Goal: Contribute content: Contribute content

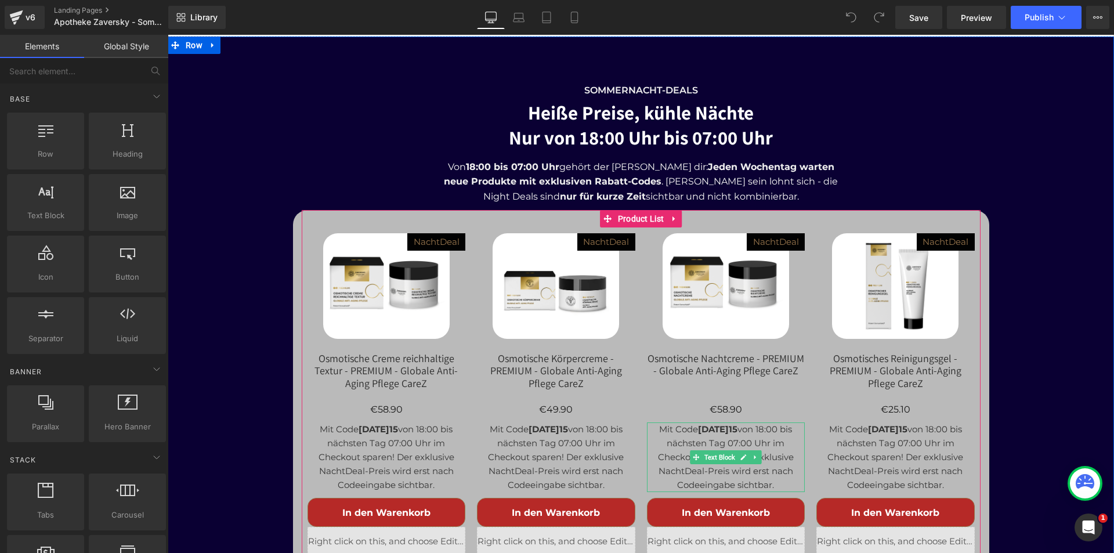
scroll to position [4411, 0]
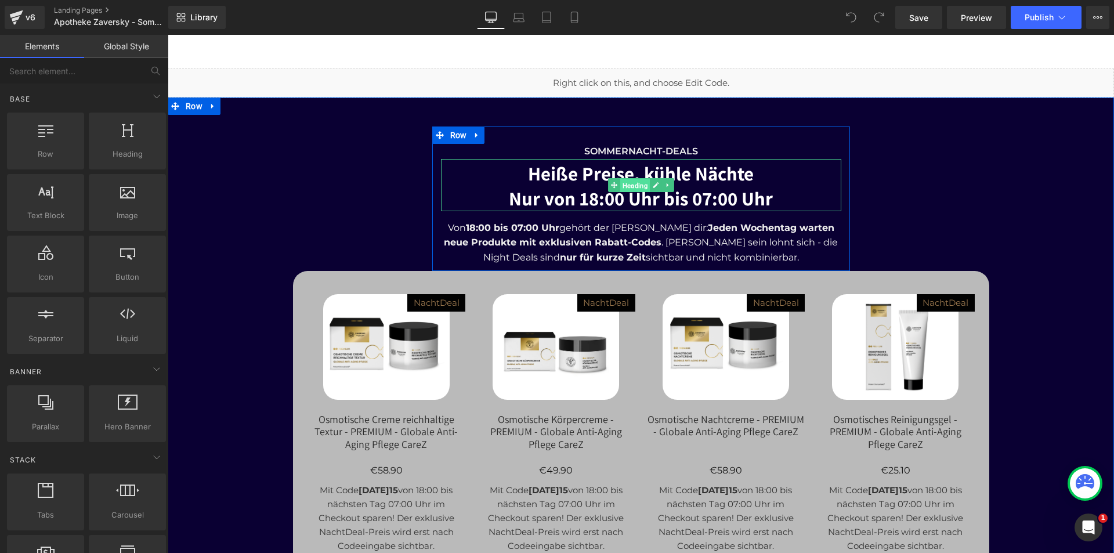
click at [629, 179] on span "Heading" at bounding box center [635, 186] width 30 height 14
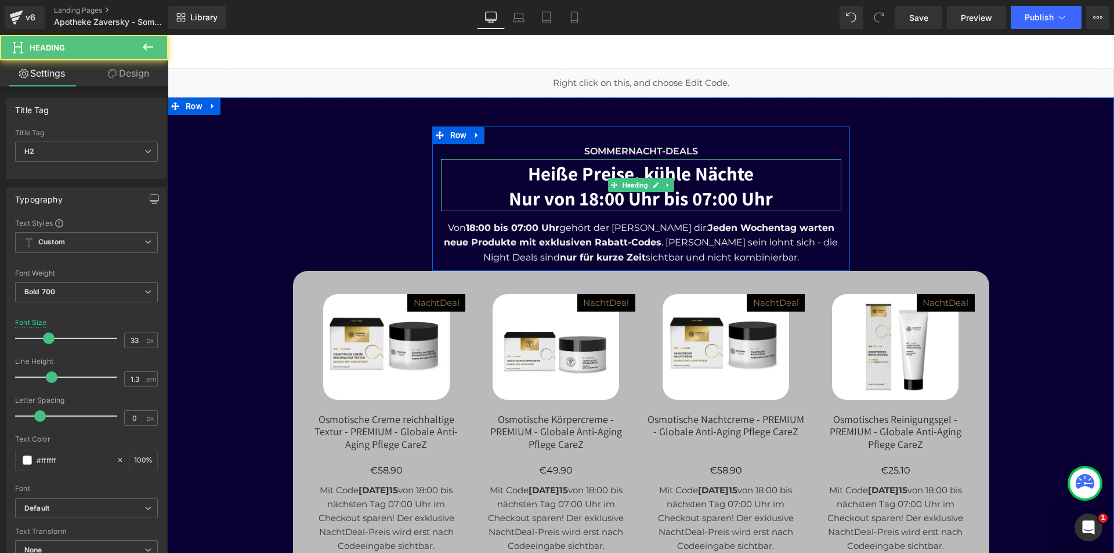
click at [704, 161] on h2 "Heiße Preise, kühle Nächte Nur von 18:00 Uhr bis 07:00 Uhr" at bounding box center [641, 186] width 400 height 50
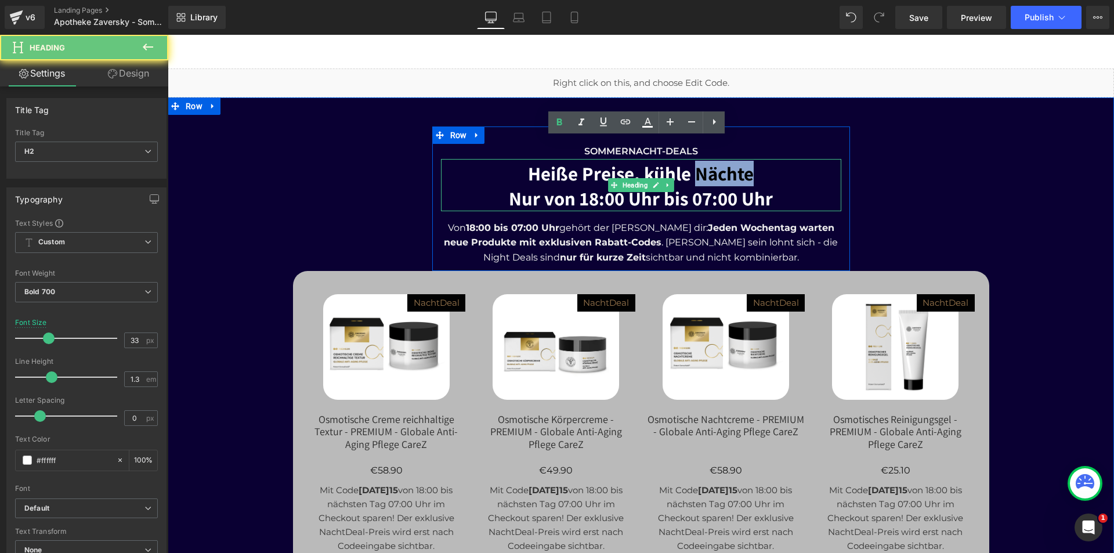
click at [704, 161] on h2 "Heiße Preise, kühle Nächte Nur von 18:00 Uhr bis 07:00 Uhr" at bounding box center [641, 186] width 400 height 50
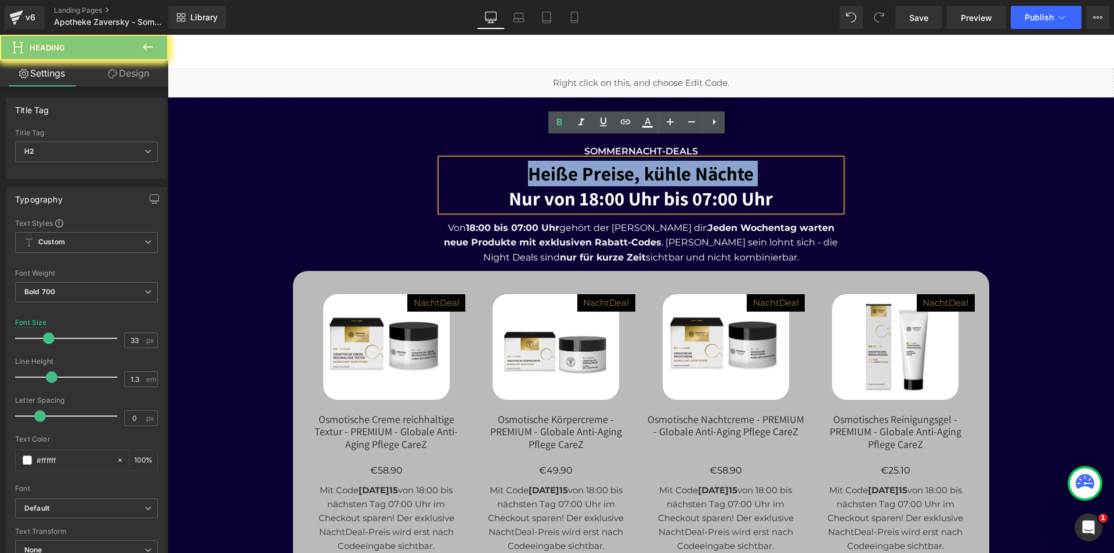
click at [704, 161] on h2 "Heiße Preise, kühle Nächte Nur von 18:00 Uhr bis 07:00 Uhr" at bounding box center [641, 186] width 400 height 50
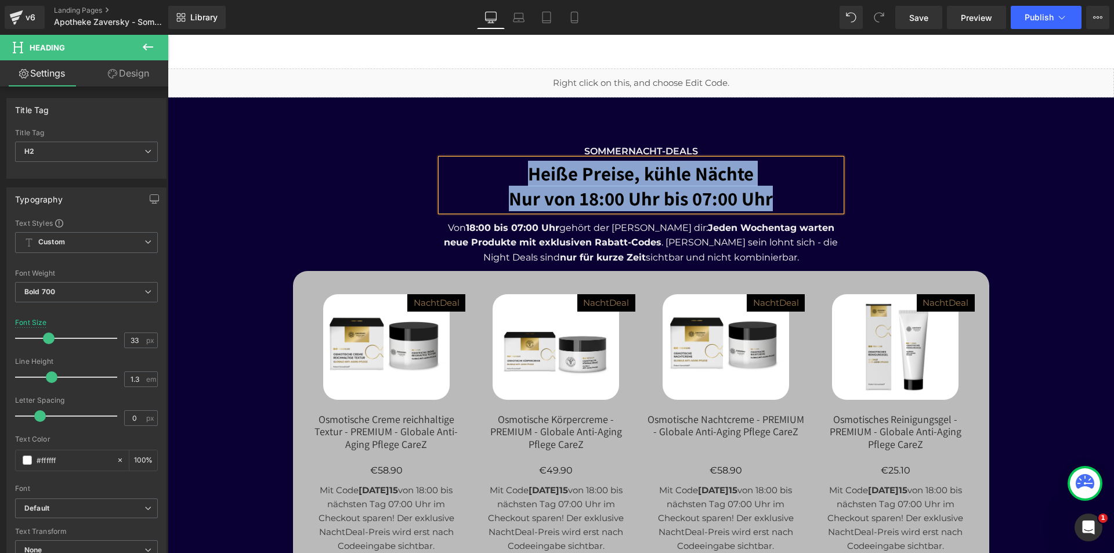
paste div
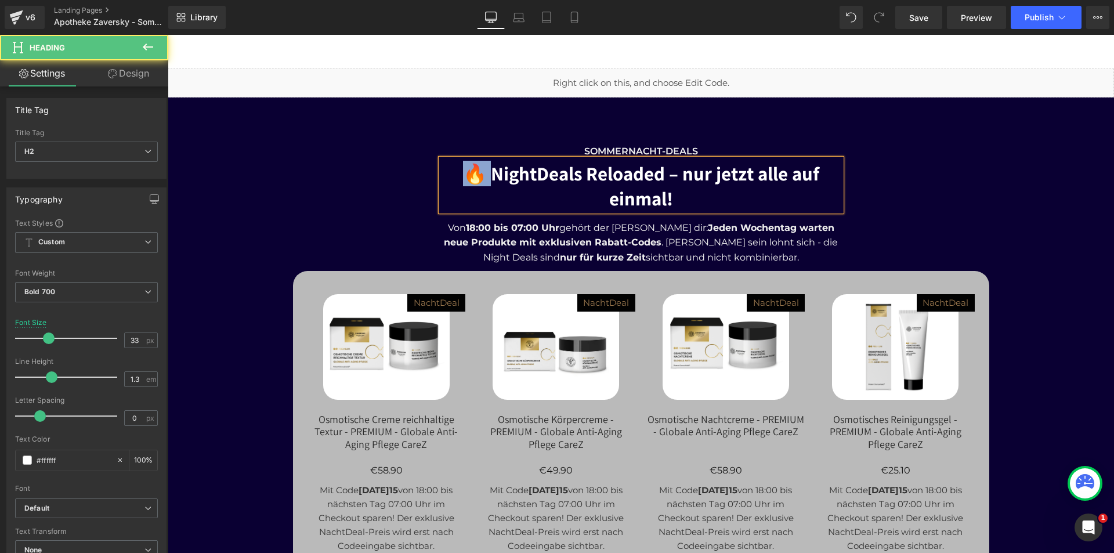
drag, startPoint x: 486, startPoint y: 153, endPoint x: 463, endPoint y: 154, distance: 23.8
click at [463, 161] on h2 "🔥 NightDeals Reloaded – nur jetzt alle auf einmal!" at bounding box center [641, 186] width 400 height 50
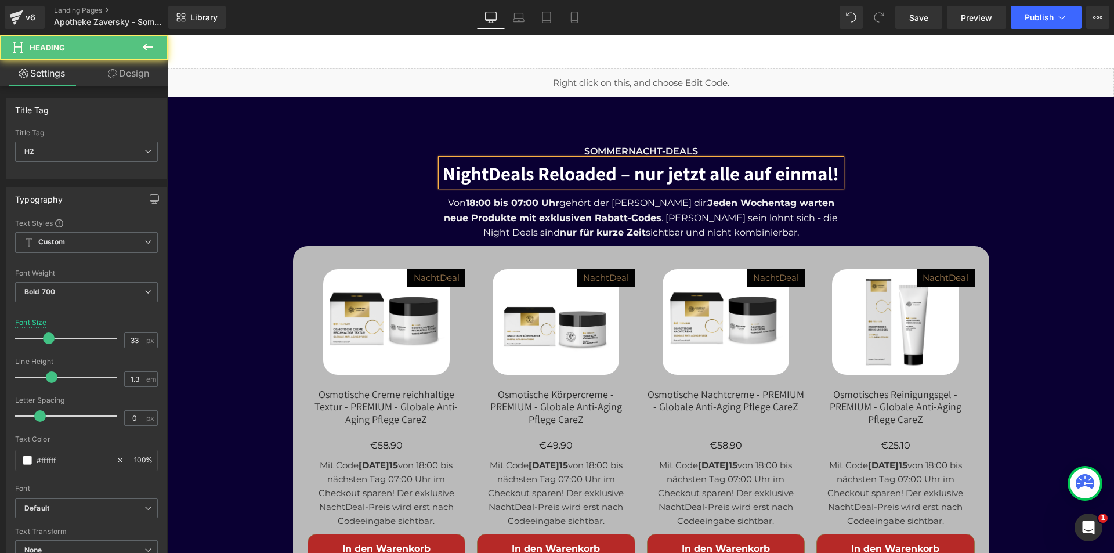
drag, startPoint x: 626, startPoint y: 156, endPoint x: 618, endPoint y: 174, distance: 20.0
click at [622, 161] on h2 "NightDeals Reloaded – nur jetzt alle auf einmal!" at bounding box center [641, 173] width 400 height 25
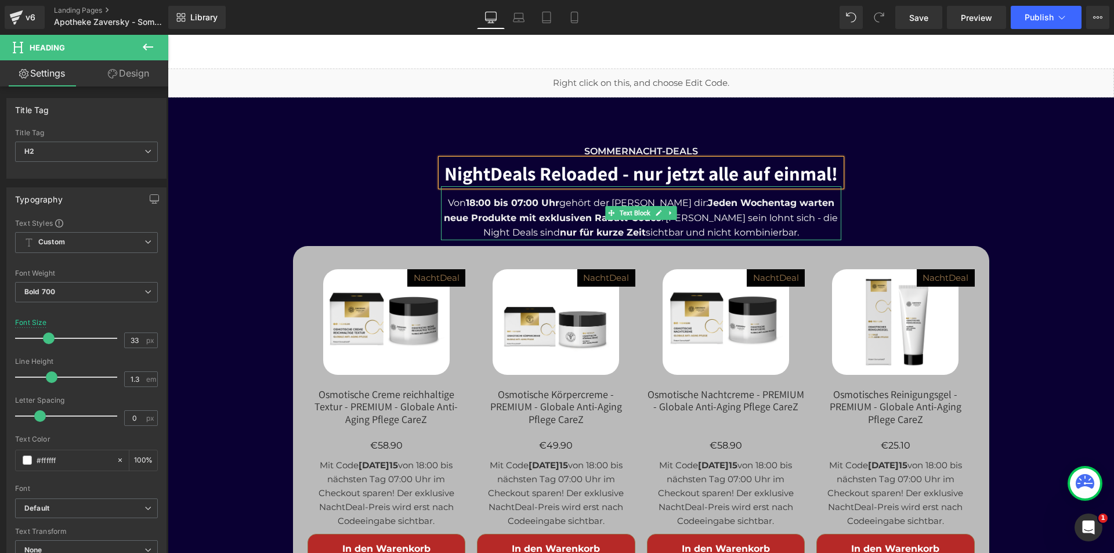
click at [710, 196] on p "Von 18:00 bis 07:00 Uhr gehört der [PERSON_NAME] dir: Jeden Wochentag warten ne…" at bounding box center [641, 218] width 400 height 45
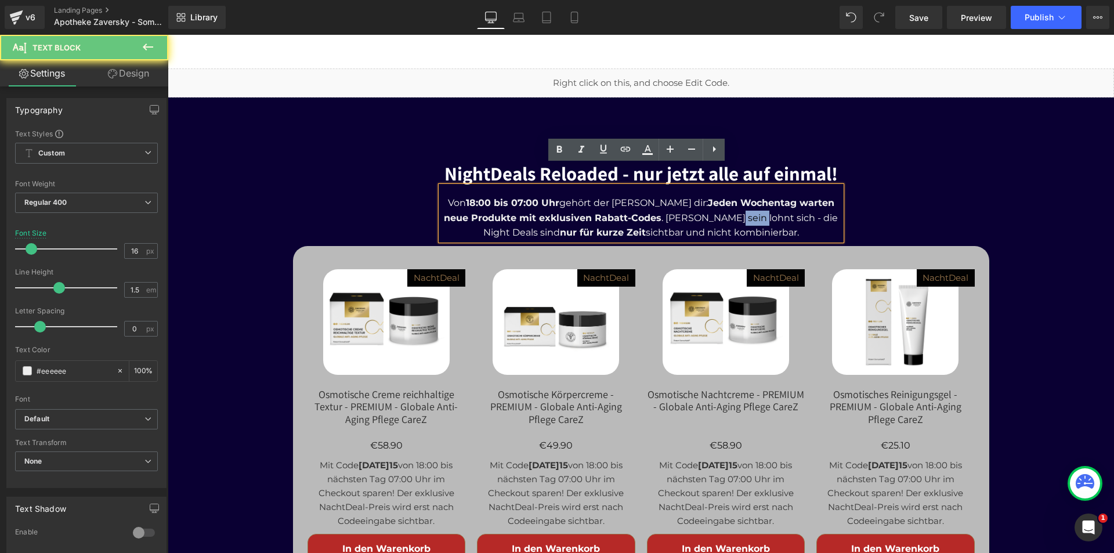
click at [710, 196] on p "Von 18:00 bis 07:00 Uhr gehört der [PERSON_NAME] dir: Jeden Wochentag warten ne…" at bounding box center [641, 218] width 400 height 45
paste div
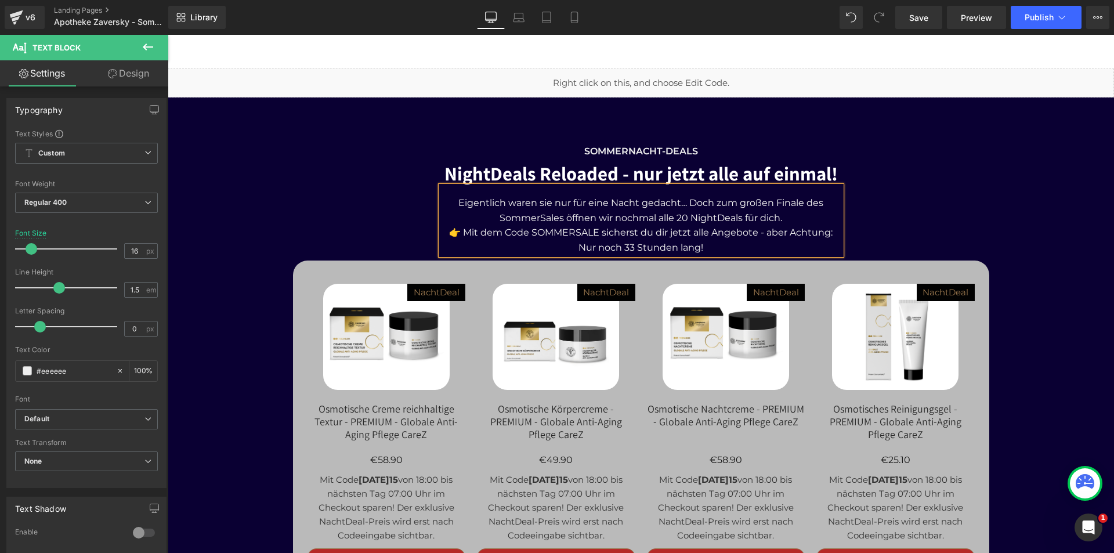
click at [794, 196] on p "Eigentlich waren sie nur für eine Nacht gedacht… Doch zum großen Finale des Som…" at bounding box center [641, 211] width 400 height 30
click at [506, 212] on span "Mit dem Code SOMMERSALE sicherst du dir jetzt alle Angebote - aber Achtung: Nur…" at bounding box center [641, 232] width 360 height 41
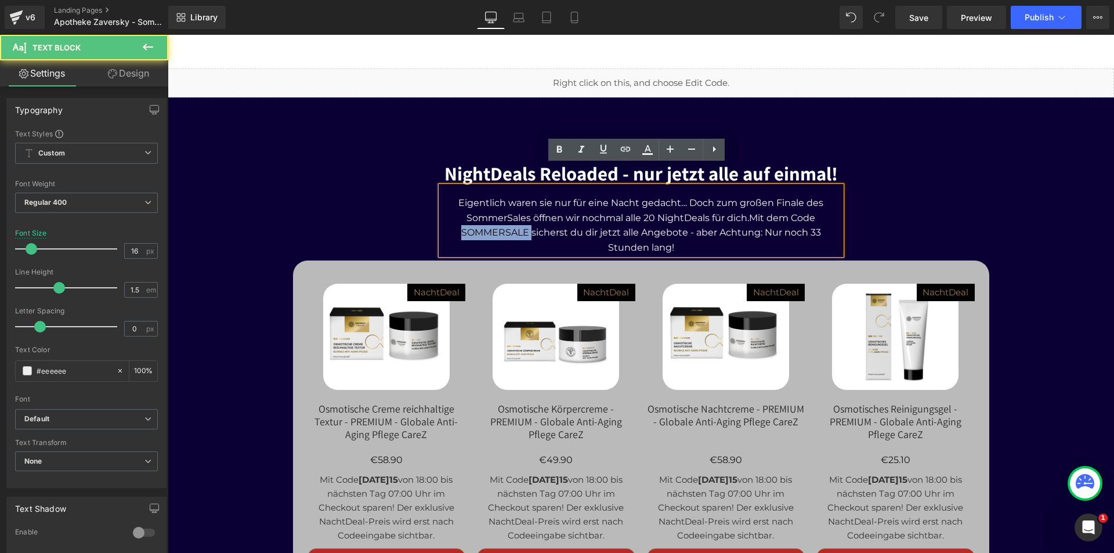
click at [506, 212] on span "Mit dem Code SOMMERSALE sicherst du dir jetzt alle Angebote - aber Achtung: Nur…" at bounding box center [641, 232] width 360 height 41
click at [527, 205] on p "Eigentlich waren sie nur für eine Nacht gedacht… Doch zum großen Finale des Som…" at bounding box center [641, 225] width 400 height 59
drag, startPoint x: 523, startPoint y: 211, endPoint x: 460, endPoint y: 214, distance: 62.8
click at [461, 214] on span "Mit dem Code SOMMERSALE sicherst du dir jetzt alle Angebote - aber Achtung: Nur…" at bounding box center [641, 232] width 360 height 41
drag, startPoint x: 457, startPoint y: 213, endPoint x: 522, endPoint y: 209, distance: 64.6
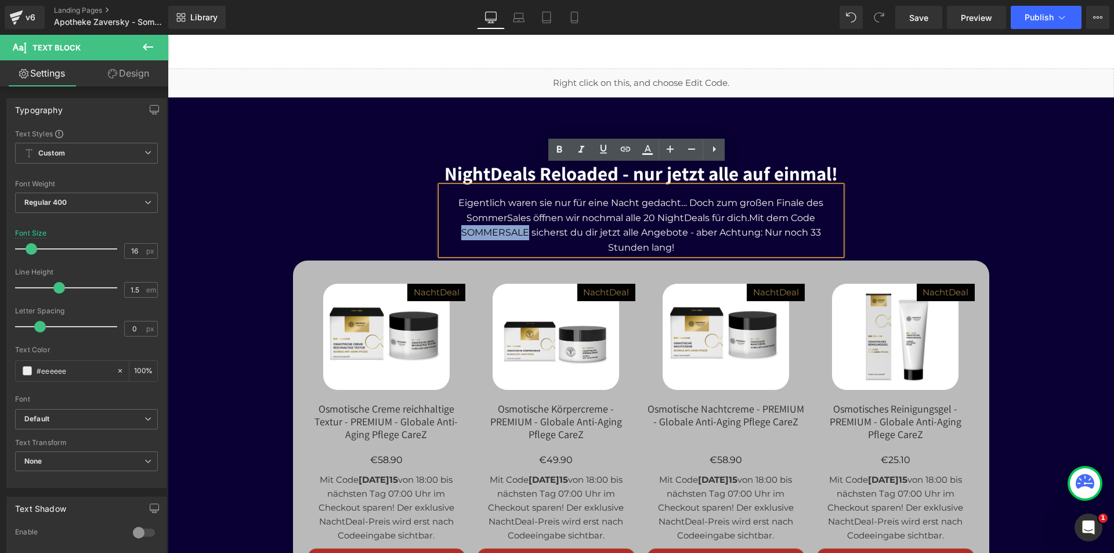
click at [522, 212] on span "Mit dem Code SOMMERSALE sicherst du dir jetzt alle Angebote - aber Achtung: Nur…" at bounding box center [641, 232] width 360 height 41
click at [558, 149] on icon at bounding box center [559, 149] width 5 height 7
click at [637, 212] on span "Mit dem Code SOMMERSALE sicherst du dir jetzt alle Angebote - aber Achtung: Nur…" at bounding box center [641, 232] width 384 height 41
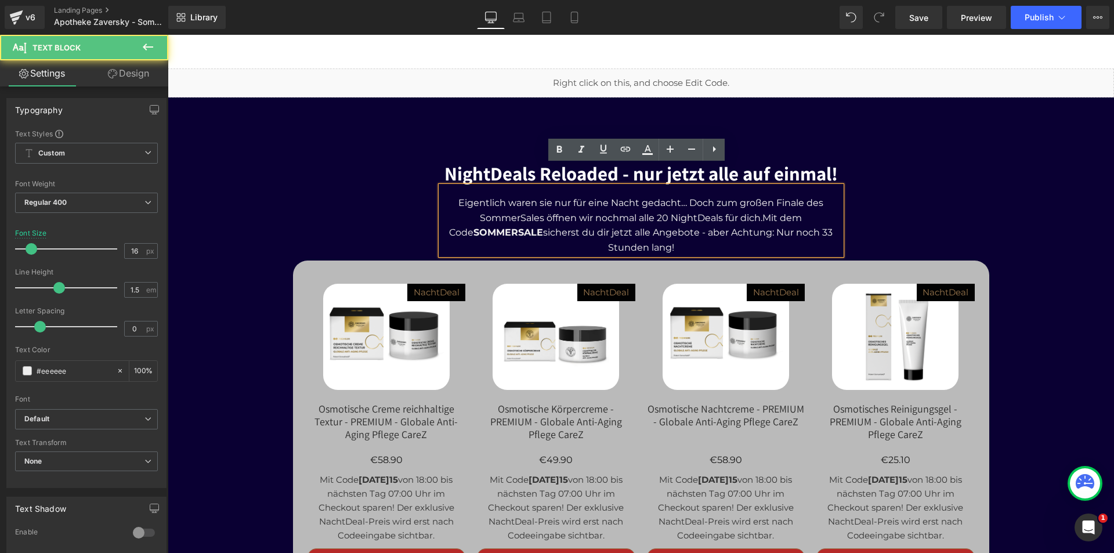
drag, startPoint x: 781, startPoint y: 211, endPoint x: 759, endPoint y: 230, distance: 29.3
click at [759, 230] on p "Eigentlich waren sie nur für eine Nacht gedacht… Doch zum großen Finale des Som…" at bounding box center [641, 225] width 400 height 59
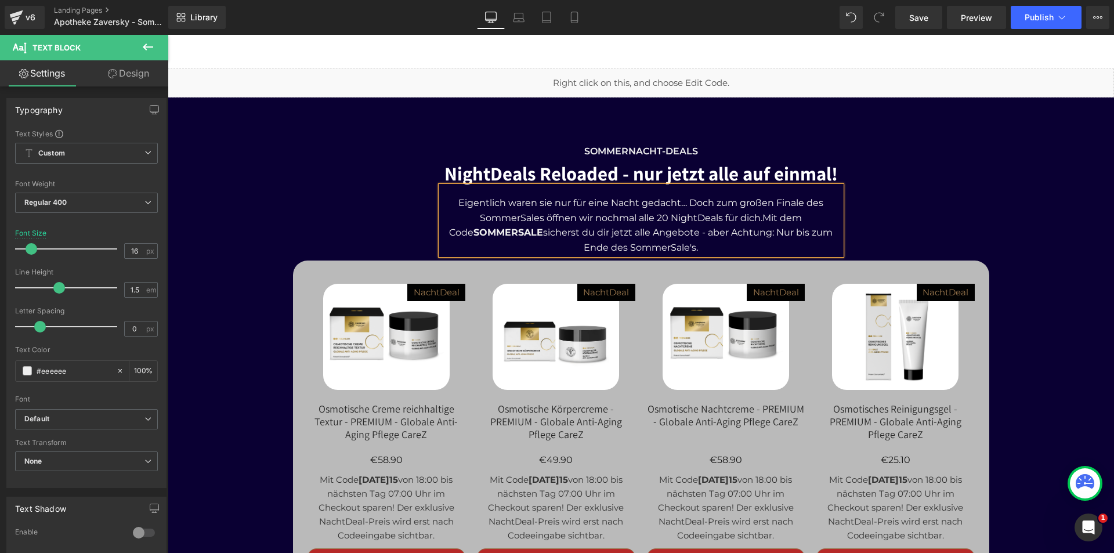
click at [750, 212] on span "Mit dem Code SOMMERSALE sicherst du dir jetzt alle Angebote - aber Achtung: Nur…" at bounding box center [641, 232] width 384 height 41
click at [887, 192] on div "SommerNacht-Deals Text Block NightDeals Reloaded - nur jetzt alle auf einmal! H…" at bounding box center [641, 381] width 947 height 509
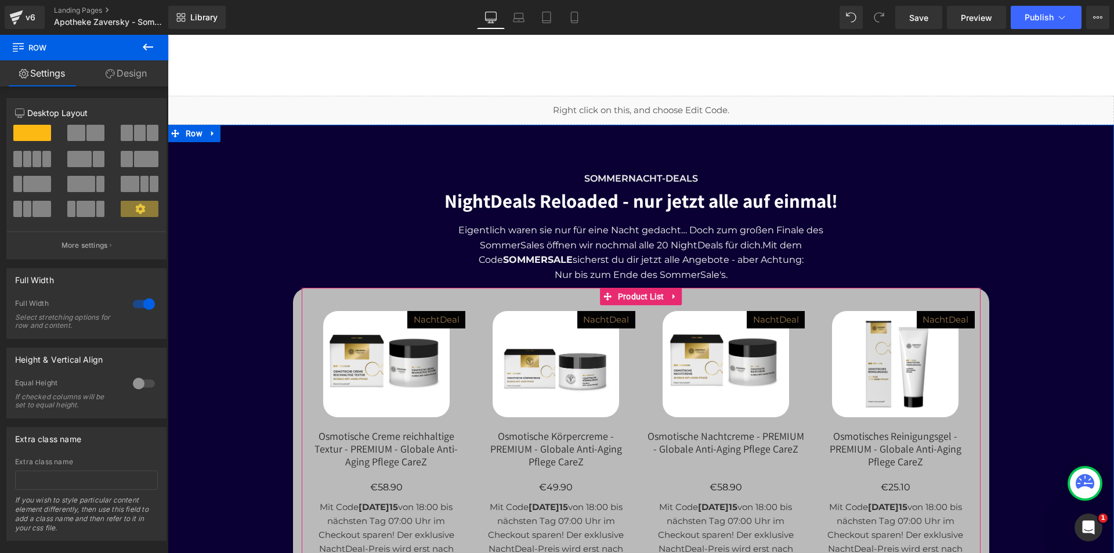
scroll to position [4179, 0]
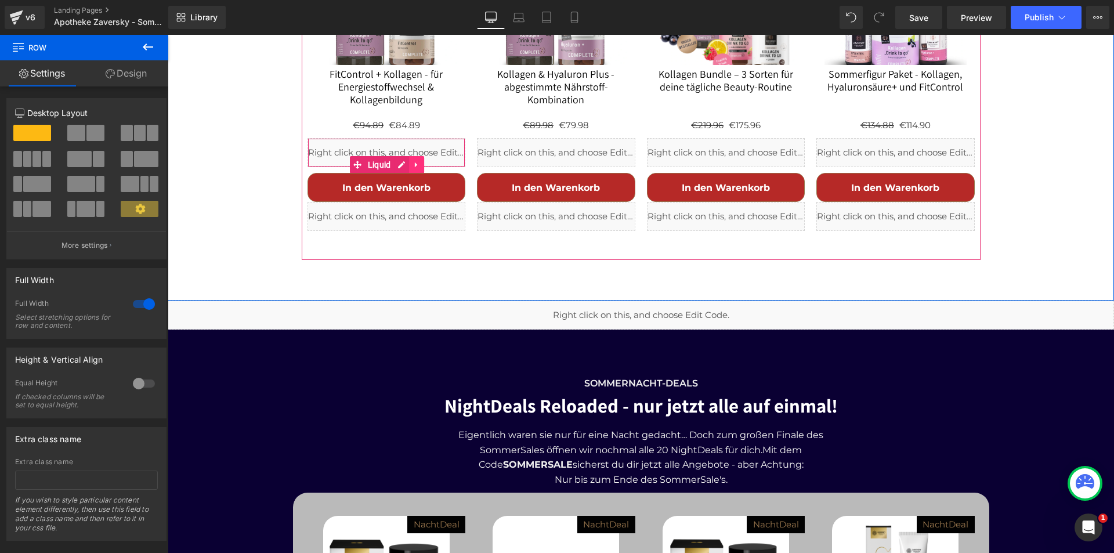
click at [413, 161] on icon at bounding box center [417, 165] width 8 height 9
click at [405, 161] on icon at bounding box center [409, 165] width 8 height 8
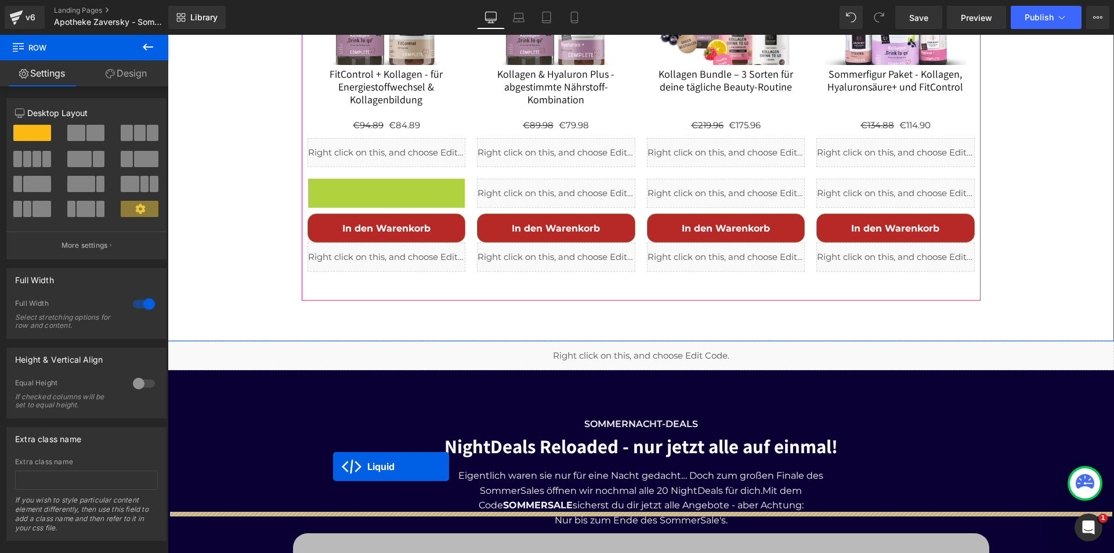
scroll to position [4469, 0]
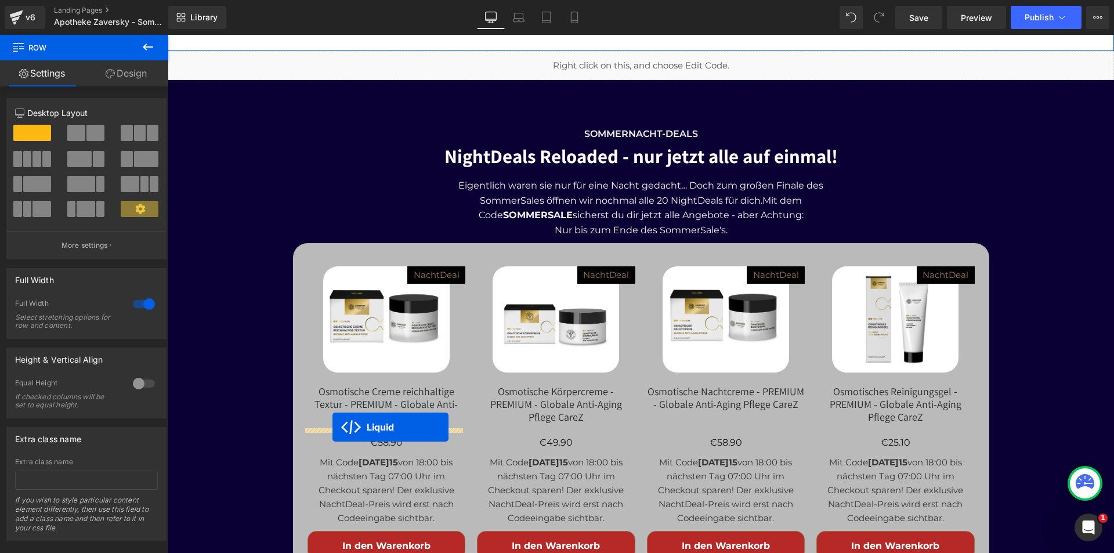
drag, startPoint x: 351, startPoint y: 182, endPoint x: 333, endPoint y: 427, distance: 246.2
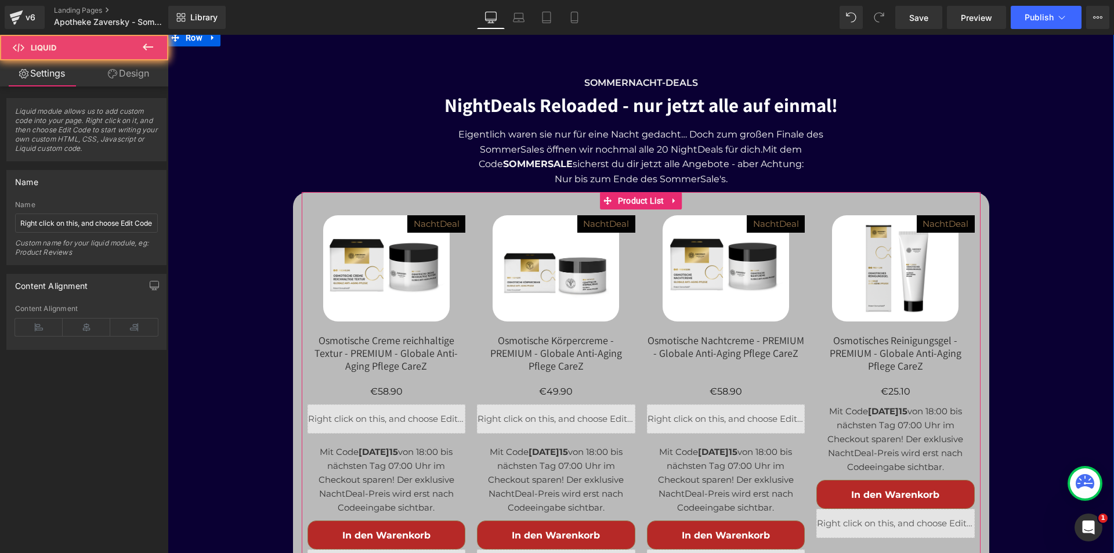
scroll to position [4544, 0]
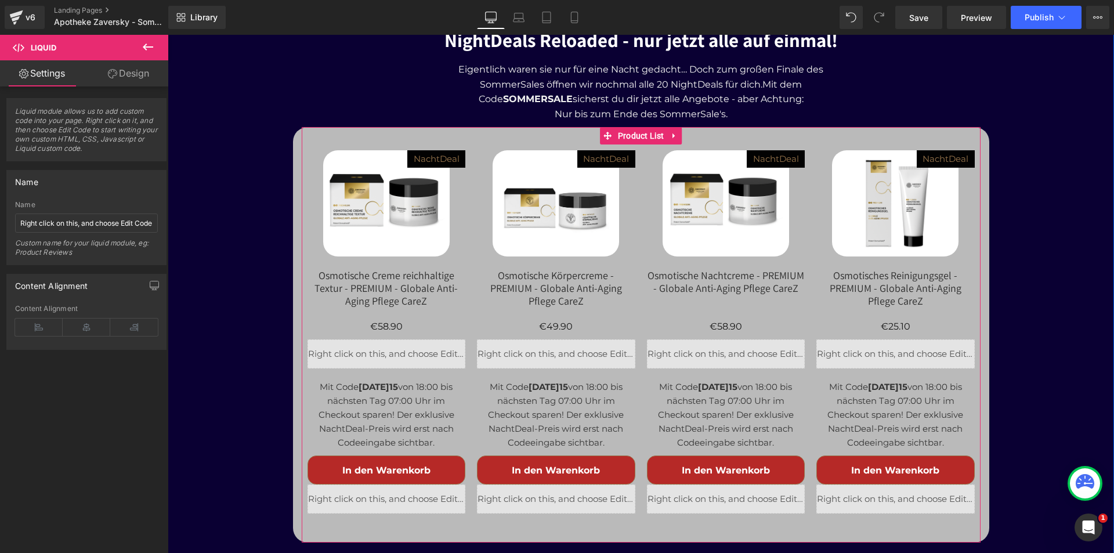
click at [402, 384] on p "Mit Code [DATE]15 von 18:00 bis nächsten Tag 07:00 Uhr im Checkout sparen! Der …" at bounding box center [387, 415] width 158 height 70
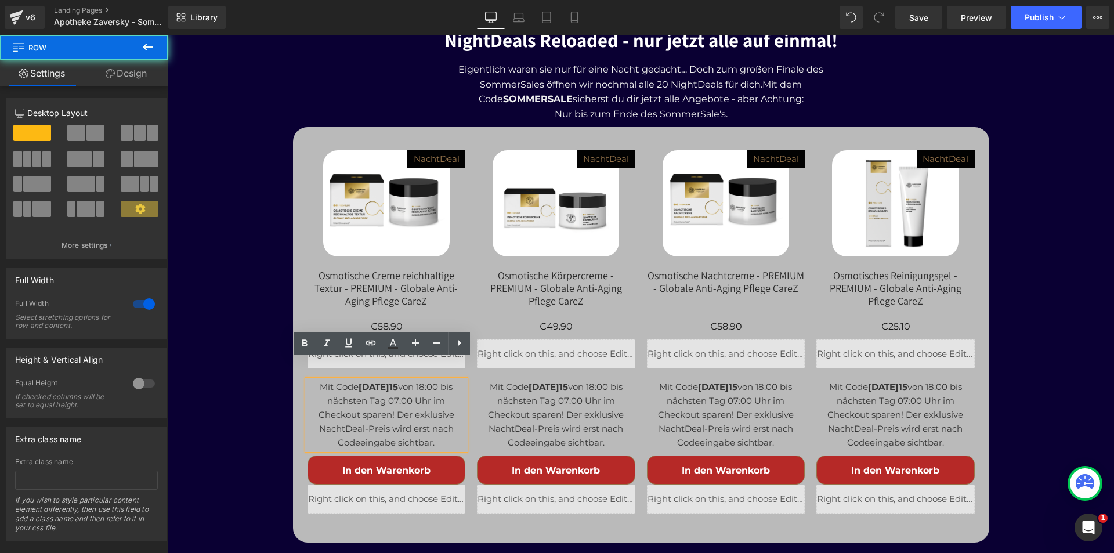
click at [271, 377] on div "SommerNacht-Deals Text Block NightDeals Reloaded - nur jetzt alle auf einmal! H…" at bounding box center [641, 268] width 947 height 550
click at [380, 381] on p "Mit Code [DATE]15 von 18:00 bis nächsten Tag 07:00 Uhr im Checkout sparen! Der …" at bounding box center [387, 415] width 158 height 70
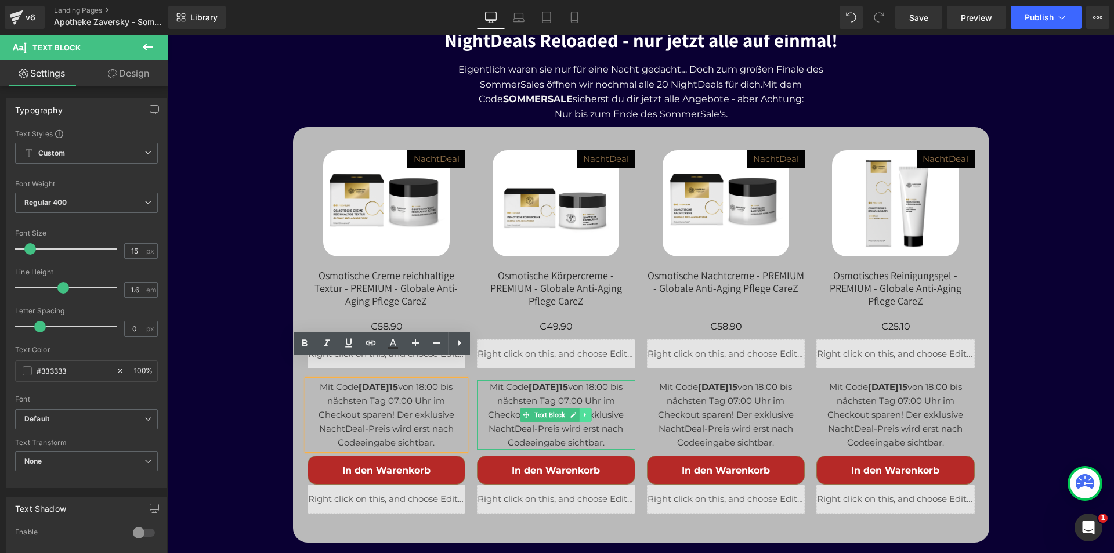
click at [583, 411] on icon at bounding box center [586, 414] width 6 height 7
click at [589, 412] on icon at bounding box center [592, 415] width 6 height 6
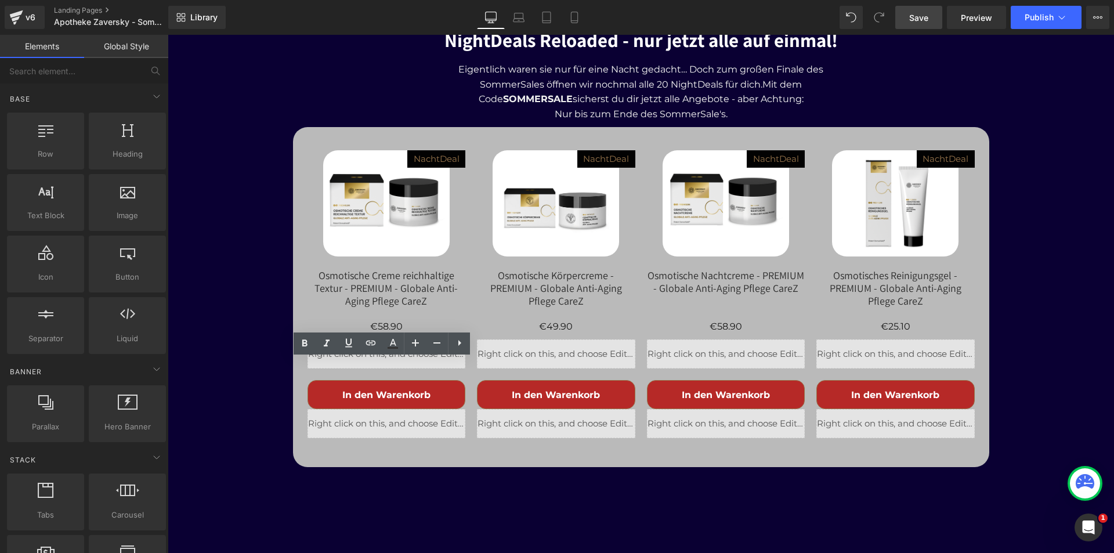
click at [924, 20] on span "Save" at bounding box center [918, 18] width 19 height 12
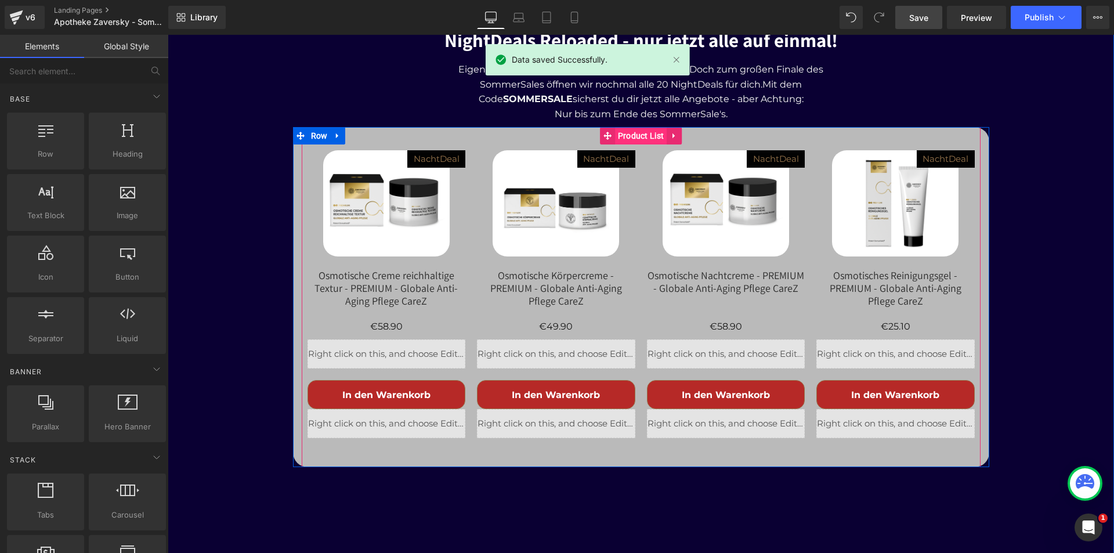
click at [634, 127] on span "Product List" at bounding box center [641, 135] width 52 height 17
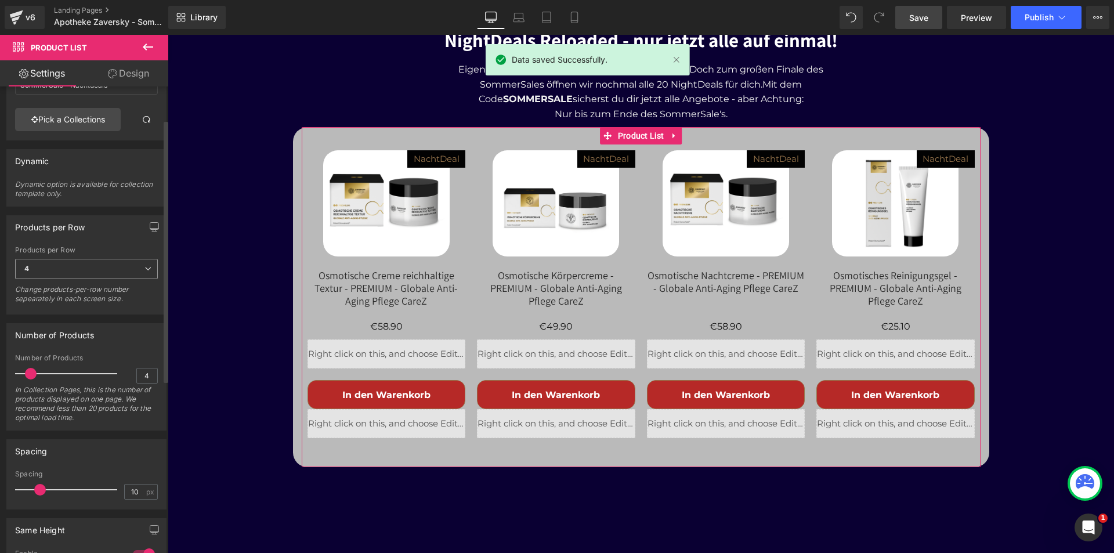
scroll to position [116, 0]
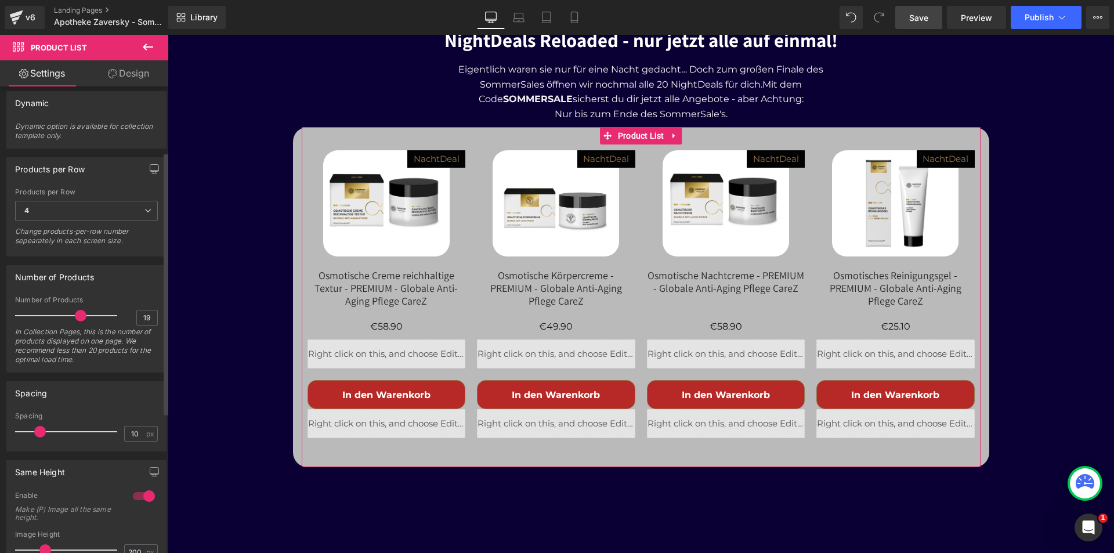
type input "20"
drag, startPoint x: 34, startPoint y: 319, endPoint x: 81, endPoint y: 321, distance: 47.0
click at [81, 321] on span at bounding box center [84, 316] width 12 height 12
click at [923, 19] on span "Save" at bounding box center [918, 18] width 19 height 12
click at [911, 14] on span "Save" at bounding box center [918, 18] width 19 height 12
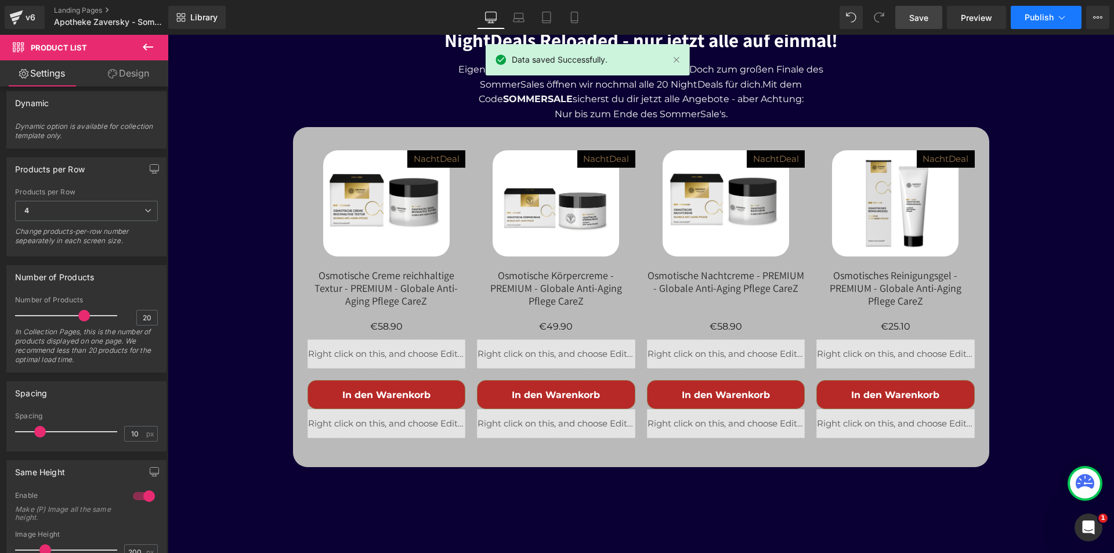
click at [1035, 15] on span "Publish" at bounding box center [1039, 17] width 29 height 9
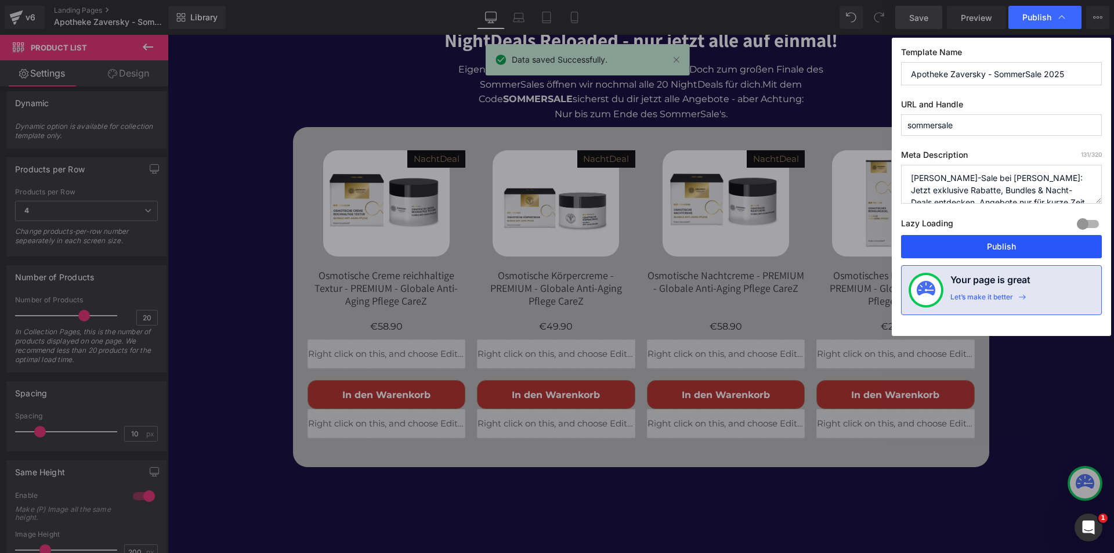
click at [995, 242] on button "Publish" at bounding box center [1001, 246] width 201 height 23
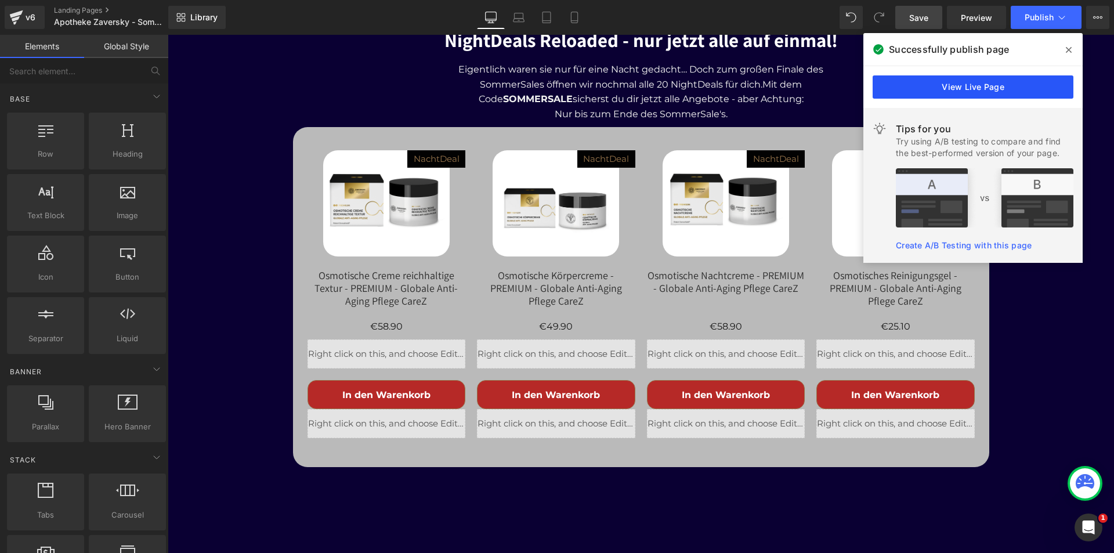
click at [998, 85] on link "View Live Page" at bounding box center [973, 86] width 201 height 23
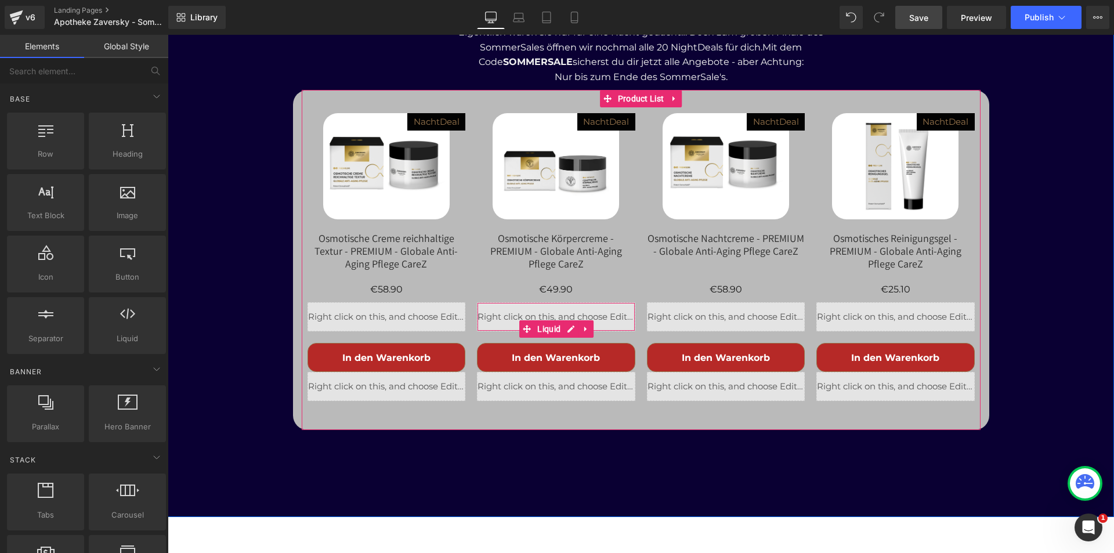
scroll to position [4603, 0]
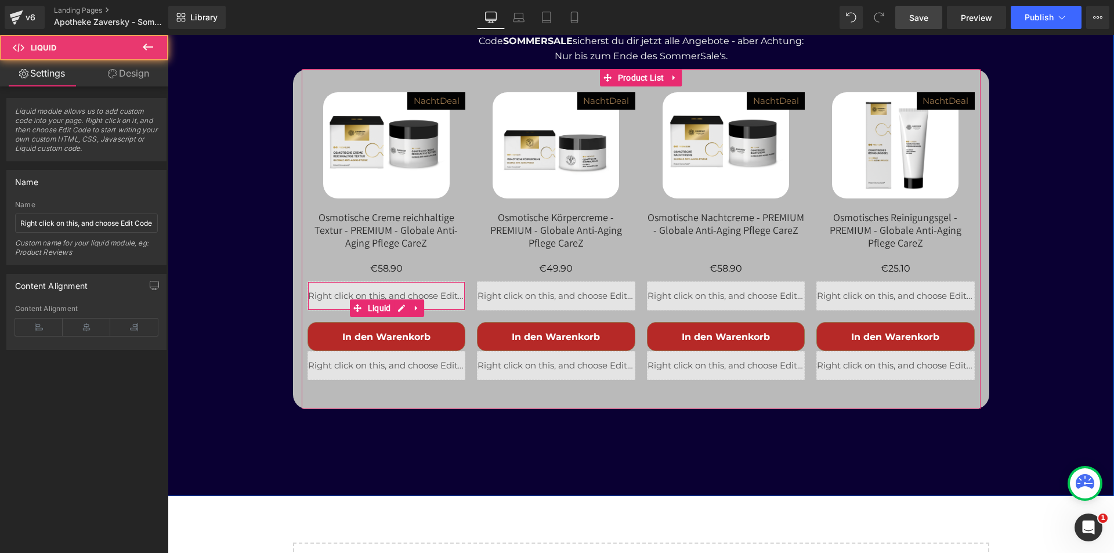
click at [402, 281] on div "Liquid" at bounding box center [387, 295] width 158 height 29
click at [395, 286] on div "Liquid" at bounding box center [387, 295] width 158 height 29
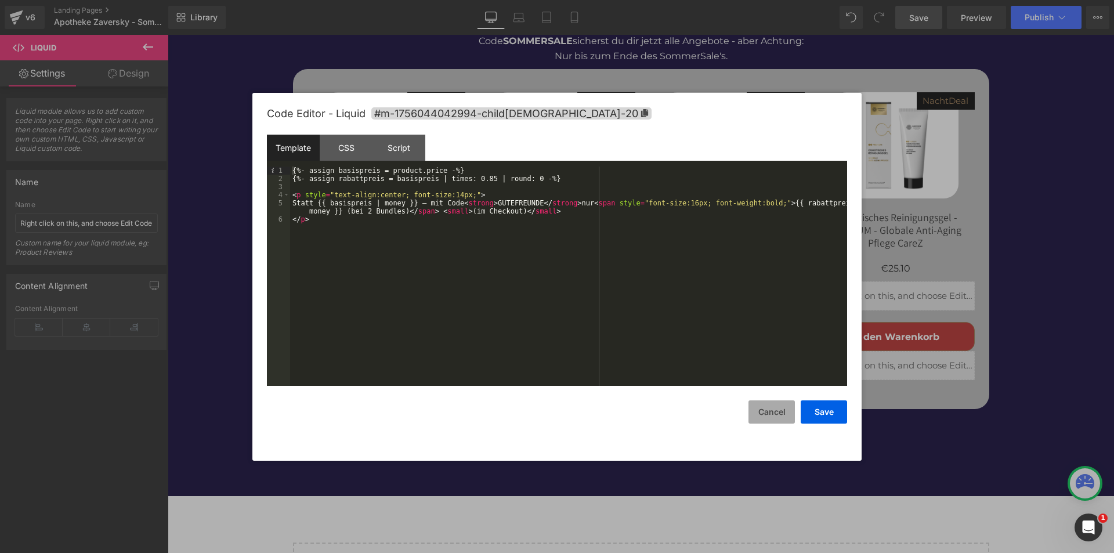
click at [767, 411] on button "Cancel" at bounding box center [772, 411] width 46 height 23
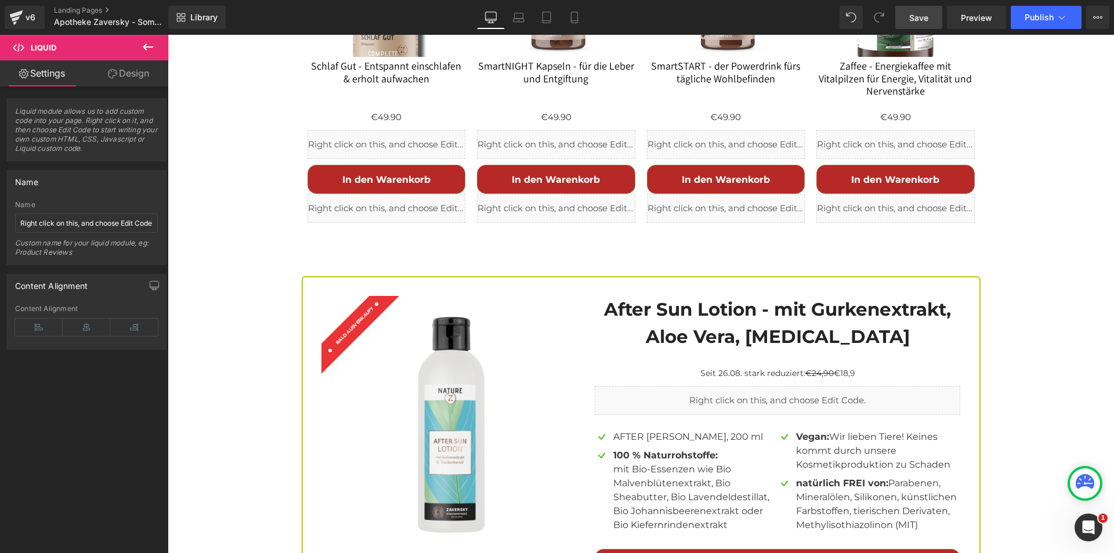
scroll to position [3035, 0]
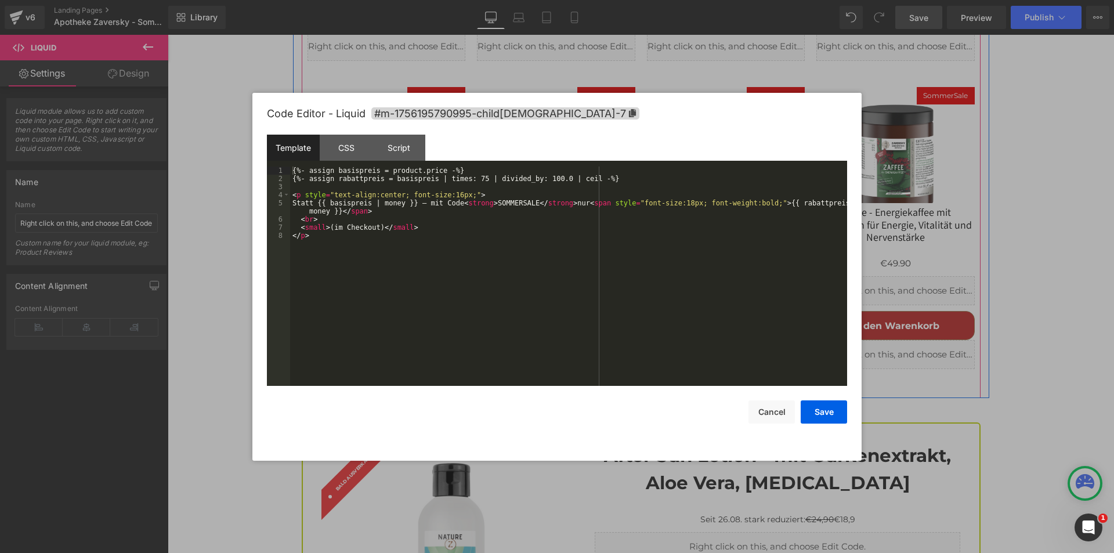
click at [392, 280] on div "Liquid" at bounding box center [387, 290] width 158 height 29
click at [426, 272] on div "{%- assign basispreis = product.price -%} {%- assign rabattpreis = basispreis |…" at bounding box center [568, 285] width 557 height 236
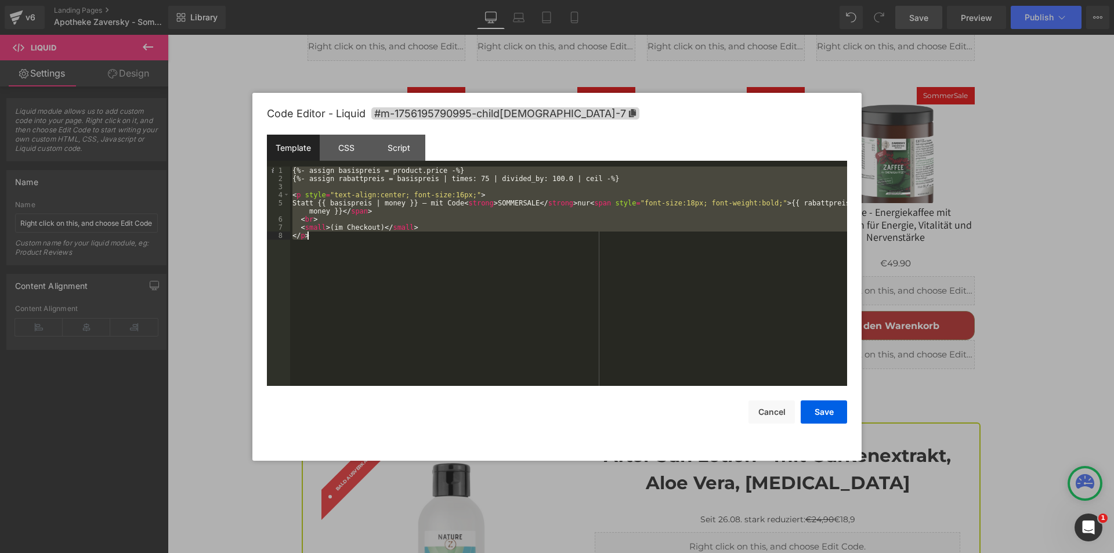
copy span "In"
click at [759, 410] on button "Cancel" at bounding box center [772, 411] width 46 height 23
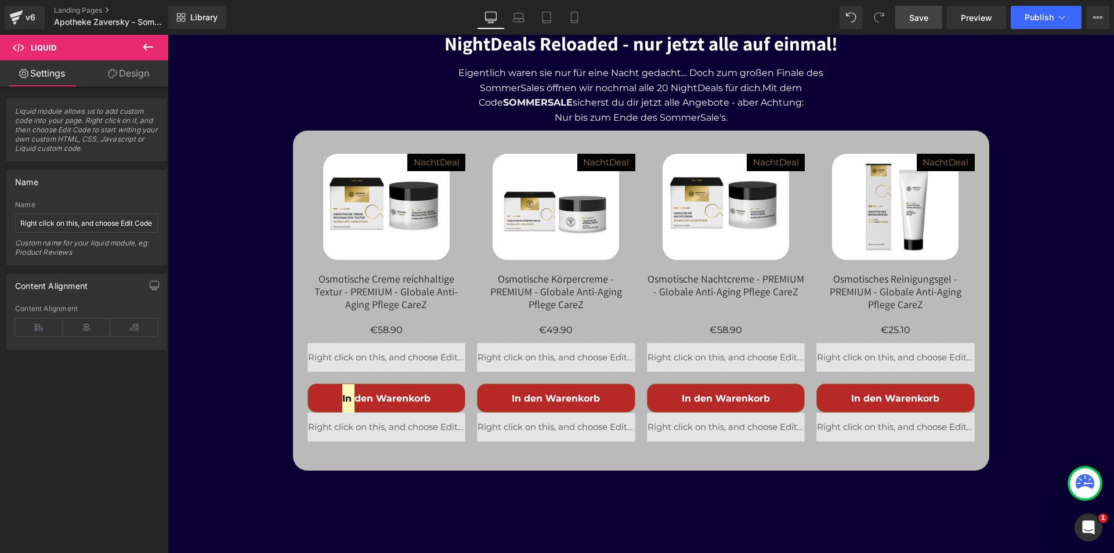
scroll to position [4544, 0]
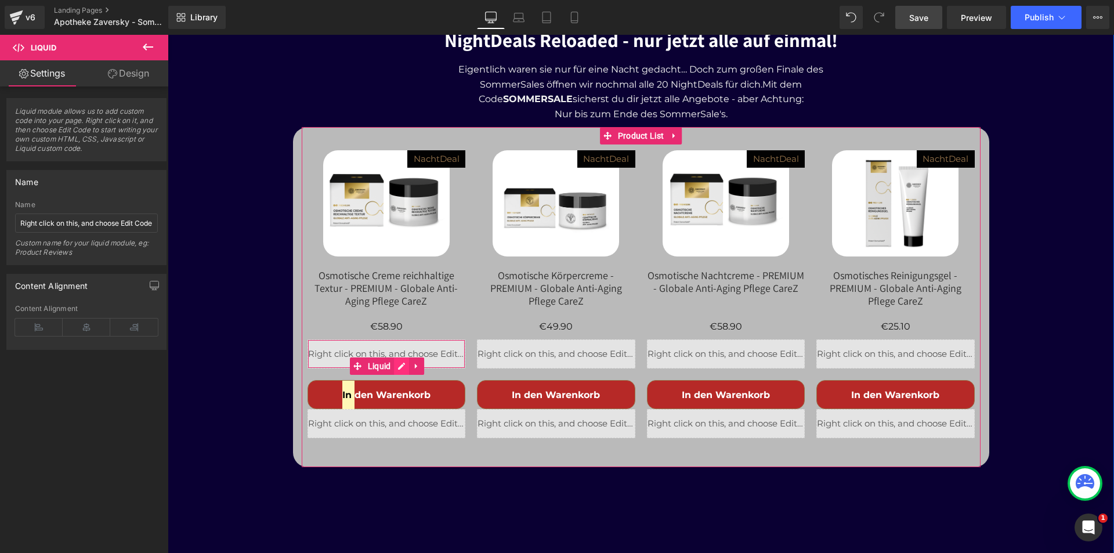
click at [392, 340] on div "Liquid" at bounding box center [387, 354] width 158 height 29
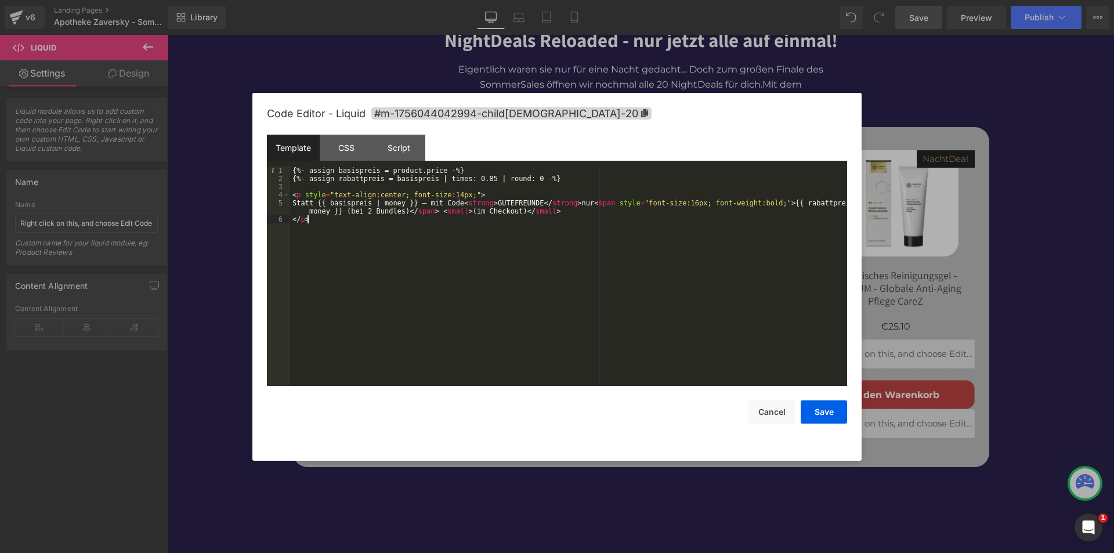
click at [407, 257] on div "{%- assign basispreis = product.price -%} {%- assign rabattpreis = basispreis |…" at bounding box center [568, 285] width 557 height 236
click at [815, 407] on button "Save" at bounding box center [824, 411] width 46 height 23
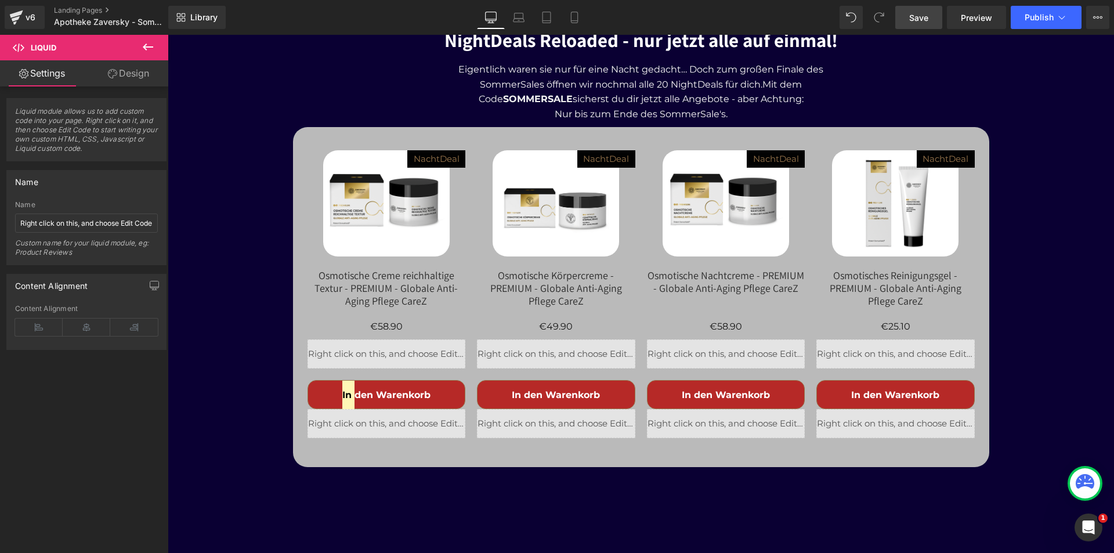
drag, startPoint x: 927, startPoint y: 15, endPoint x: 840, endPoint y: 117, distance: 134.2
click at [927, 15] on span "Save" at bounding box center [918, 18] width 19 height 12
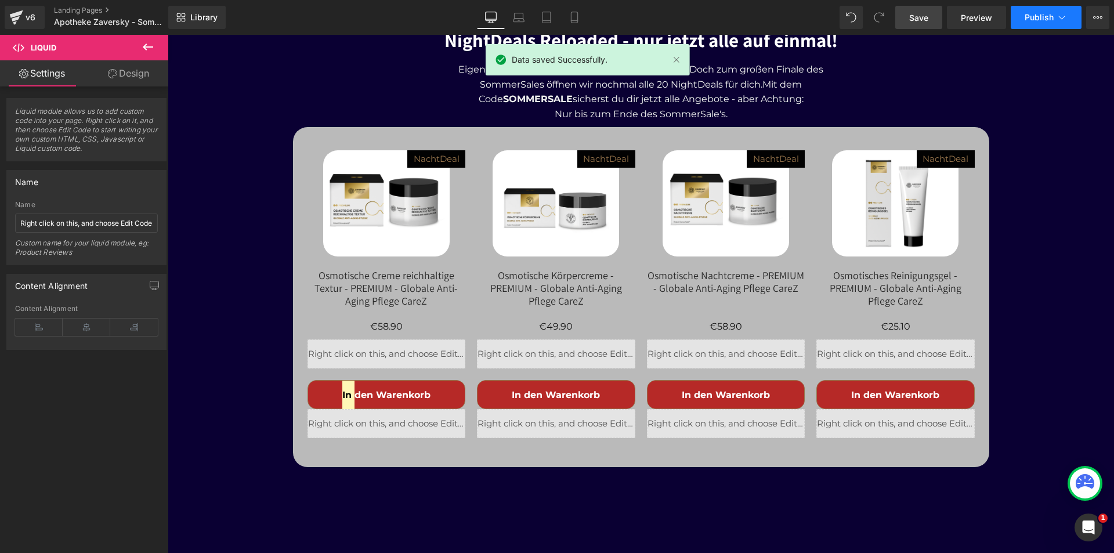
click at [1039, 20] on span "Publish" at bounding box center [1039, 17] width 29 height 9
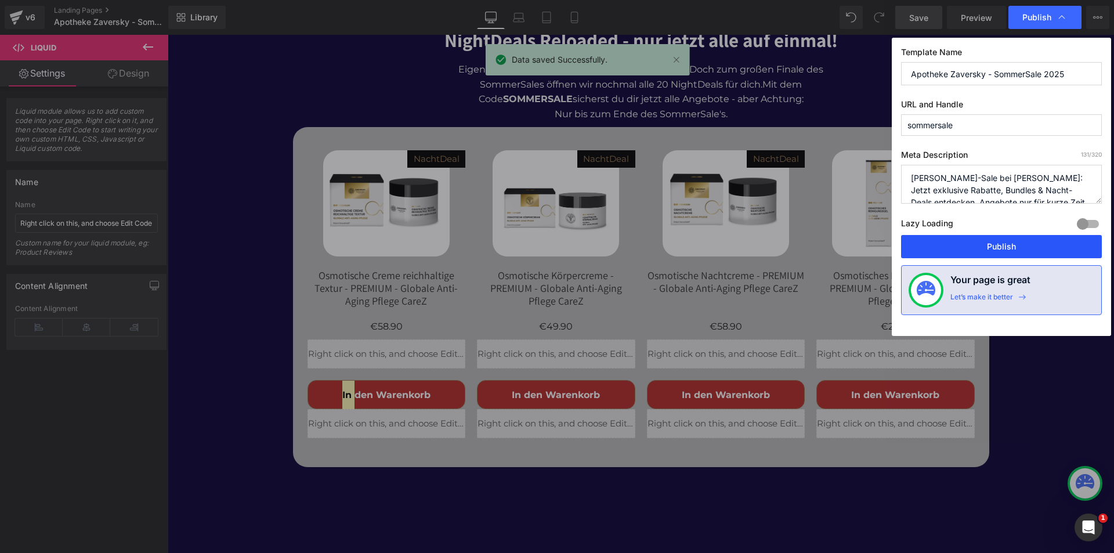
click at [990, 246] on button "Publish" at bounding box center [1001, 246] width 201 height 23
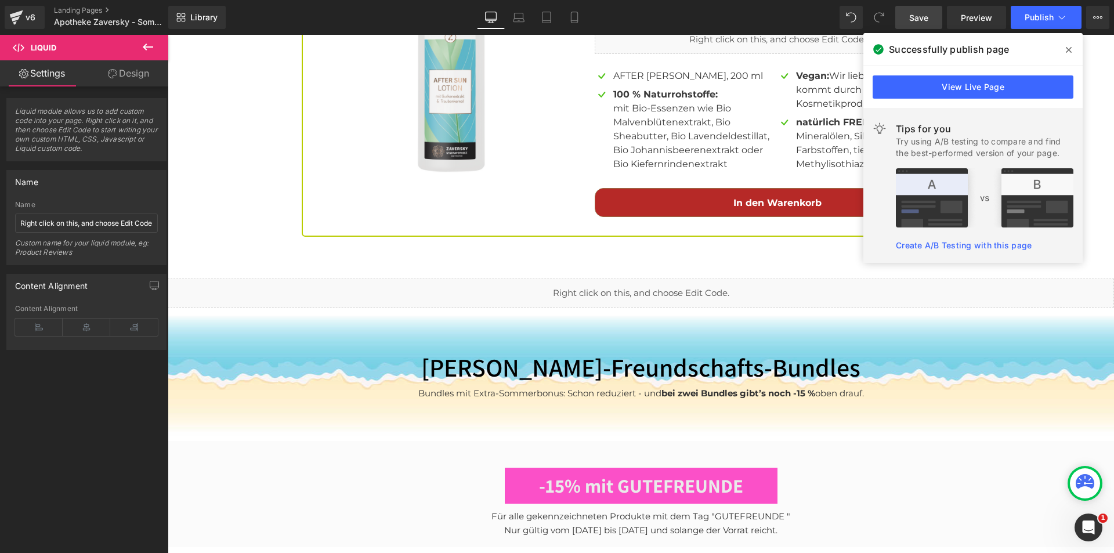
scroll to position [3384, 0]
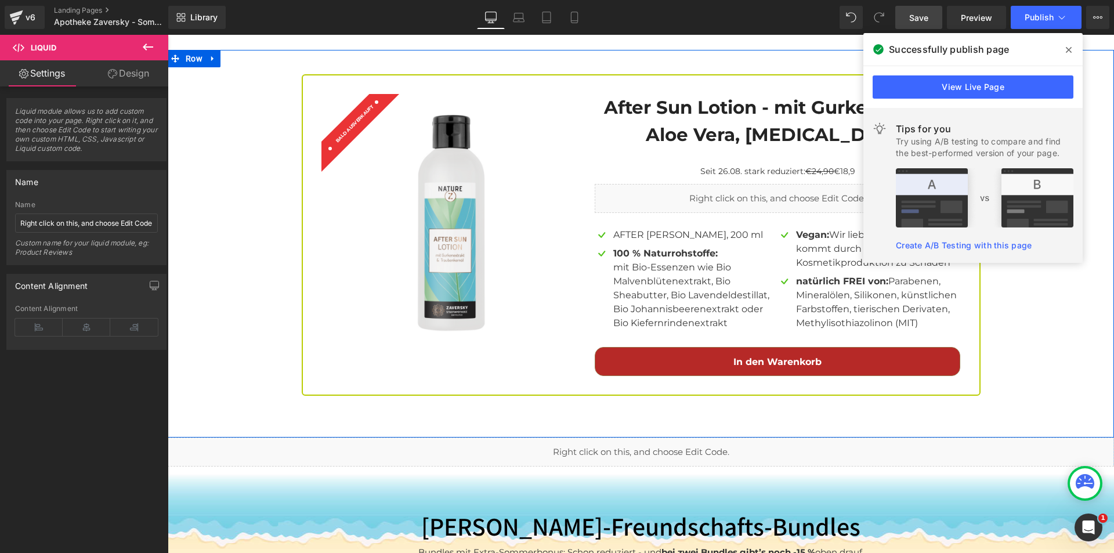
click at [249, 167] on div "Sale Off (P) Image BALD AUSVERKAUFT Text Block Row After Sun Lotion - mit Gurke…" at bounding box center [641, 234] width 947 height 321
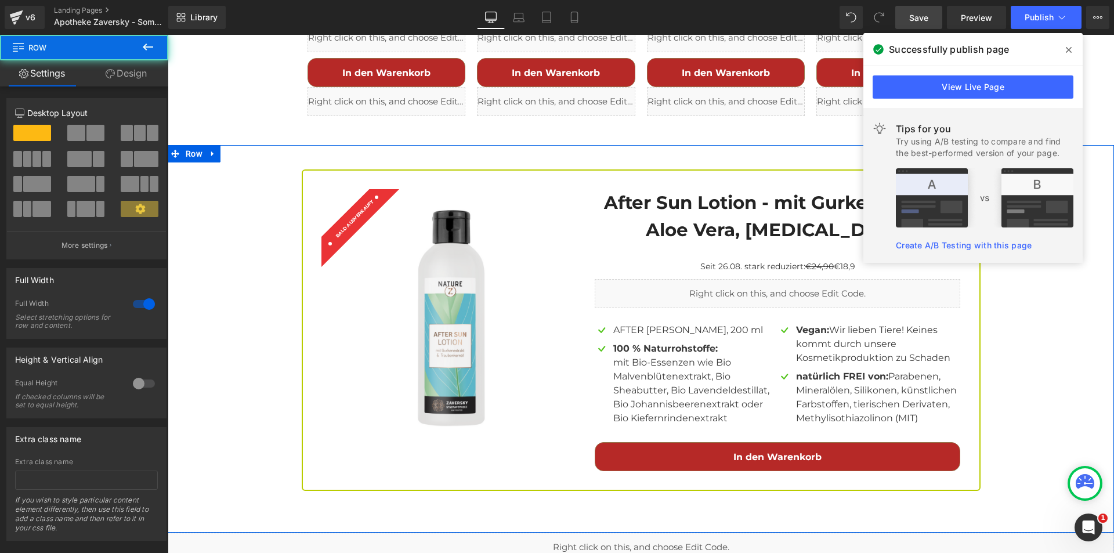
scroll to position [3210, 0]
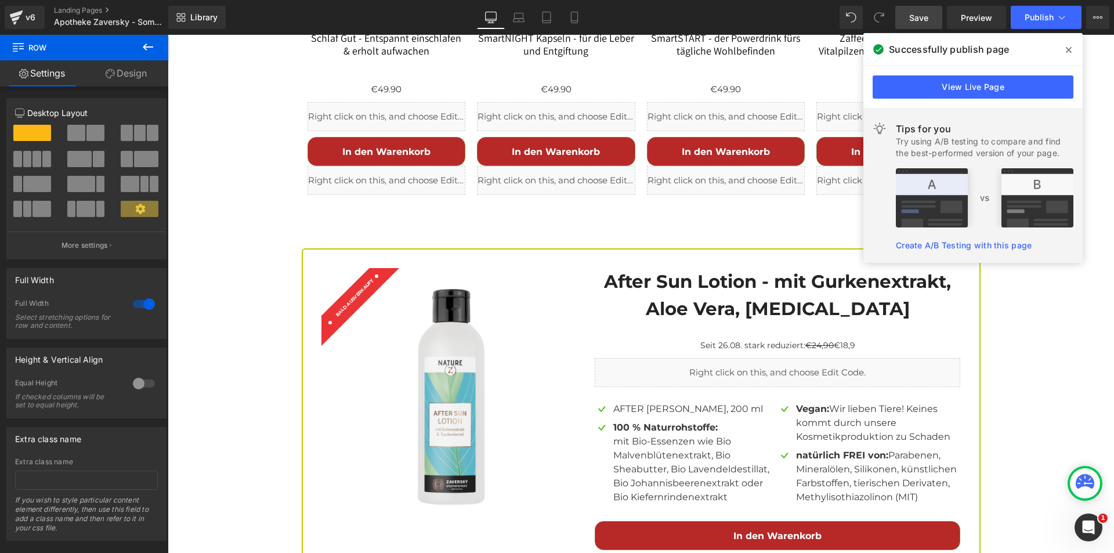
click at [1070, 49] on icon at bounding box center [1069, 50] width 6 height 6
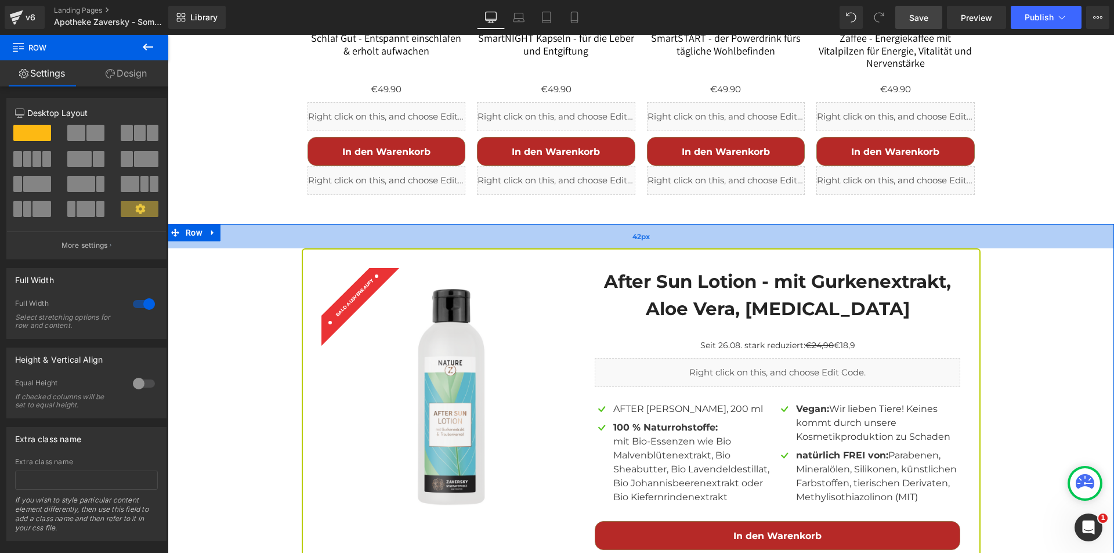
click at [1066, 224] on div "42px" at bounding box center [641, 236] width 947 height 24
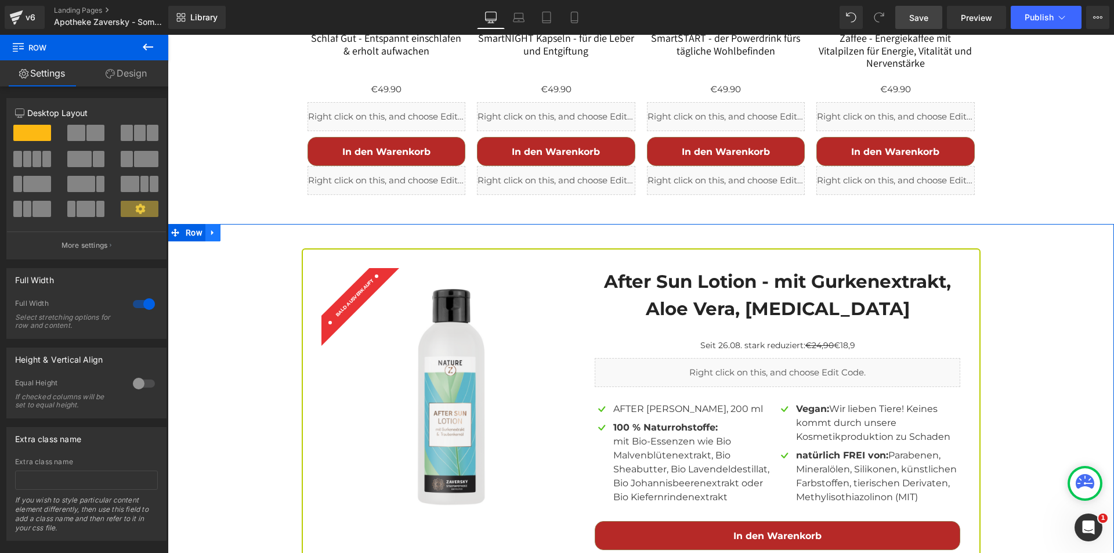
click at [211, 230] on icon at bounding box center [212, 232] width 2 height 5
click at [239, 229] on icon at bounding box center [243, 233] width 8 height 9
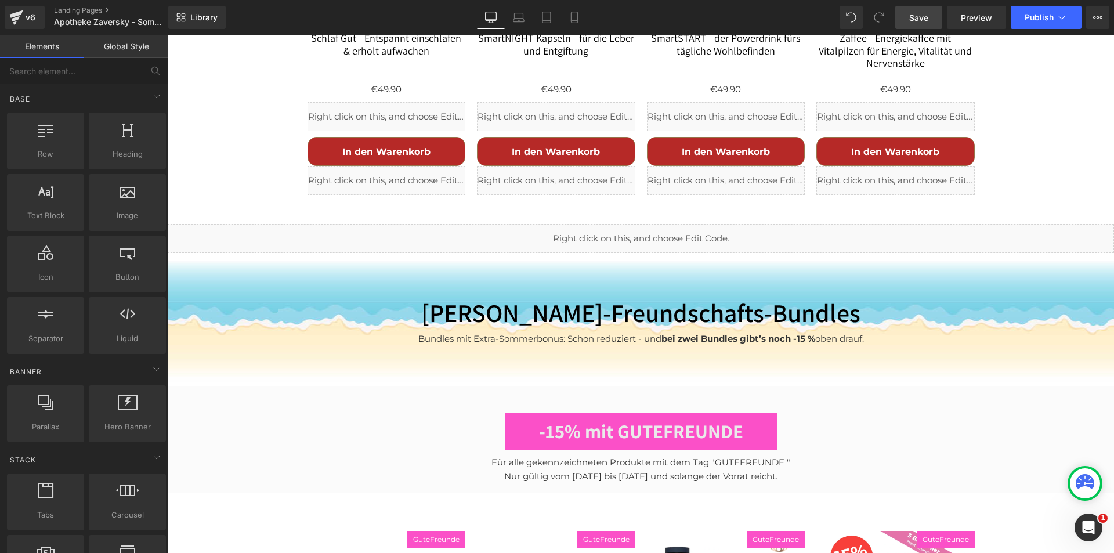
click at [927, 16] on span "Save" at bounding box center [918, 18] width 19 height 12
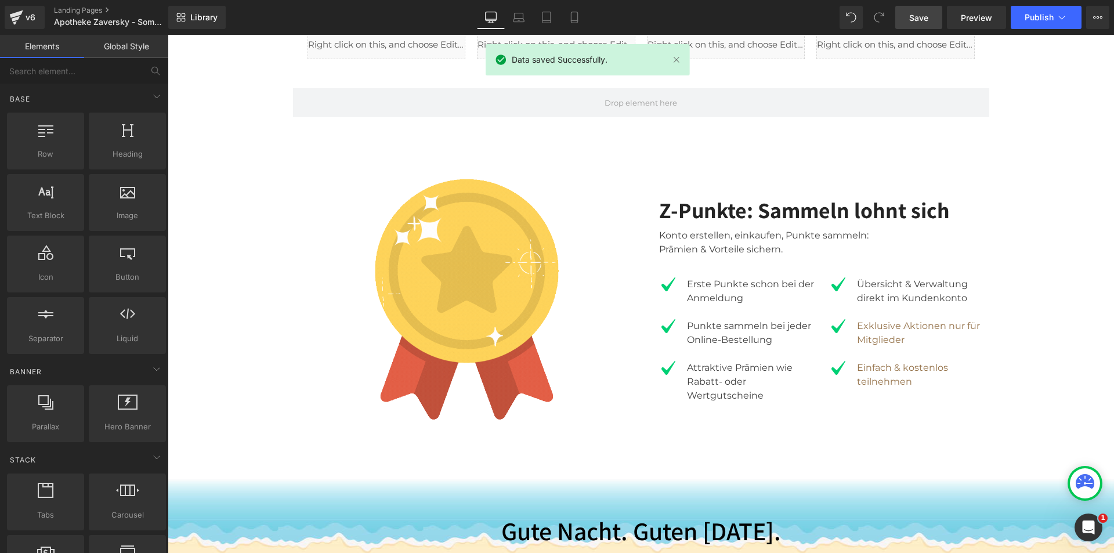
scroll to position [2107, 0]
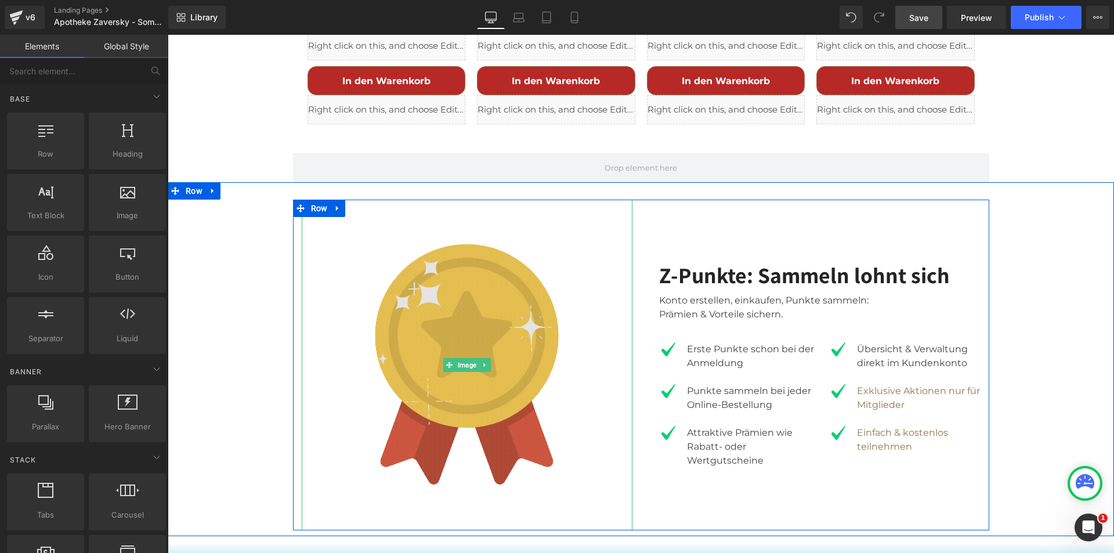
click at [390, 311] on img at bounding box center [467, 365] width 331 height 331
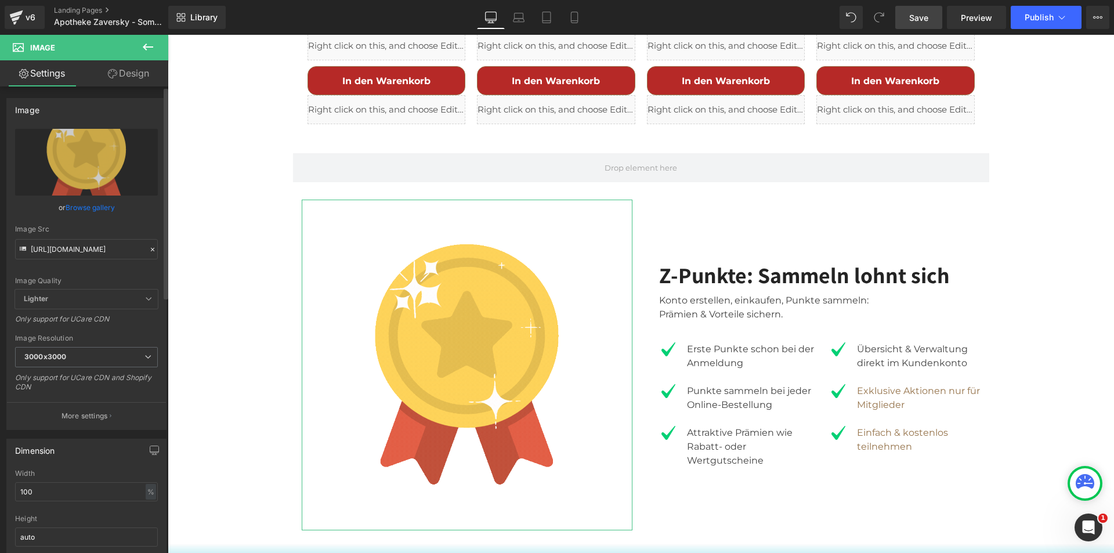
click at [99, 207] on link "Browse gallery" at bounding box center [90, 207] width 49 height 20
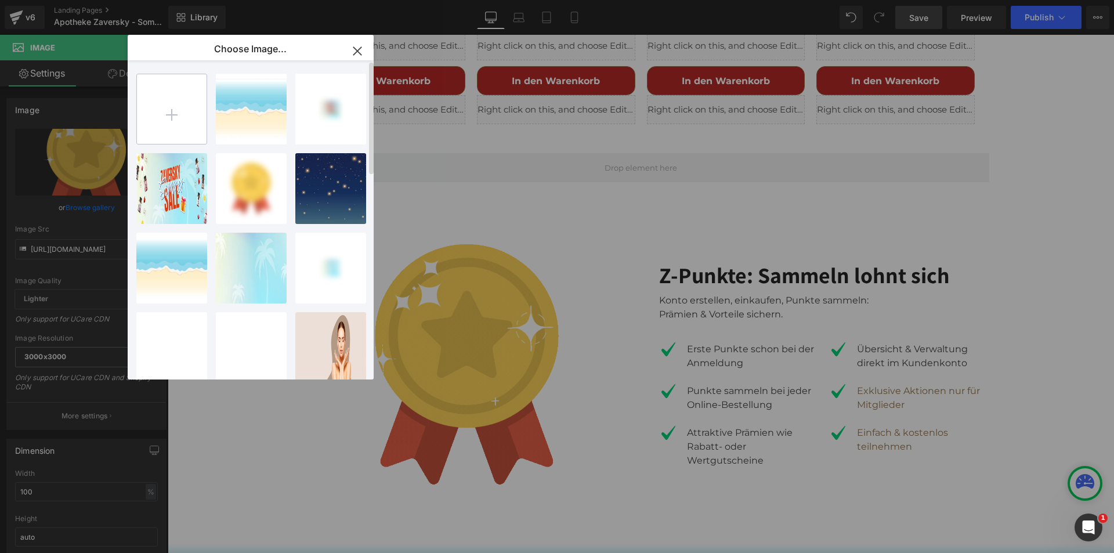
click at [175, 113] on input "file" at bounding box center [172, 109] width 70 height 70
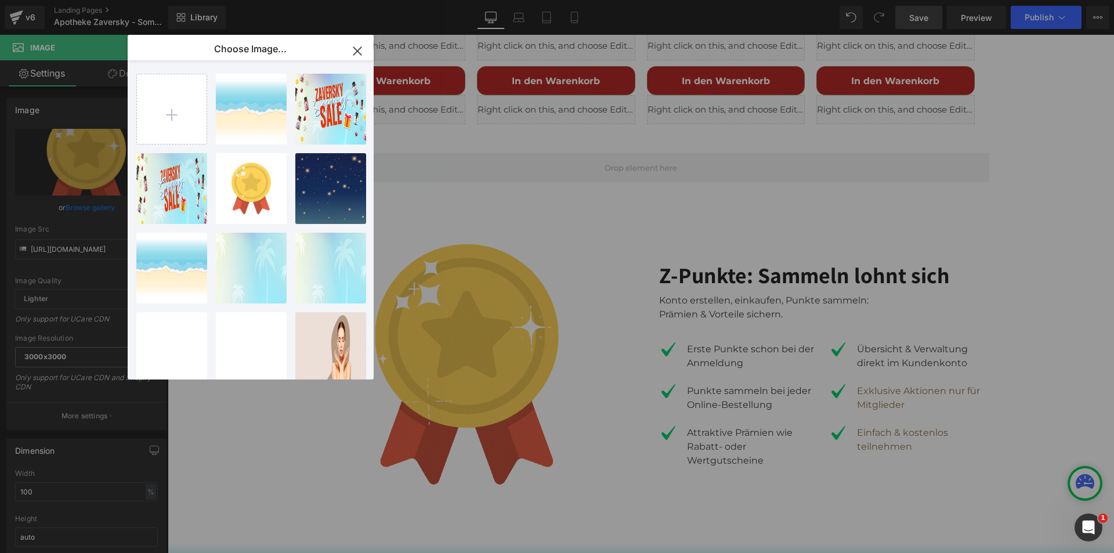
drag, startPoint x: 360, startPoint y: 50, endPoint x: 258, endPoint y: 0, distance: 113.9
click at [360, 50] on icon "button" at bounding box center [357, 51] width 19 height 19
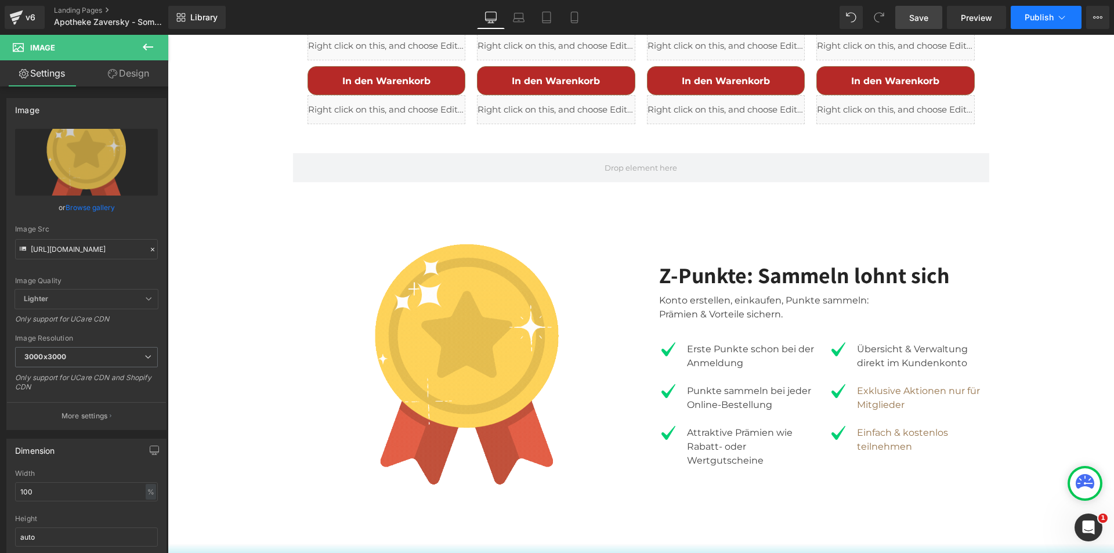
click at [1025, 13] on span "Publish" at bounding box center [1039, 17] width 29 height 9
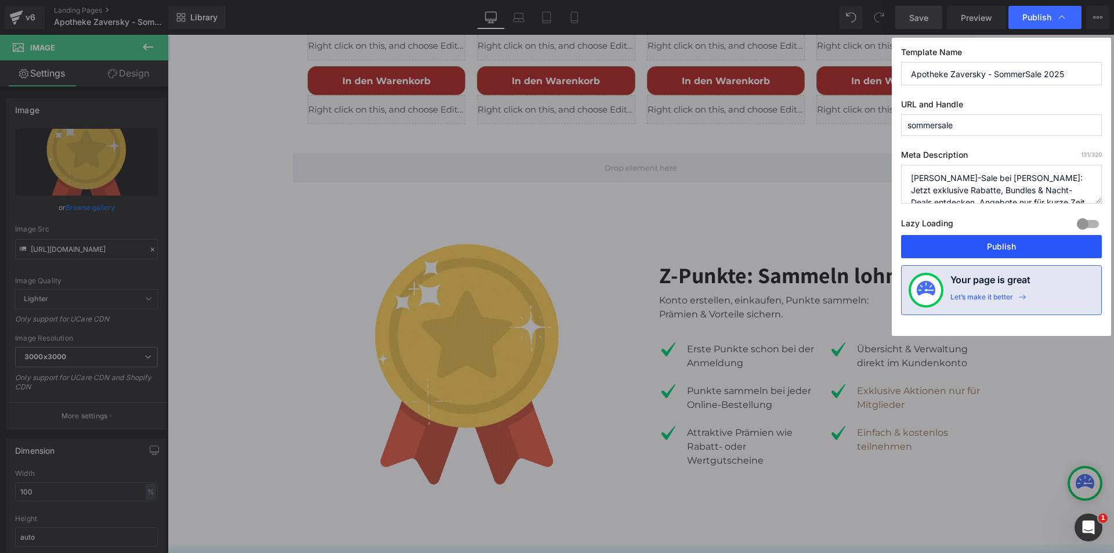
click at [990, 251] on button "Publish" at bounding box center [1001, 246] width 201 height 23
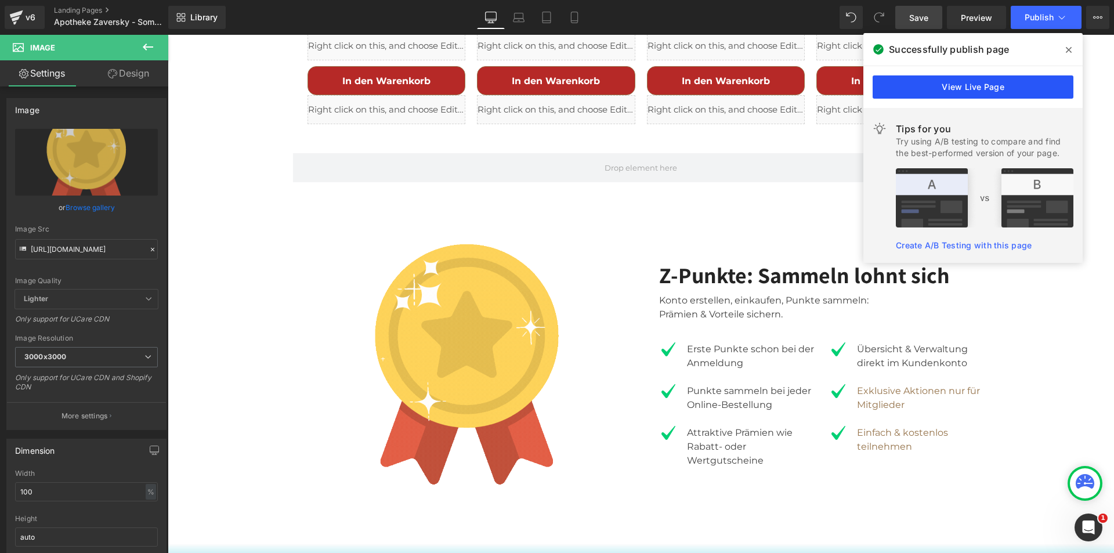
click at [951, 91] on link "View Live Page" at bounding box center [973, 86] width 201 height 23
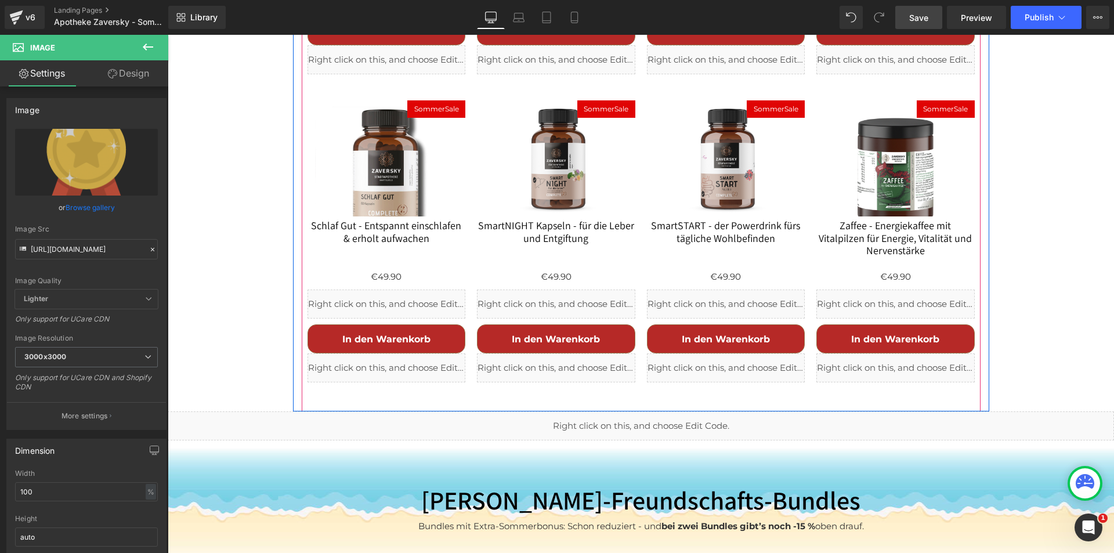
scroll to position [2919, 0]
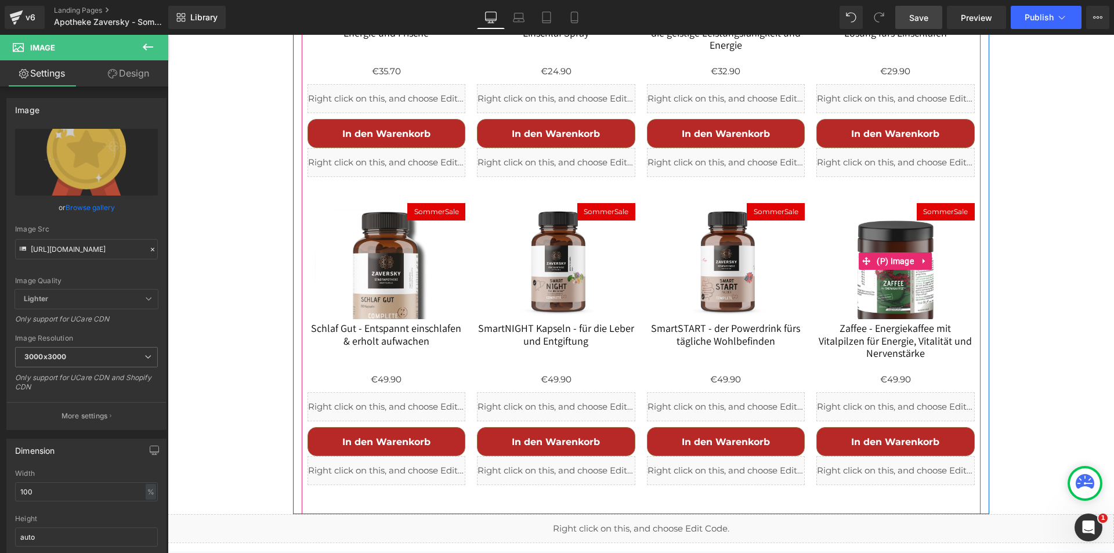
click at [952, 205] on span "SommerSale" at bounding box center [945, 212] width 45 height 14
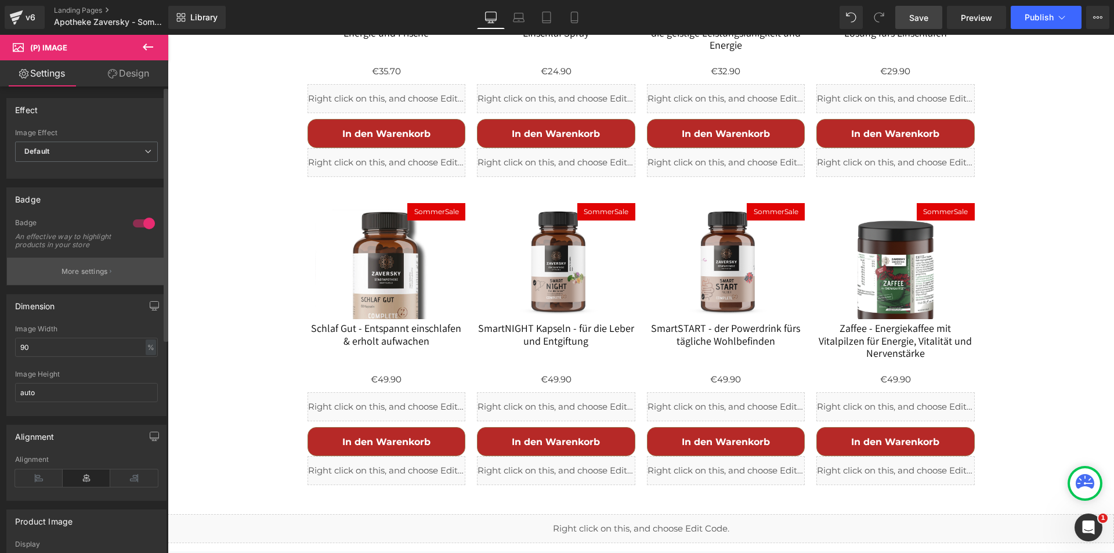
click at [95, 277] on p "More settings" at bounding box center [85, 271] width 46 height 10
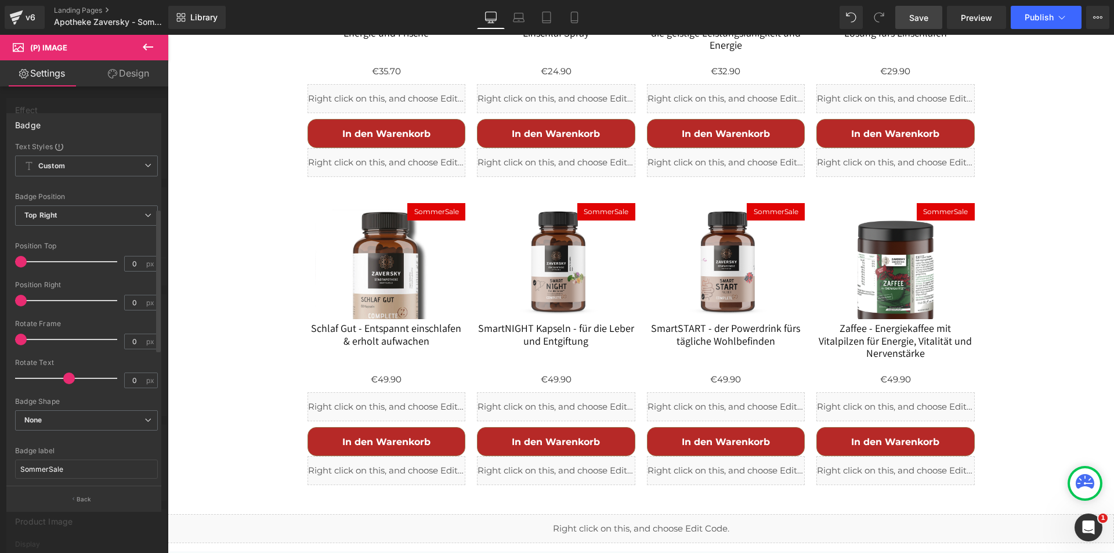
scroll to position [0, 0]
click at [90, 104] on div at bounding box center [84, 297] width 168 height 524
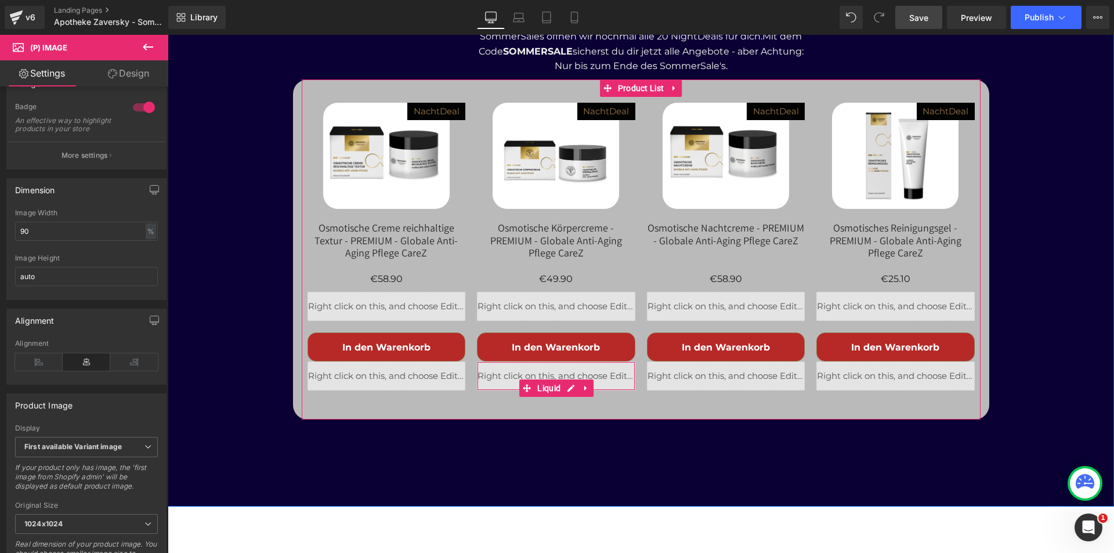
scroll to position [4080, 0]
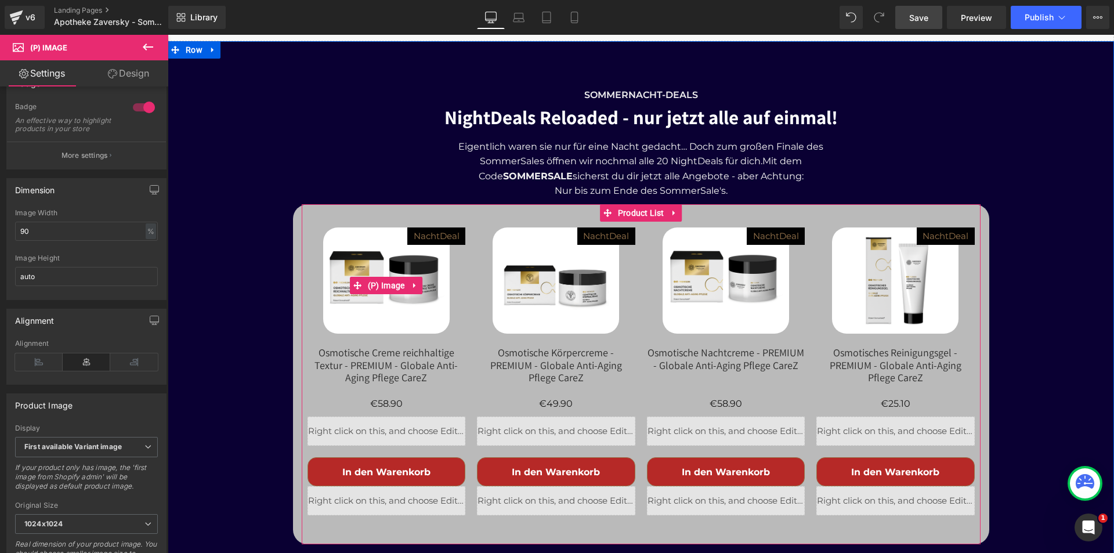
click at [435, 229] on span "NachtDeal" at bounding box center [437, 236] width 46 height 14
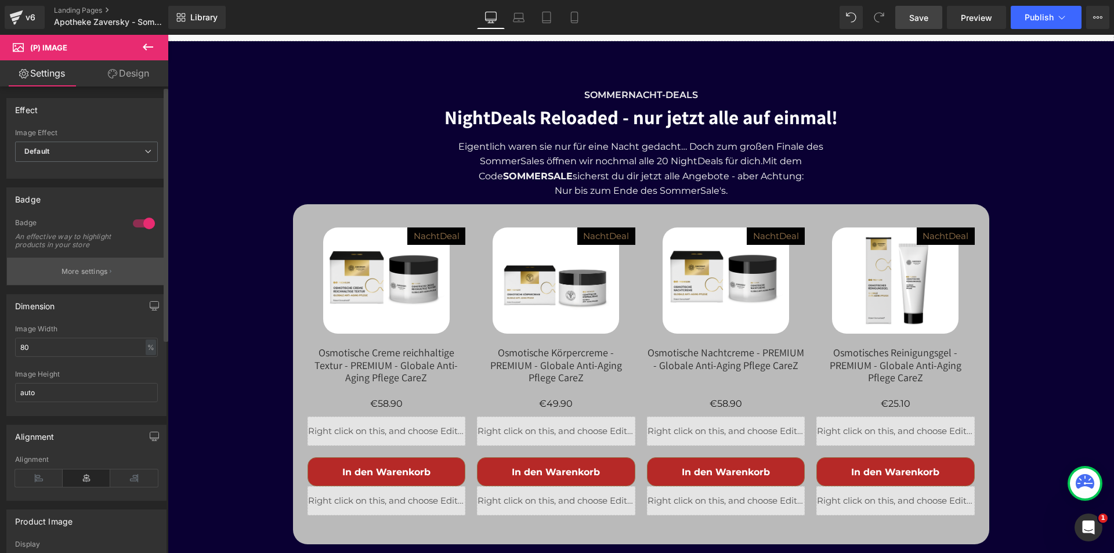
click at [86, 277] on p "More settings" at bounding box center [85, 271] width 46 height 10
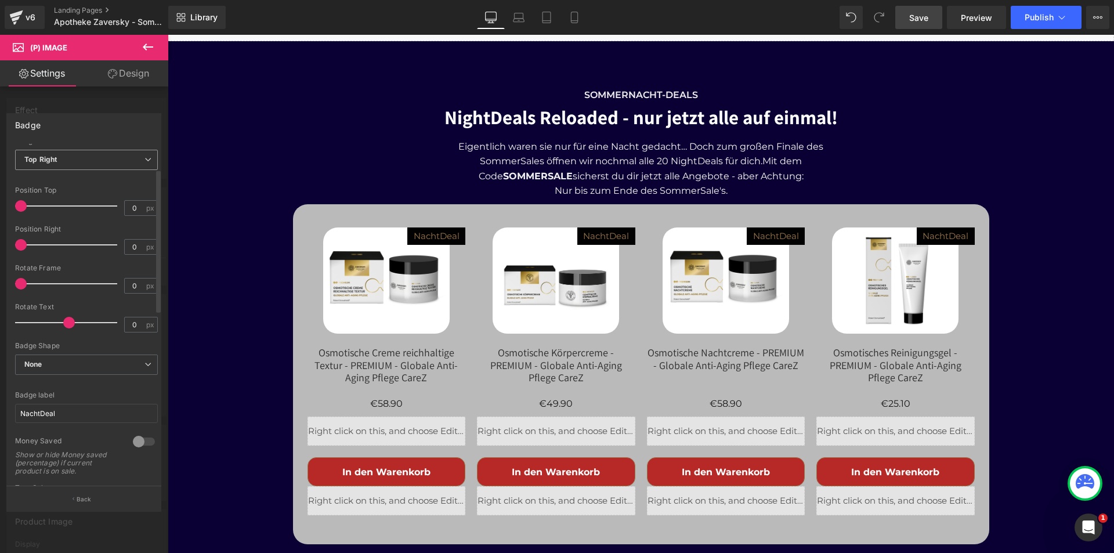
scroll to position [116, 0]
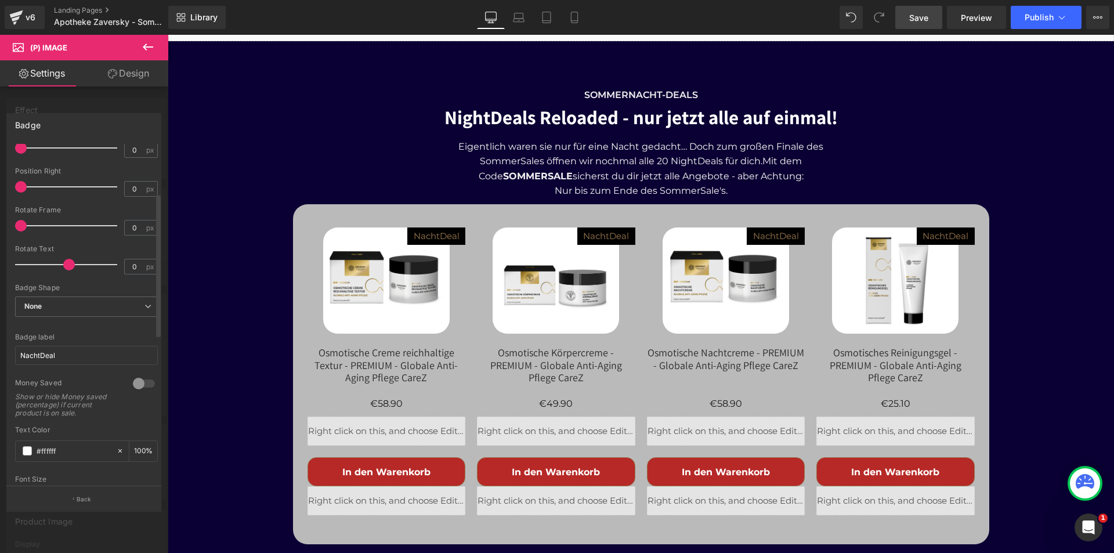
click at [75, 344] on div "Badge label NachtDeal" at bounding box center [86, 355] width 143 height 45
click at [74, 344] on div "Badge label NachtDeal" at bounding box center [86, 355] width 143 height 45
click at [74, 348] on input "NachtDeal" at bounding box center [86, 355] width 143 height 19
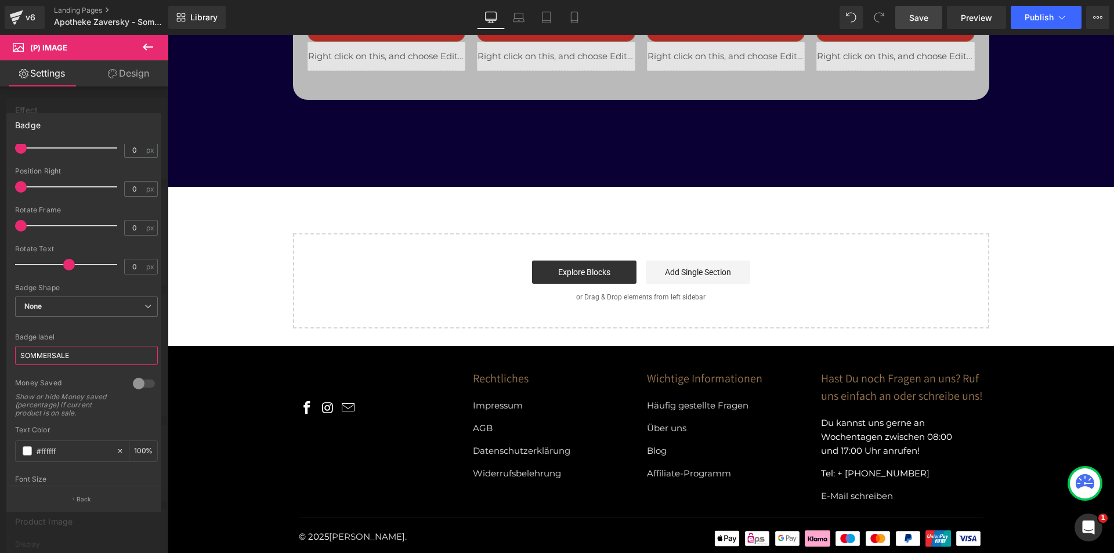
scroll to position [4540, 0]
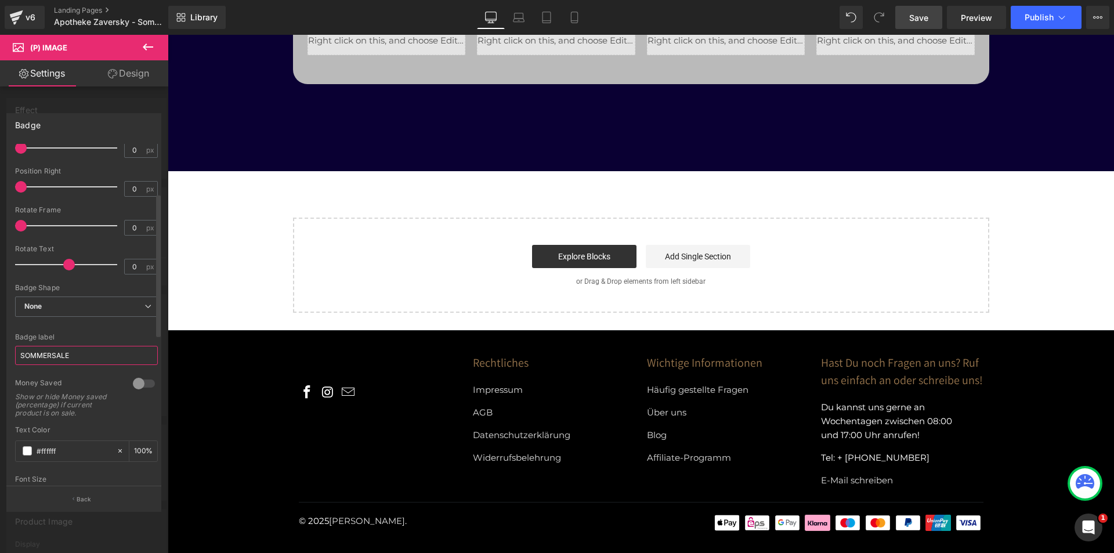
click at [67, 352] on input "SOMMERSALE" at bounding box center [86, 355] width 143 height 19
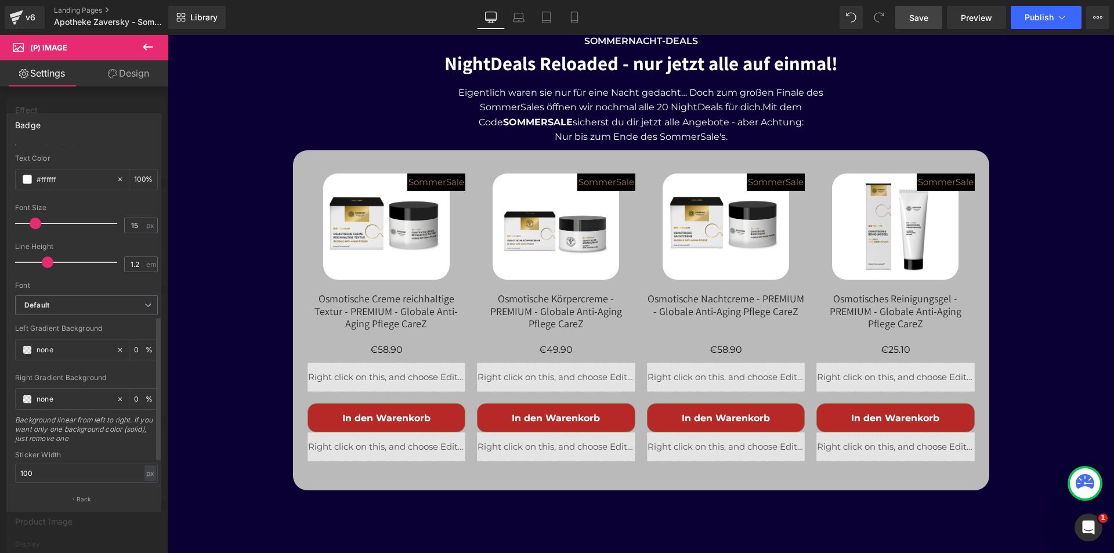
scroll to position [406, 0]
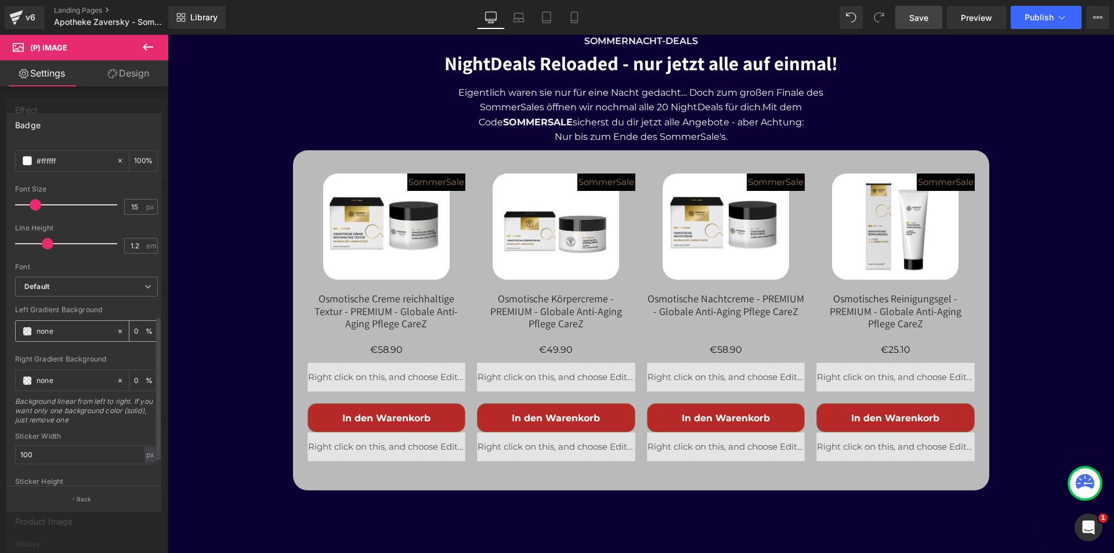
type input "SommerSale"
click at [27, 331] on span at bounding box center [27, 331] width 9 height 9
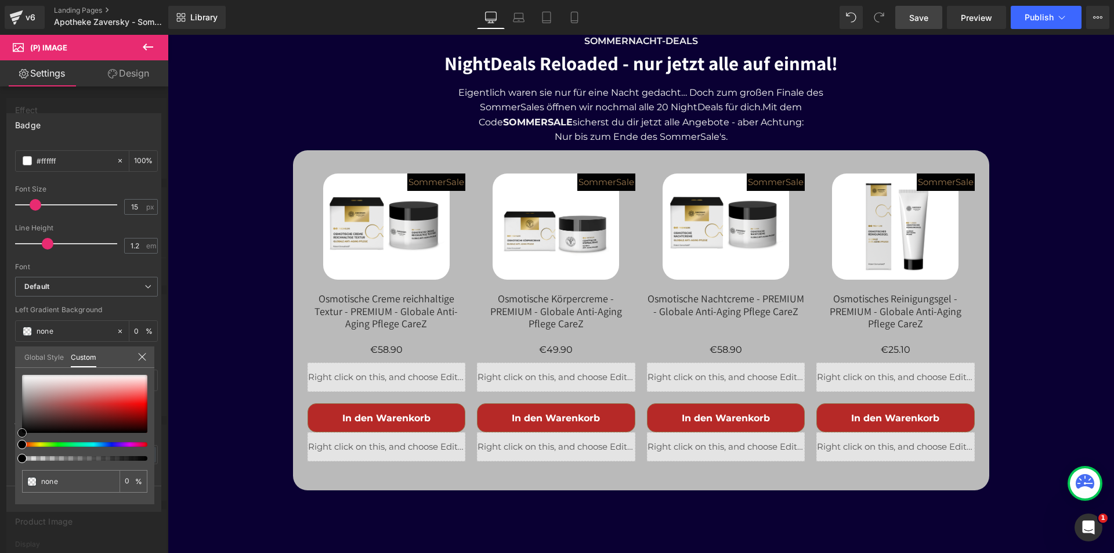
type input "#e80707"
type input "100"
type input "#e80707"
type input "100"
type input "#ec0303"
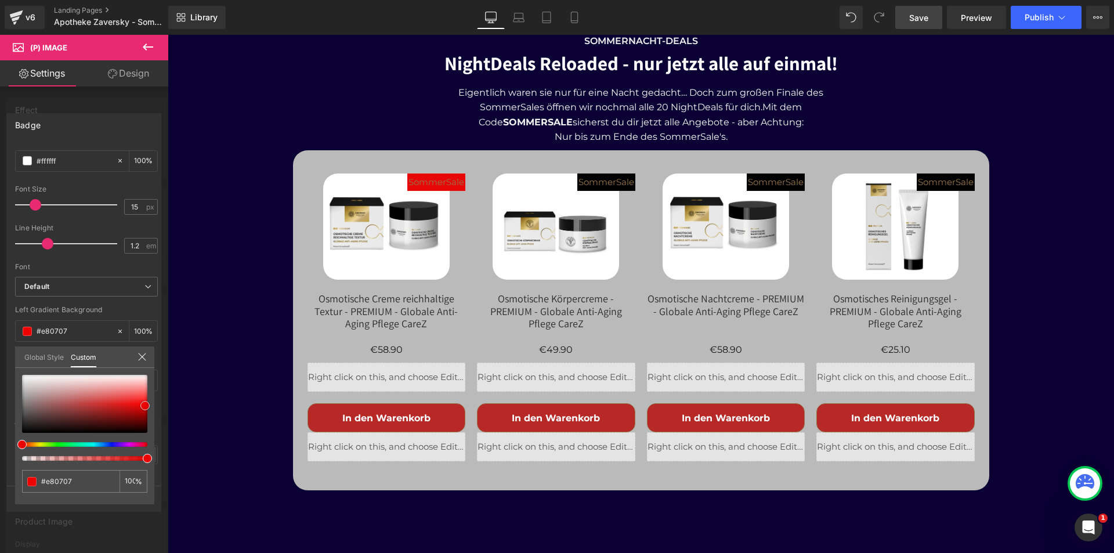
type input "#ec0303"
type input "#ea0000"
type input "#ff0000"
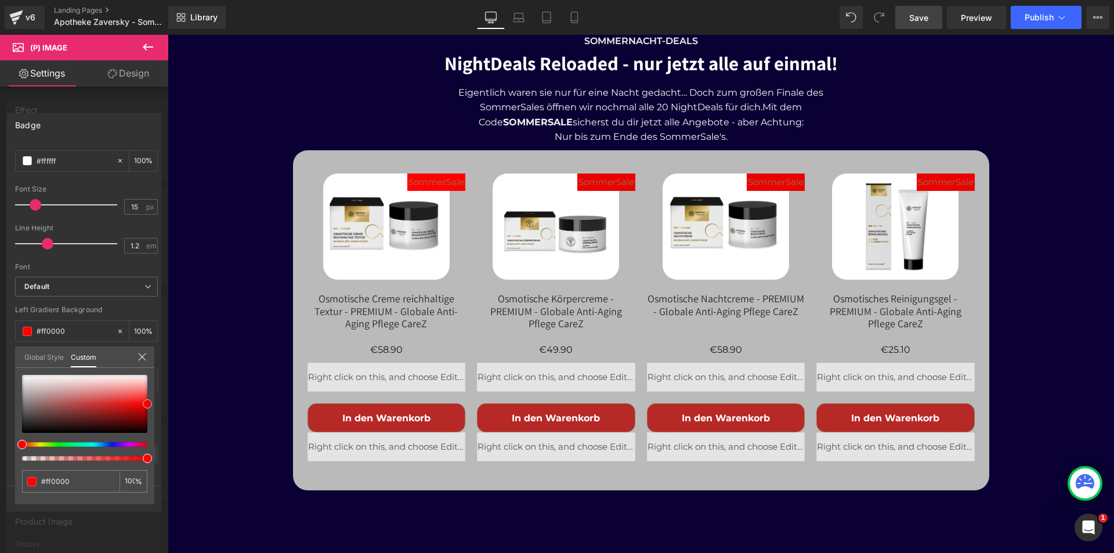
drag, startPoint x: 140, startPoint y: 406, endPoint x: 154, endPoint y: 394, distance: 18.1
click at [147, 404] on div at bounding box center [84, 404] width 125 height 58
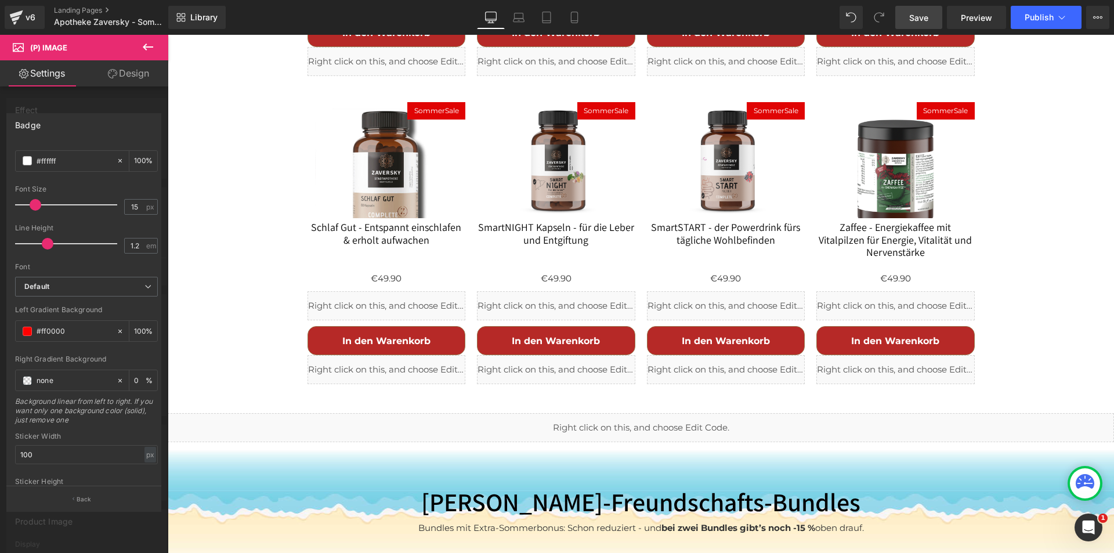
scroll to position [2915, 0]
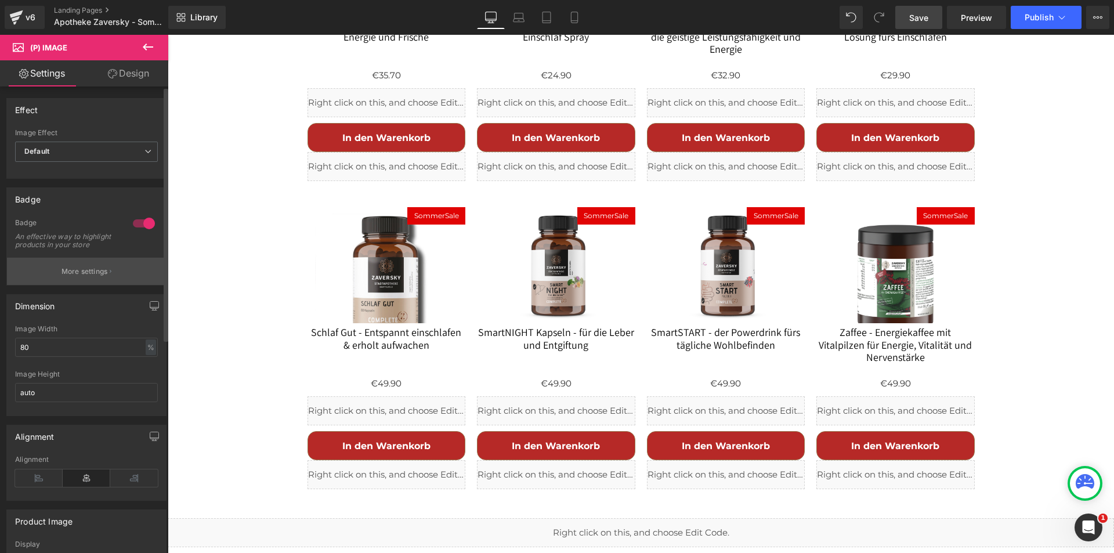
click at [84, 277] on p "More settings" at bounding box center [85, 271] width 46 height 10
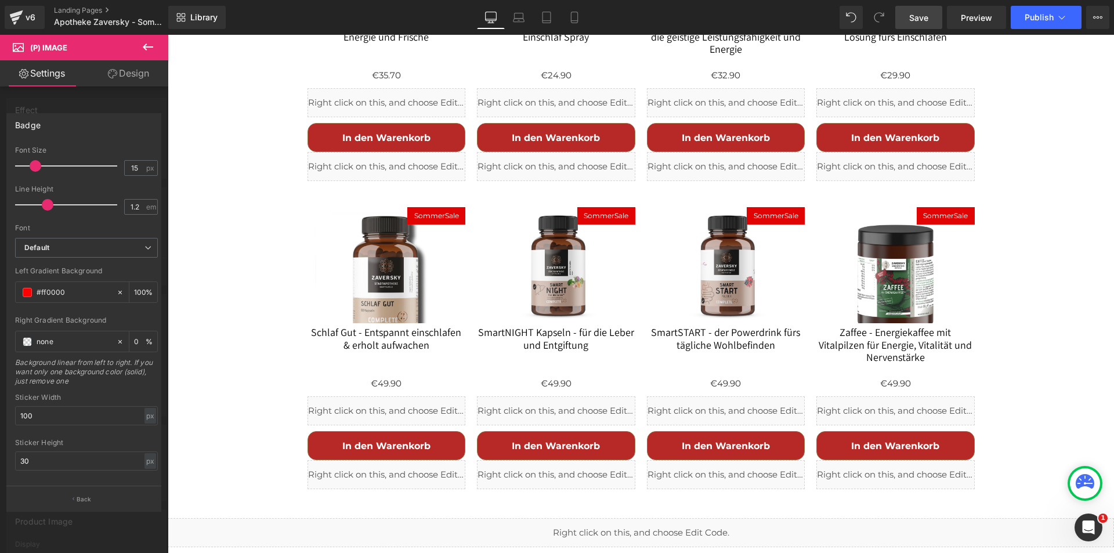
scroll to position [463, 0]
drag, startPoint x: 66, startPoint y: 272, endPoint x: 33, endPoint y: 274, distance: 33.1
click at [33, 274] on div "#ff0000" at bounding box center [66, 283] width 100 height 20
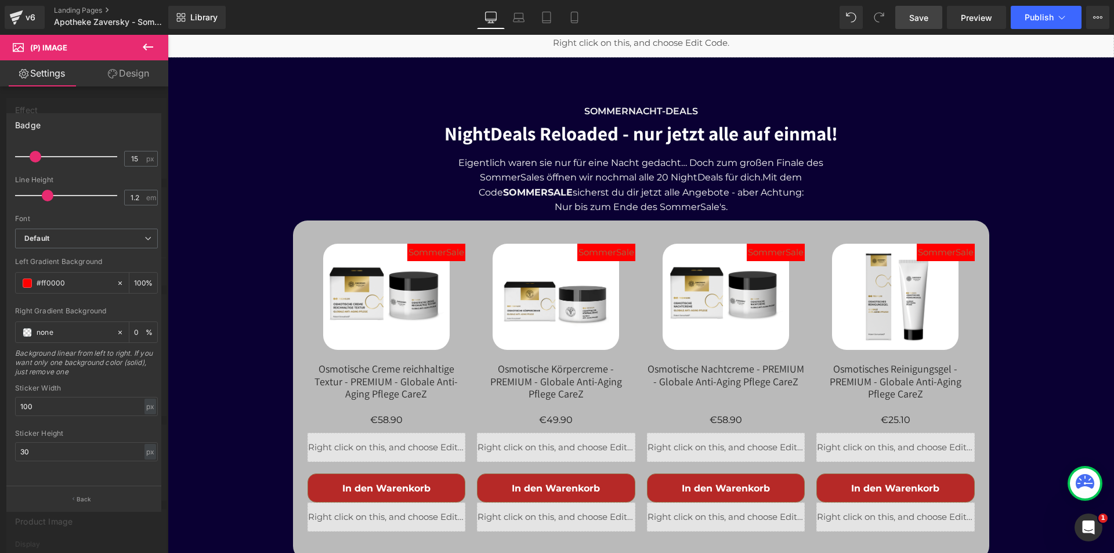
scroll to position [4134, 0]
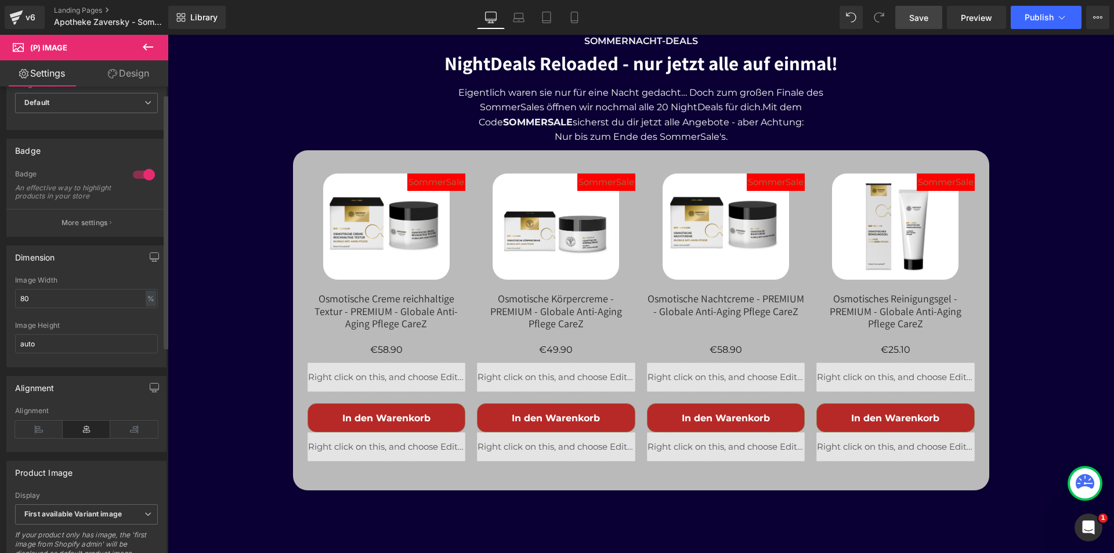
scroll to position [116, 0]
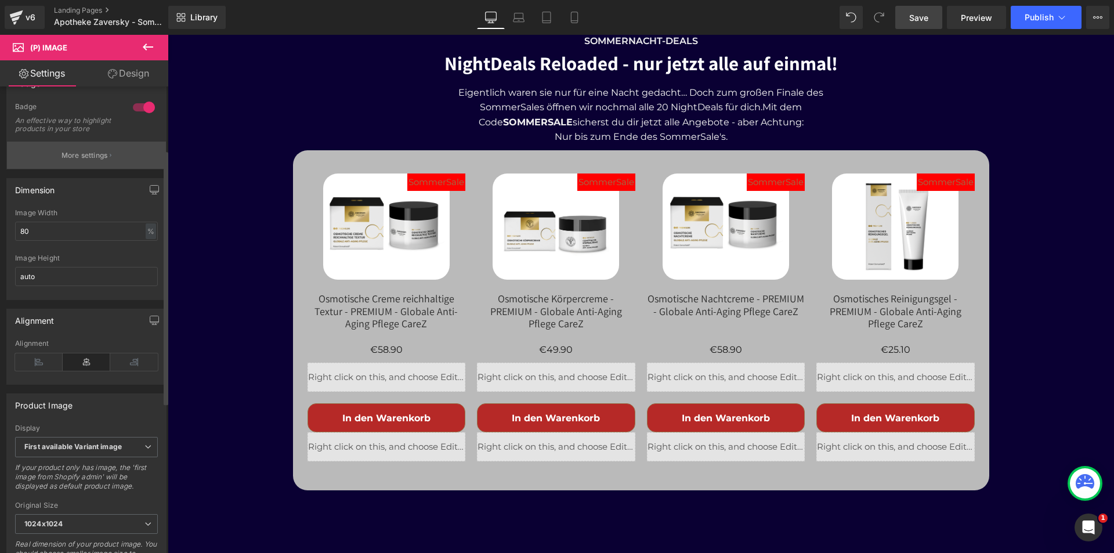
click at [90, 157] on button "More settings" at bounding box center [86, 155] width 159 height 27
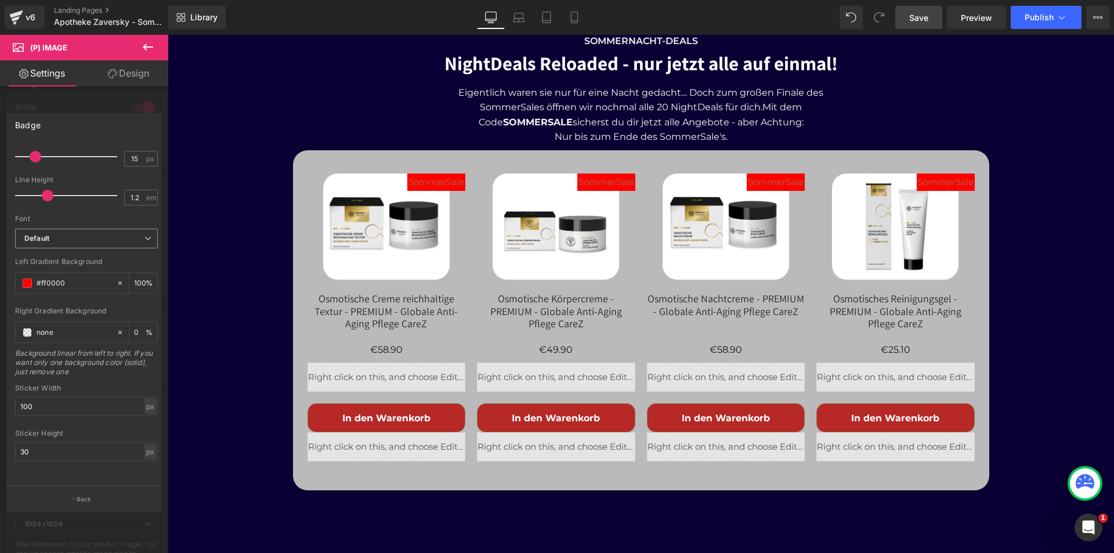
scroll to position [405, 0]
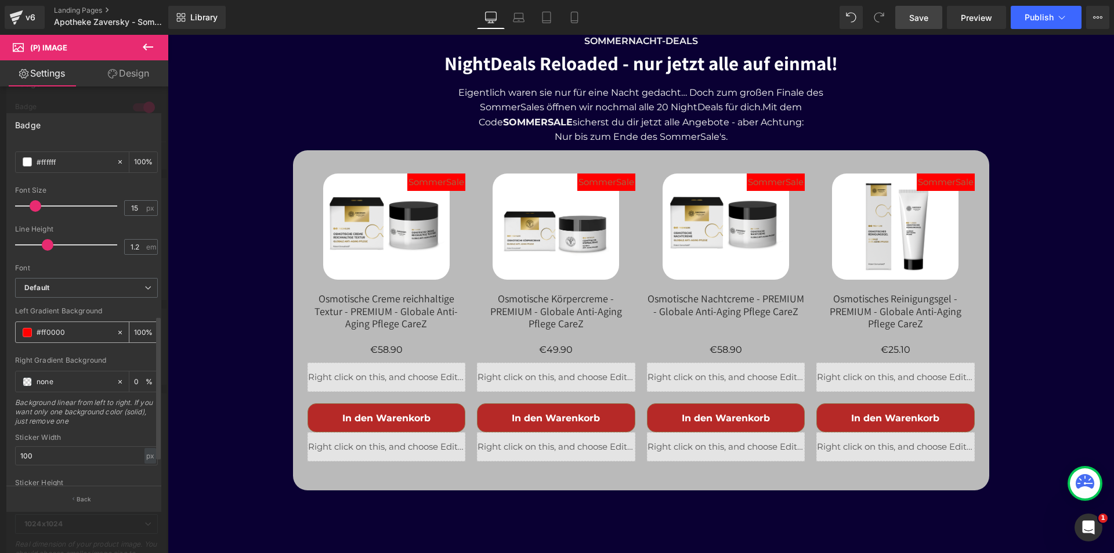
click at [63, 332] on input "#ff0000" at bounding box center [74, 332] width 74 height 13
paste input "#"
type input "##ff0000"
type input "0"
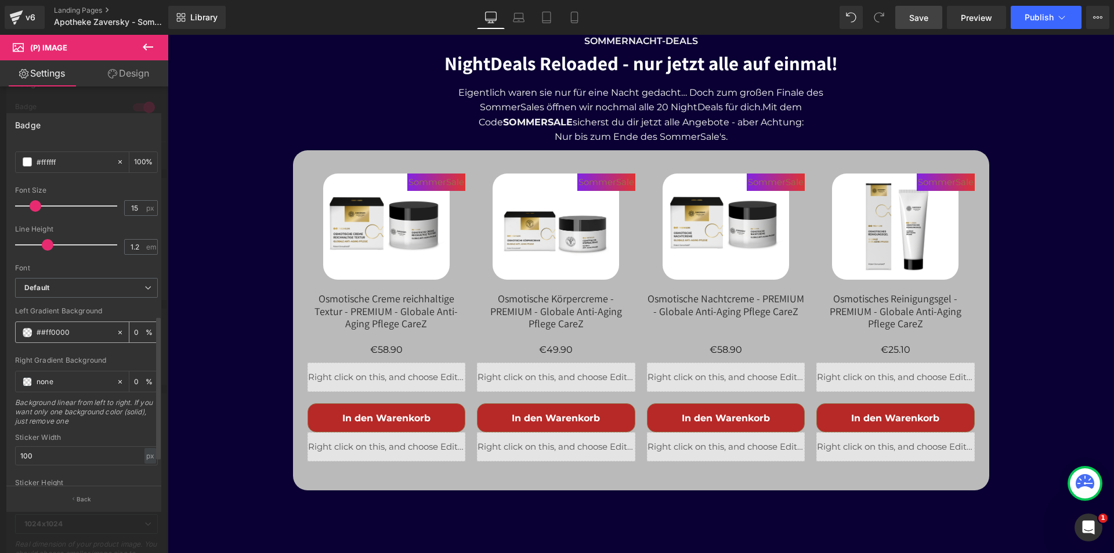
click at [117, 333] on icon at bounding box center [120, 333] width 8 height 8
type input "none"
click at [26, 331] on span at bounding box center [27, 332] width 9 height 9
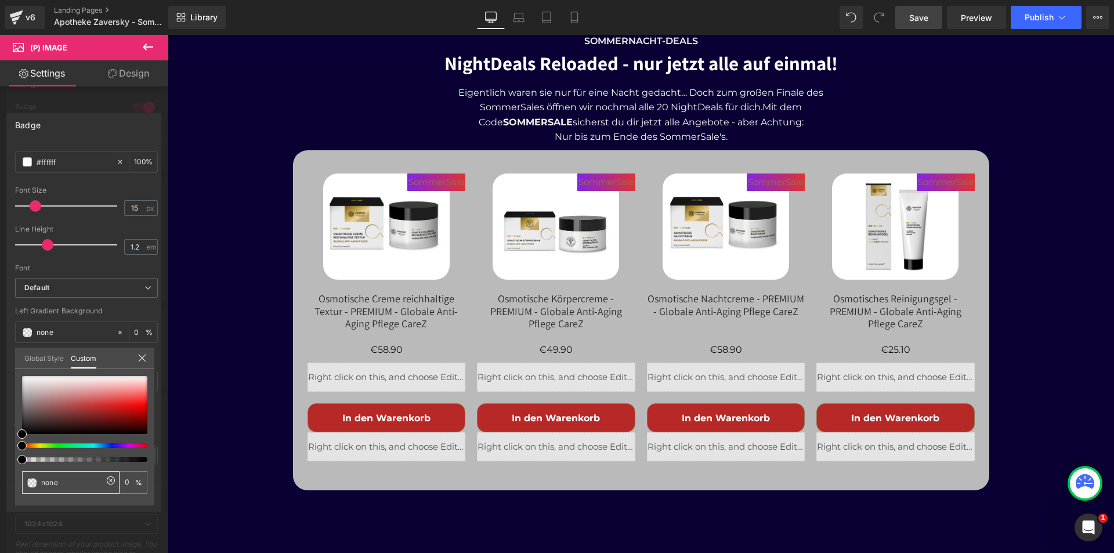
click at [67, 485] on input "none" at bounding box center [72, 483] width 62 height 12
paste input "#ff0000"
type input "#ff0000"
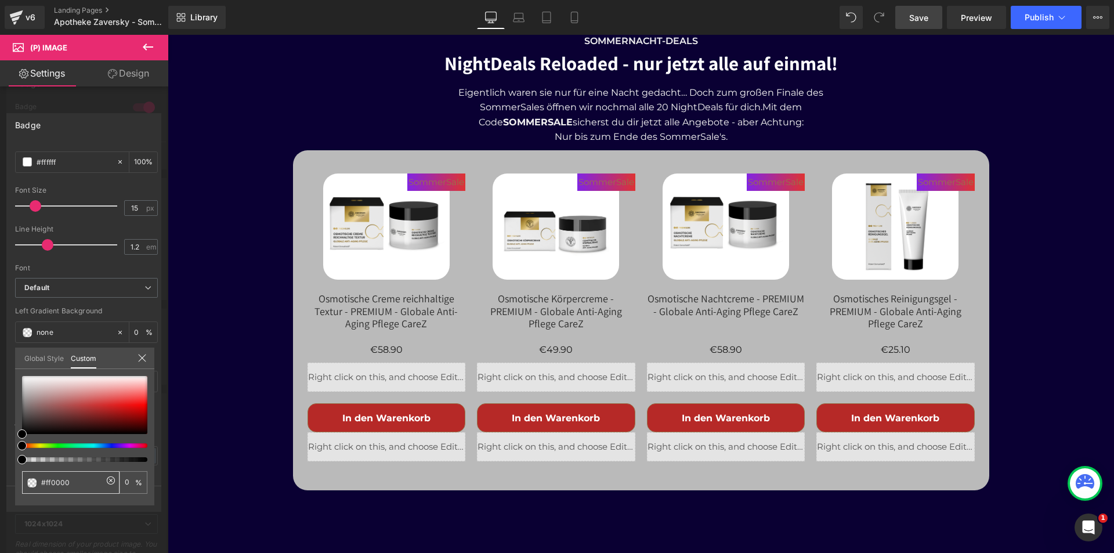
type input "100"
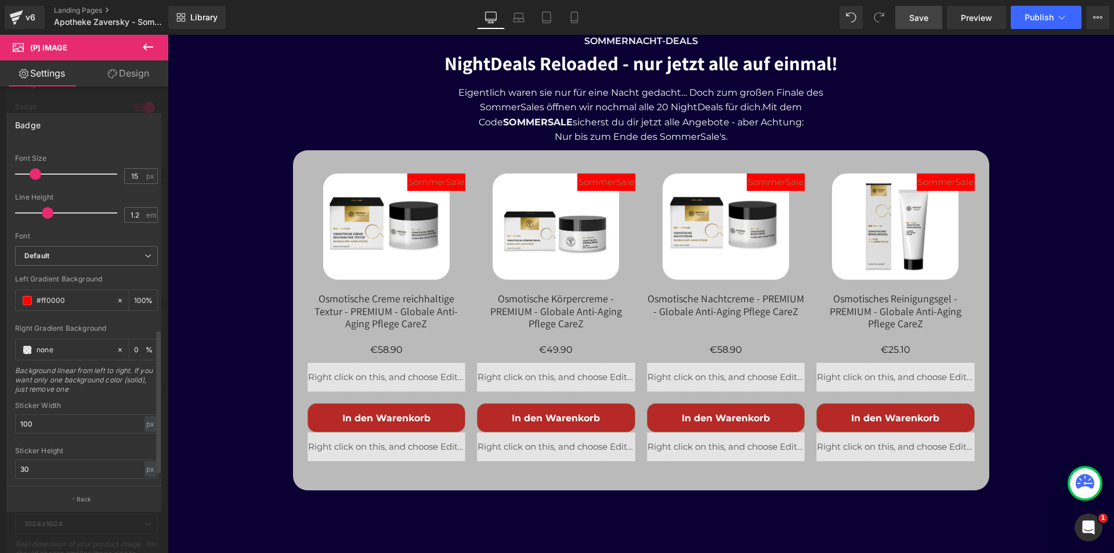
scroll to position [463, 0]
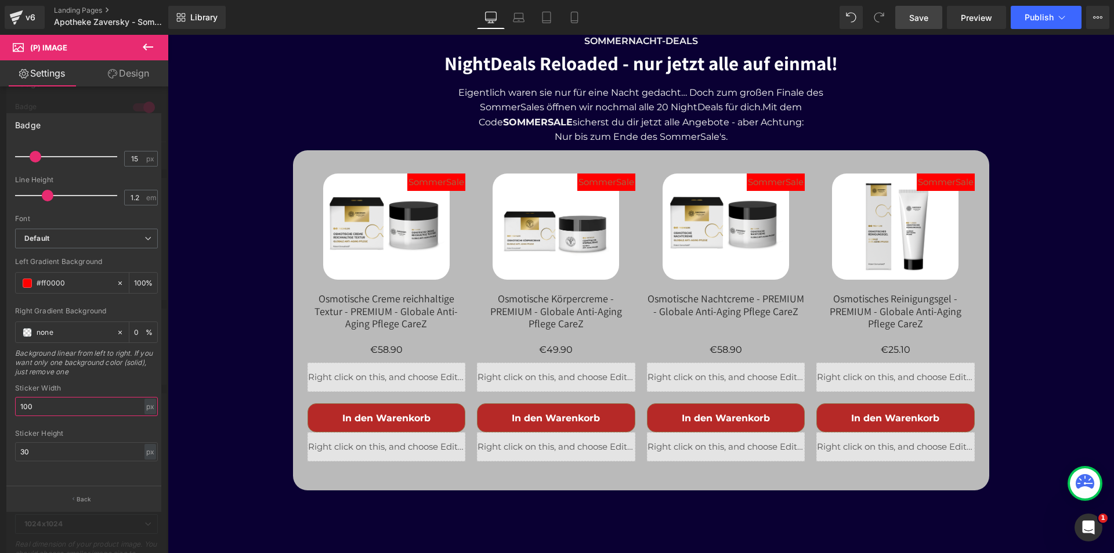
drag, startPoint x: 27, startPoint y: 392, endPoint x: 0, endPoint y: 389, distance: 26.9
click at [0, 390] on div "Badge Text Styles Custom Custom Setup Global Style Custom Setup Global Style Te…" at bounding box center [84, 307] width 168 height 406
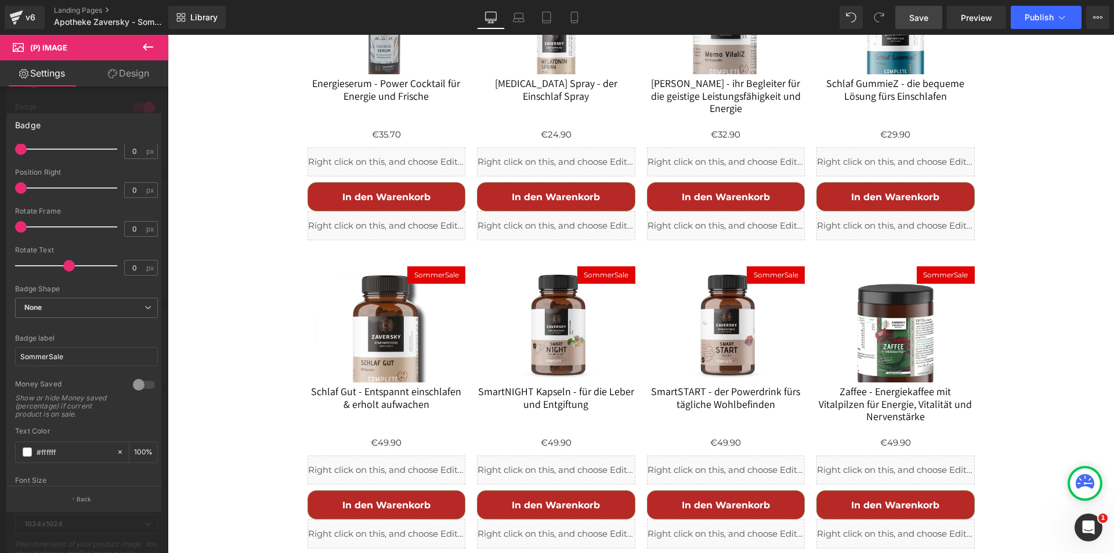
scroll to position [2799, 0]
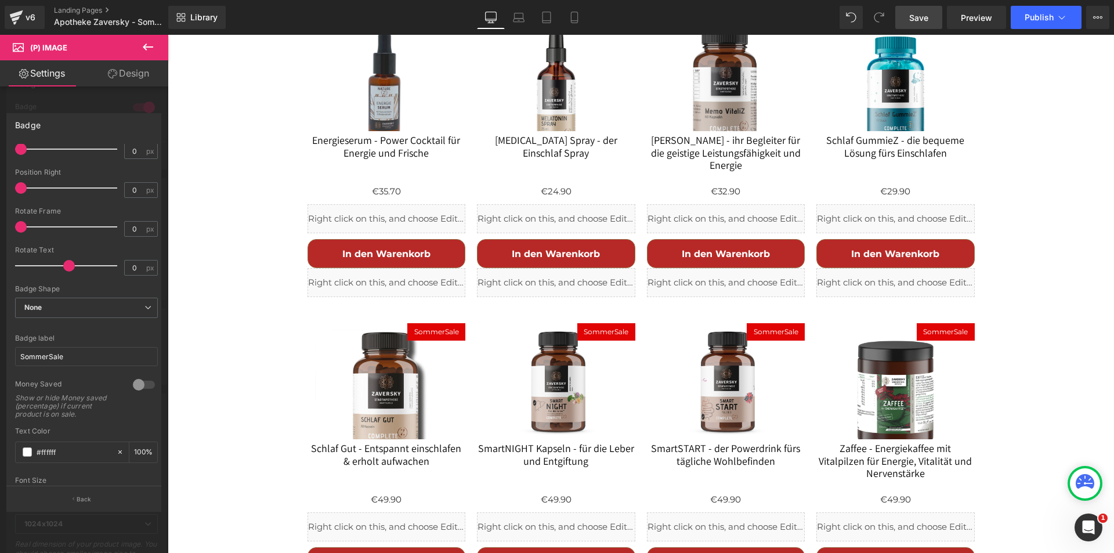
type input "120"
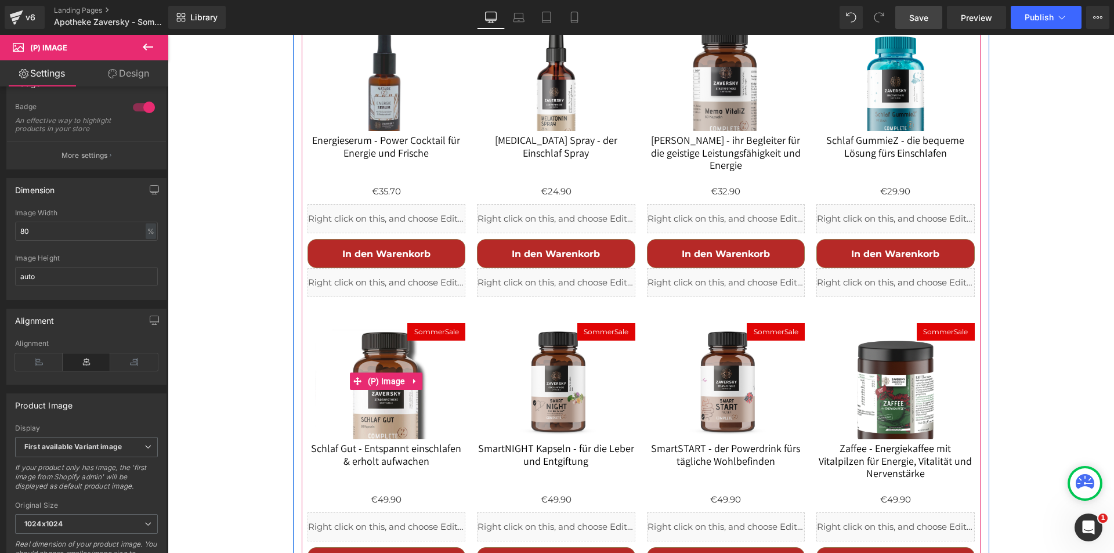
click at [434, 325] on span "SommerSale" at bounding box center [436, 332] width 45 height 14
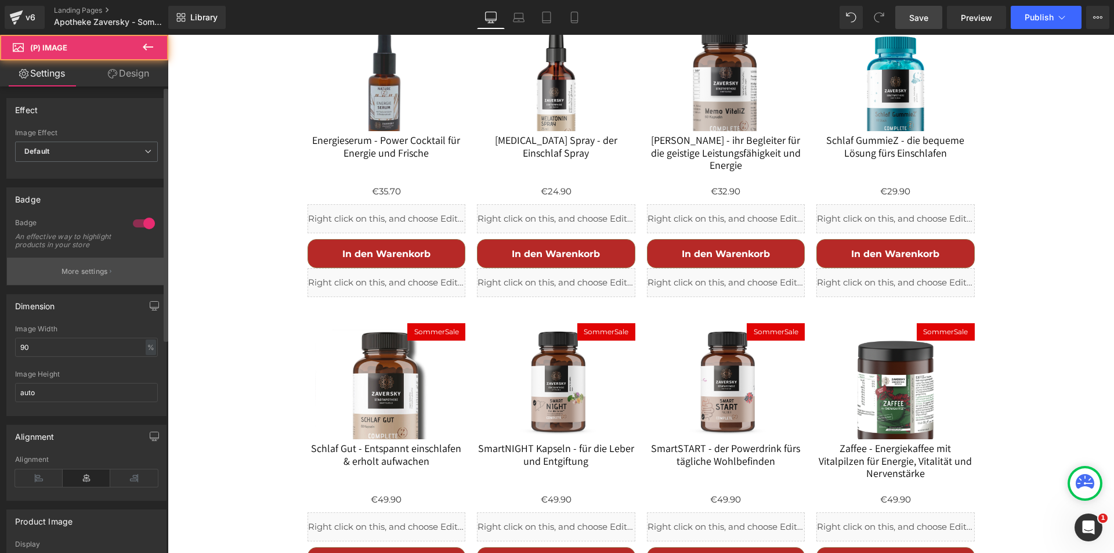
click at [78, 277] on p "More settings" at bounding box center [85, 271] width 46 height 10
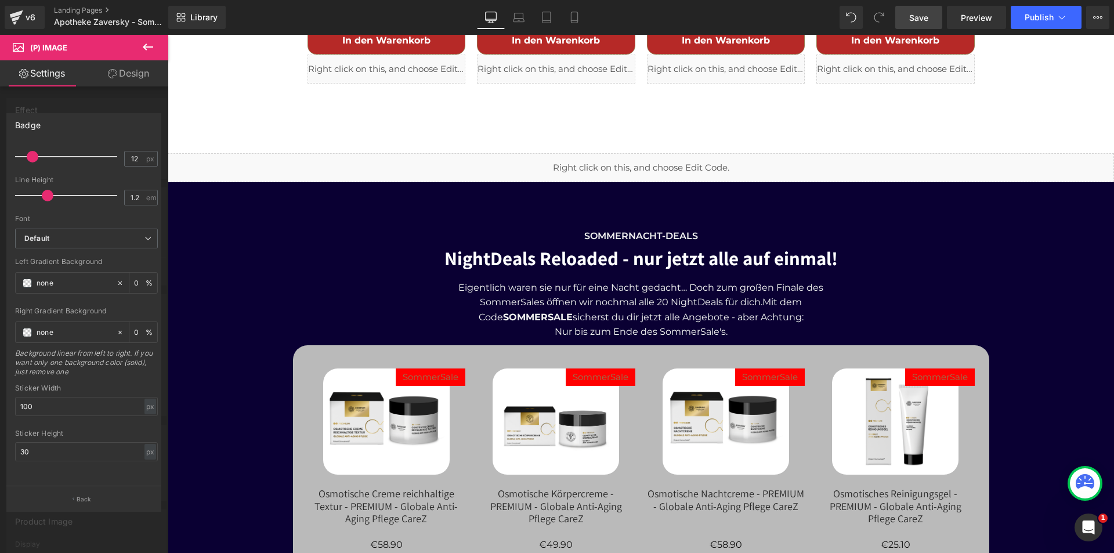
scroll to position [3960, 0]
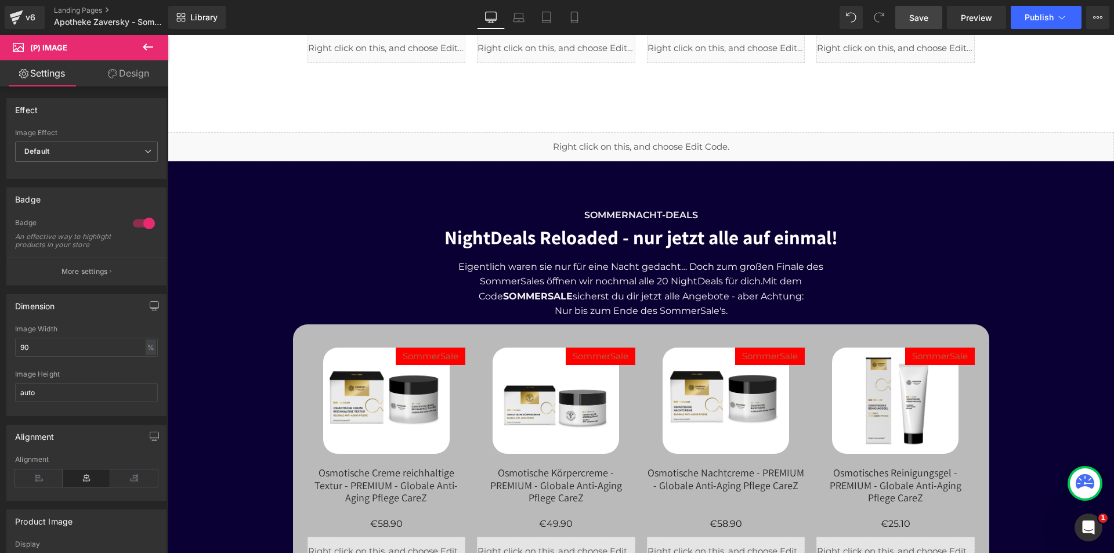
click at [396, 398] on span "(P) Image" at bounding box center [386, 406] width 43 height 17
click at [111, 279] on button "More settings" at bounding box center [86, 271] width 159 height 27
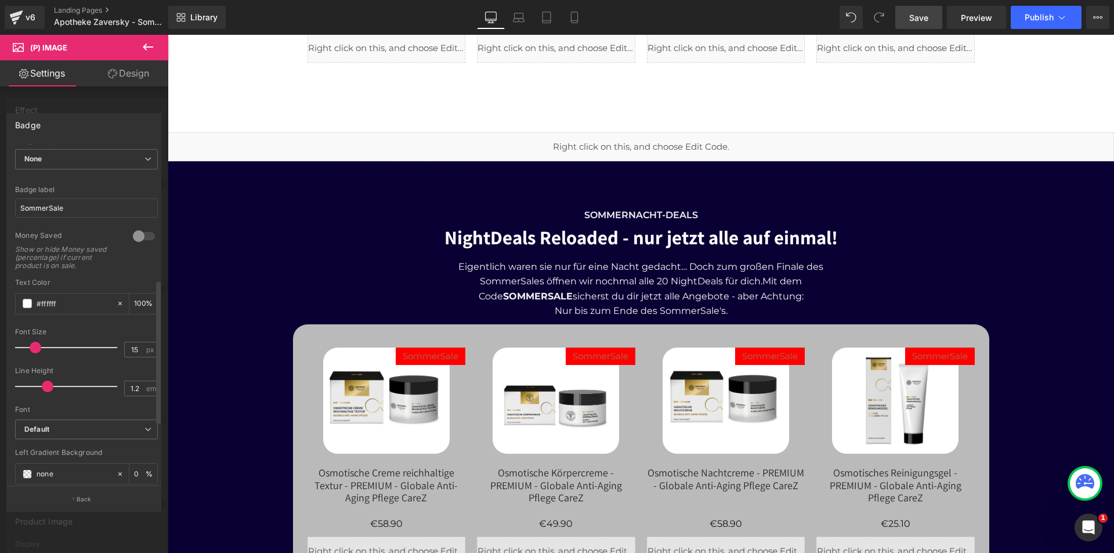
scroll to position [348, 0]
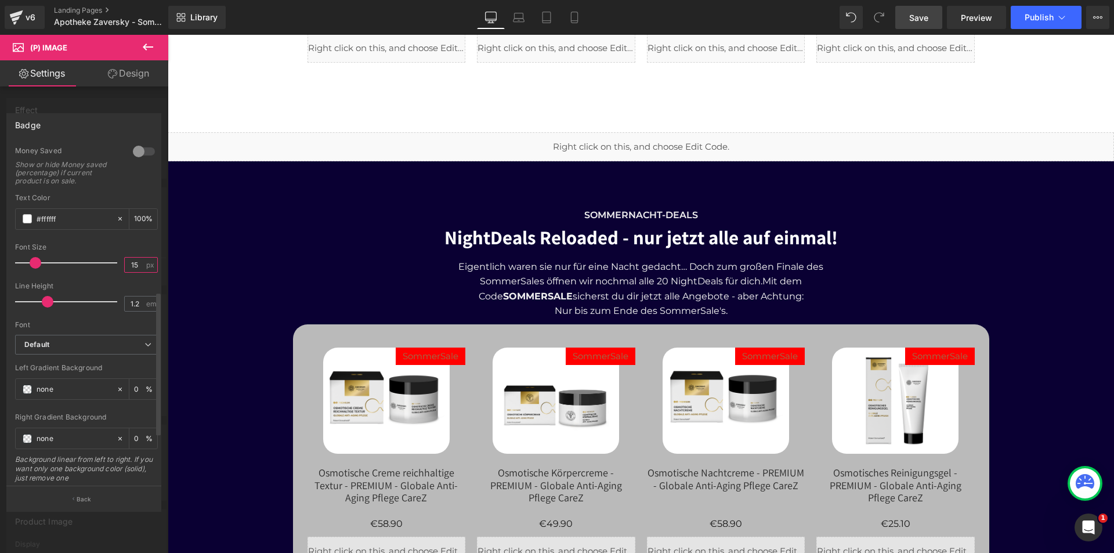
drag, startPoint x: 135, startPoint y: 267, endPoint x: 124, endPoint y: 266, distance: 11.0
click at [125, 266] on input "15" at bounding box center [135, 265] width 20 height 15
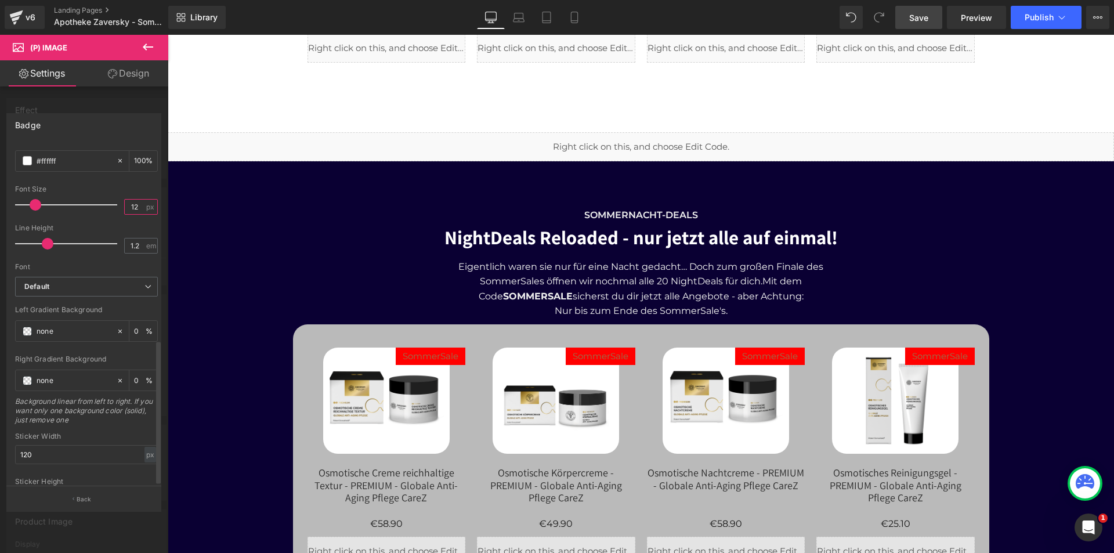
scroll to position [463, 0]
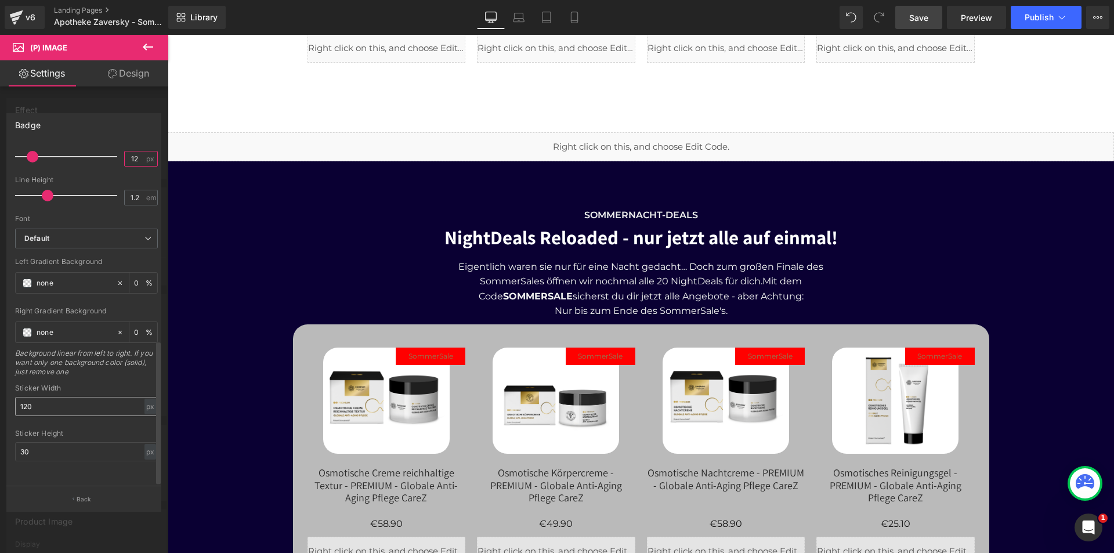
type input "12"
drag, startPoint x: 43, startPoint y: 400, endPoint x: 0, endPoint y: 396, distance: 43.1
click at [0, 397] on div "Badge Text Styles Custom Custom Setup Global Style Custom Setup Global Style Te…" at bounding box center [84, 307] width 168 height 406
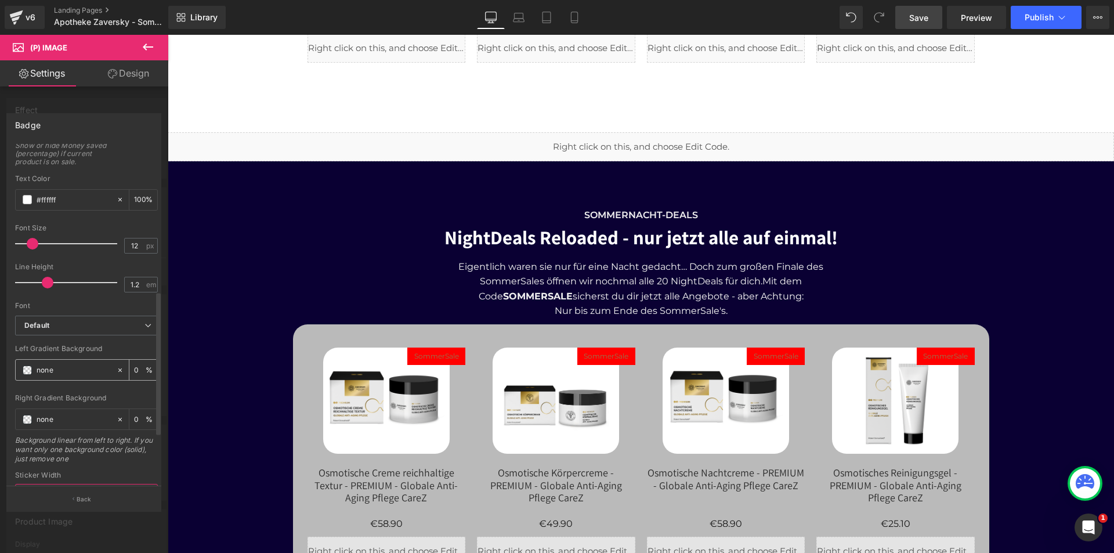
scroll to position [347, 0]
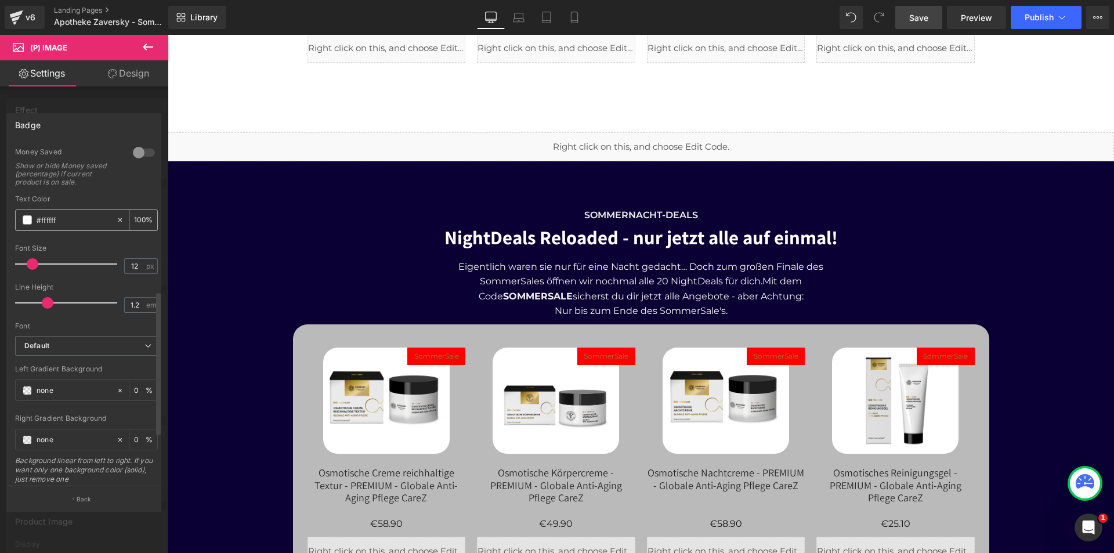
type input "100"
click at [28, 223] on span at bounding box center [27, 219] width 9 height 9
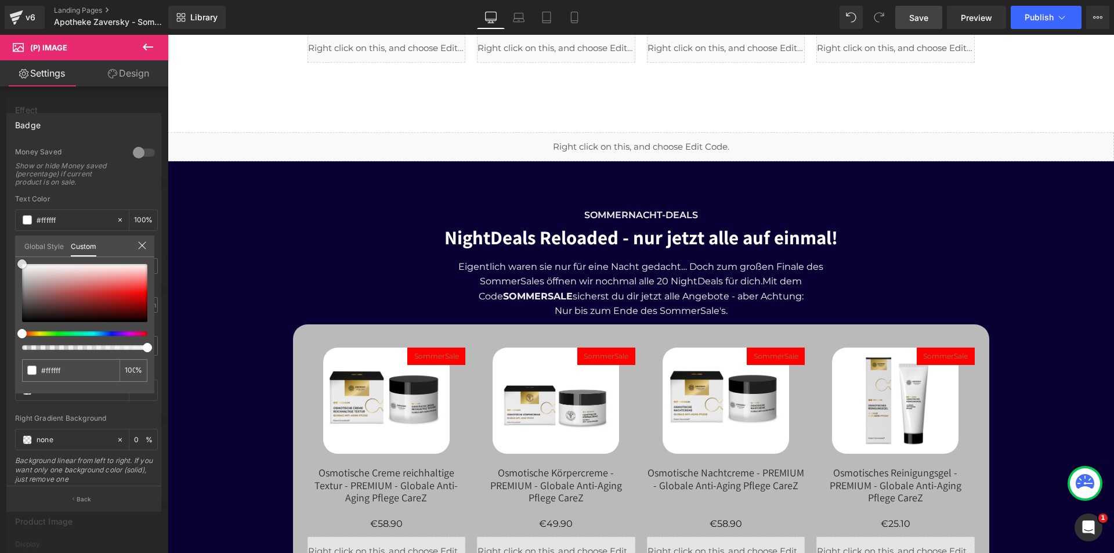
type input "#4c2d2d"
type input "#4b2f2f"
type input "#644d4d"
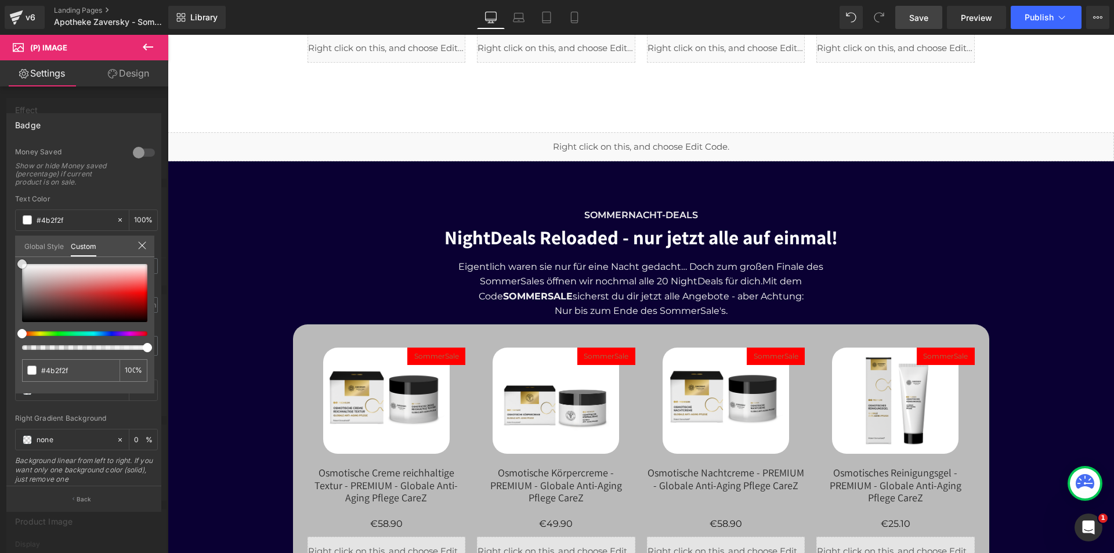
type input "#644d4d"
type input "#978585"
type input "#bfbaba"
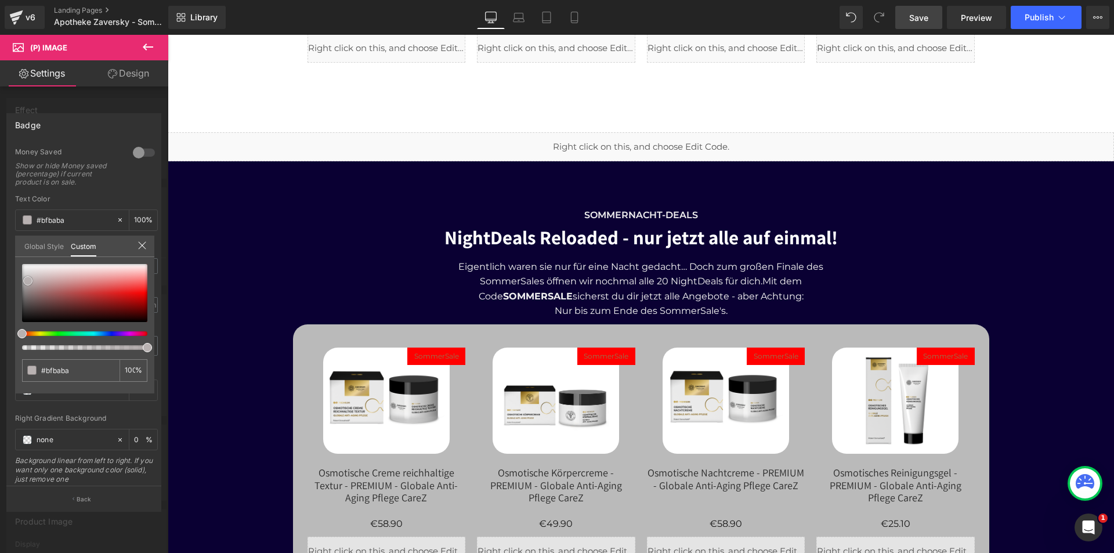
type input "#c1bcbc"
type input "#c3bfbf"
type input "#dddddd"
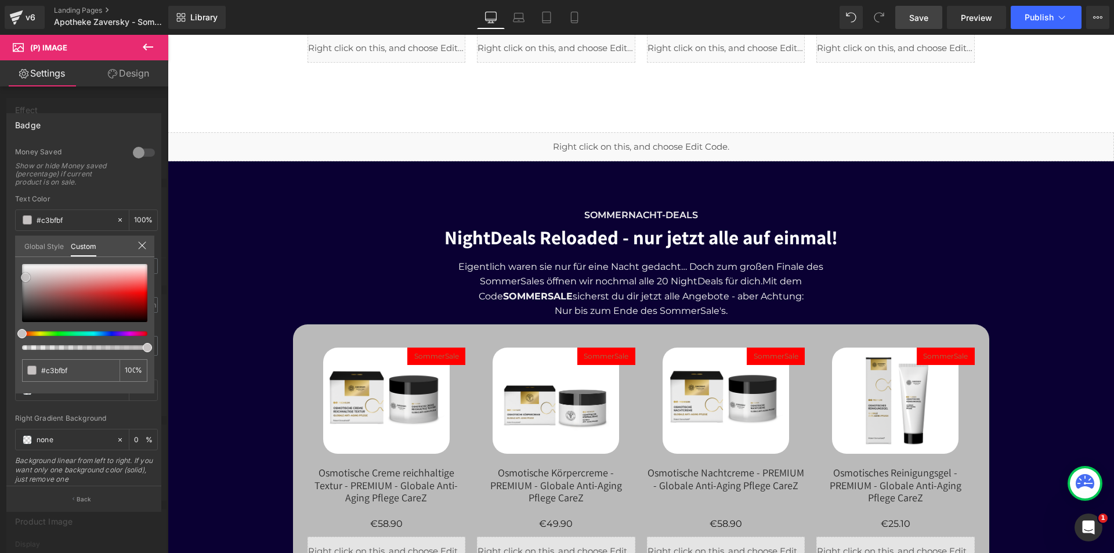
type input "#dddddd"
type input "#e8e8e8"
drag, startPoint x: 54, startPoint y: 308, endPoint x: 21, endPoint y: 269, distance: 51.1
click at [22, 269] on div at bounding box center [84, 293] width 125 height 58
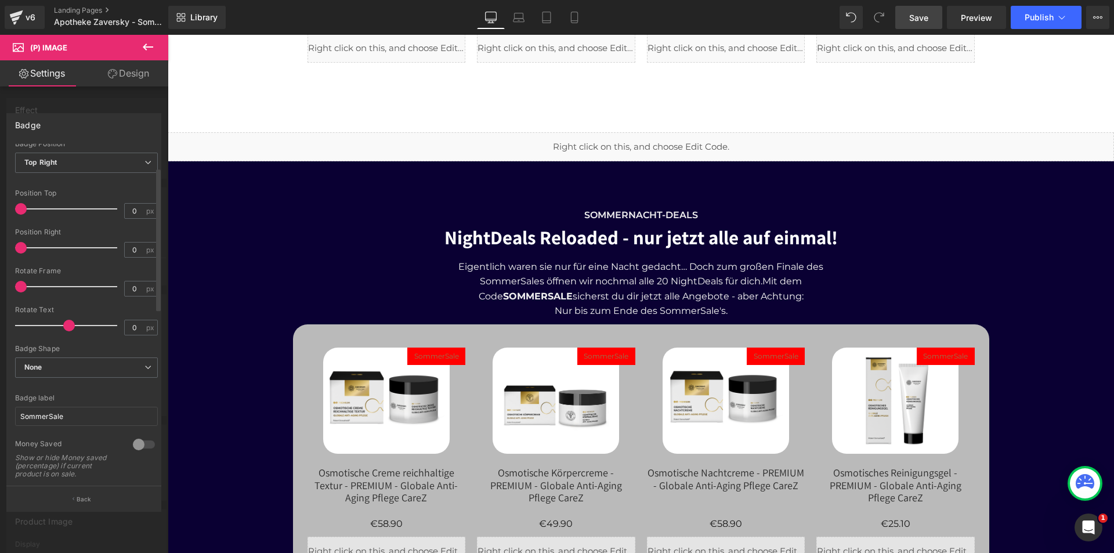
scroll to position [0, 0]
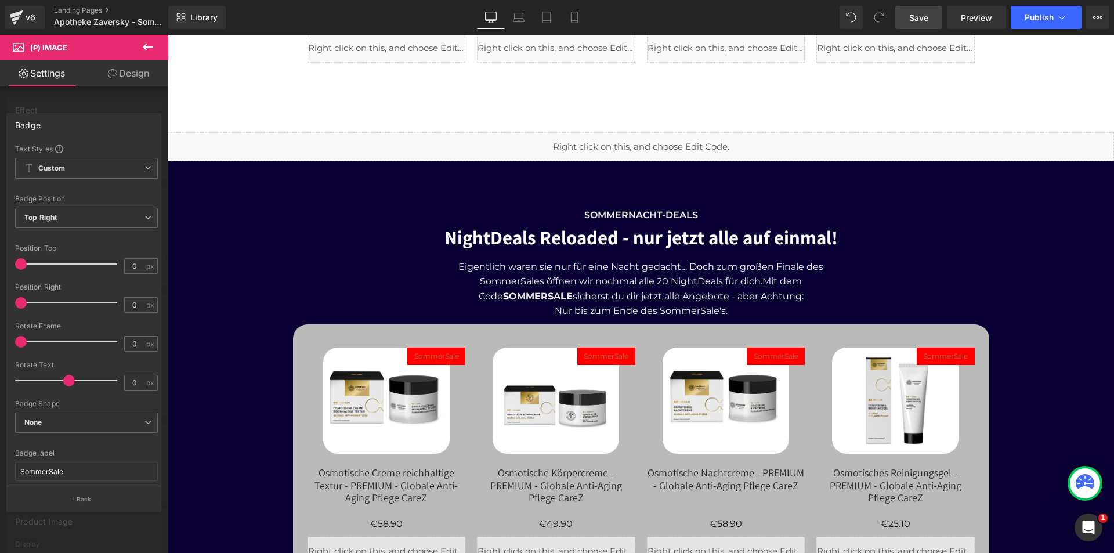
drag, startPoint x: 923, startPoint y: 19, endPoint x: 626, endPoint y: 211, distance: 353.7
click at [923, 19] on span "Save" at bounding box center [918, 18] width 19 height 12
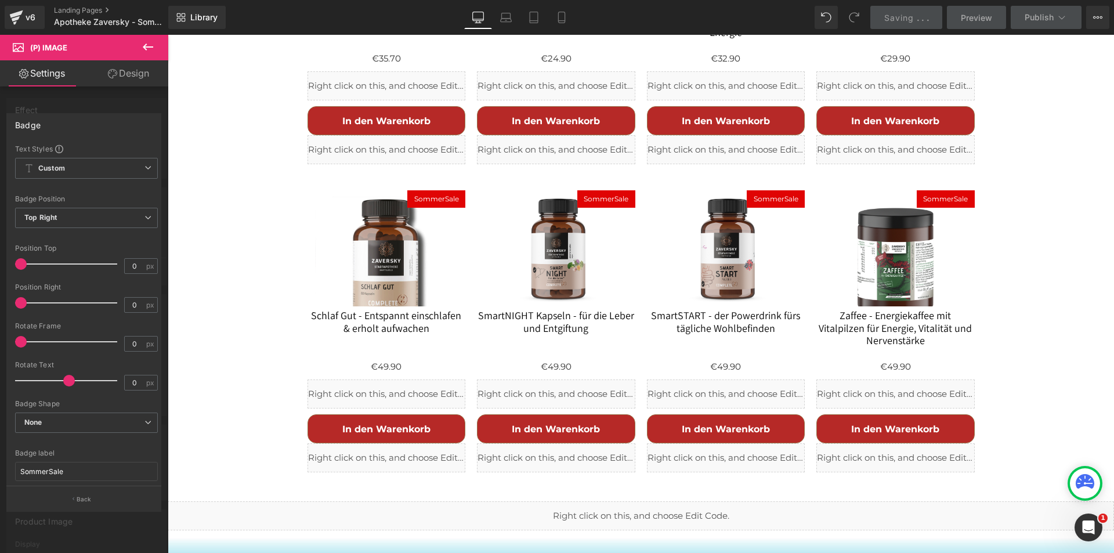
scroll to position [2915, 0]
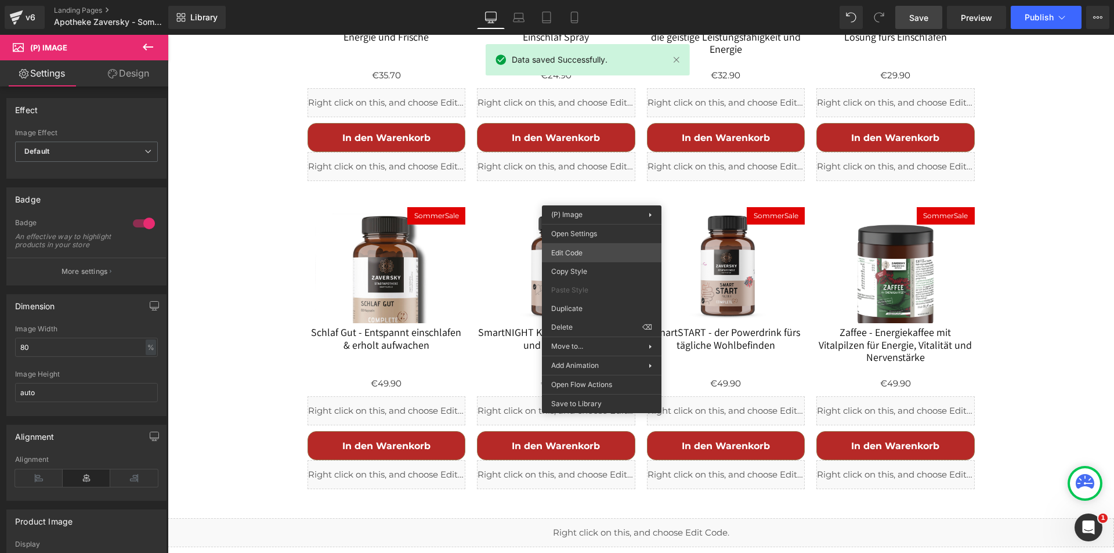
click at [587, 0] on div "(P) Image You are previewing how the will restyle your page. You can not edit E…" at bounding box center [557, 0] width 1114 height 0
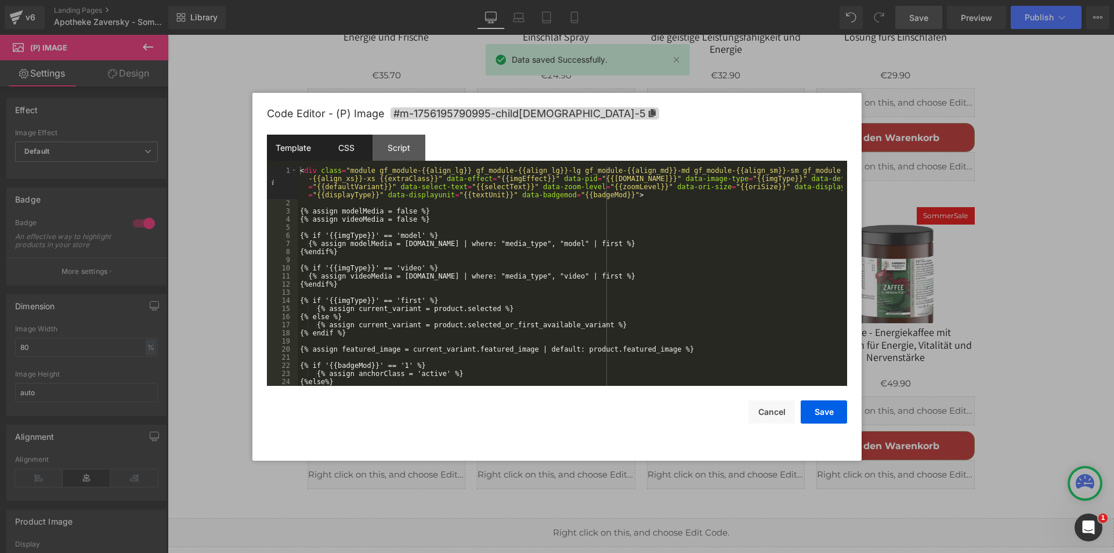
click at [338, 148] on div "CSS" at bounding box center [346, 148] width 53 height 26
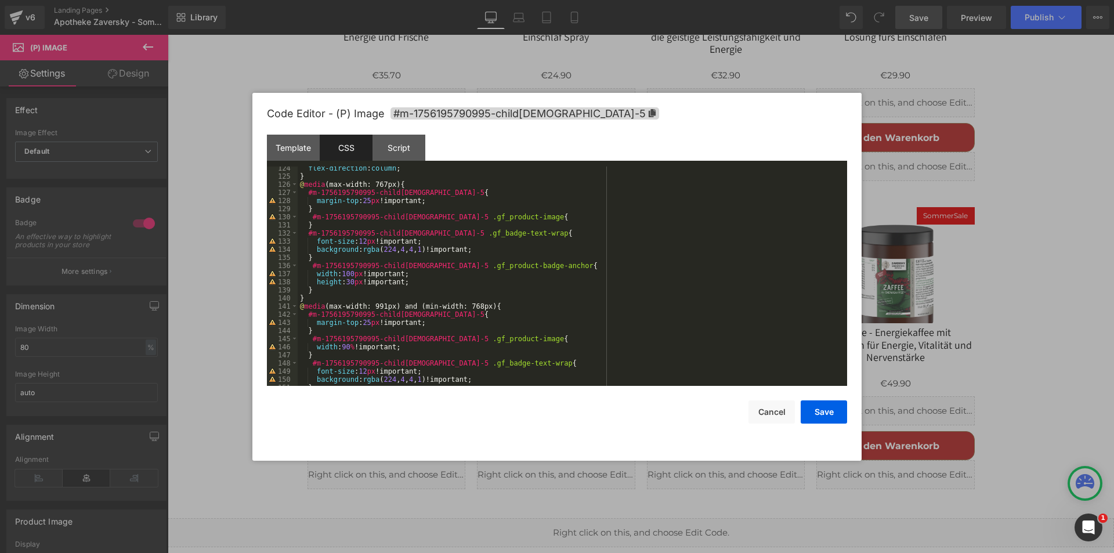
scroll to position [1080, 0]
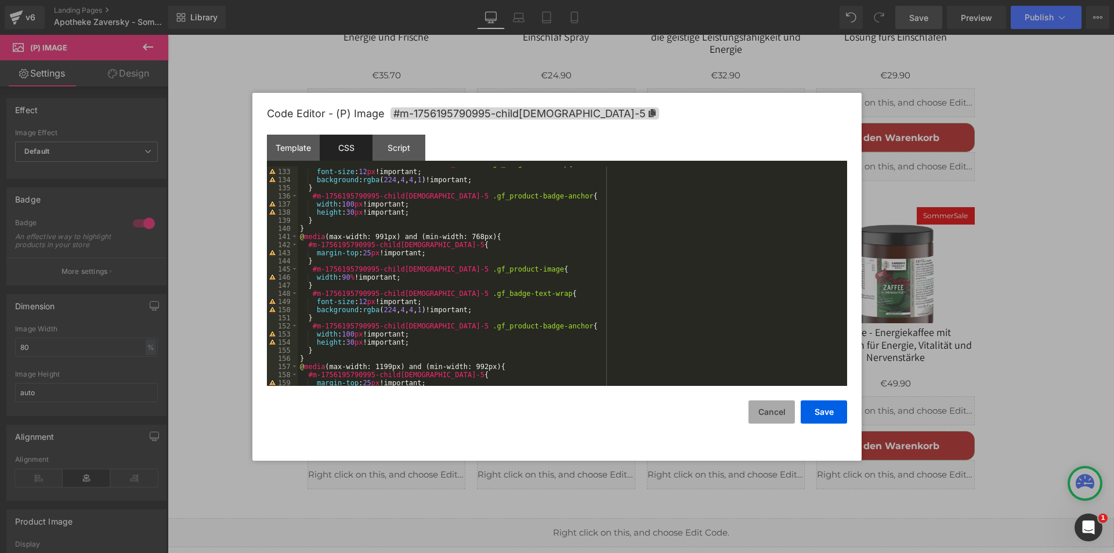
click at [774, 414] on button "Cancel" at bounding box center [772, 411] width 46 height 23
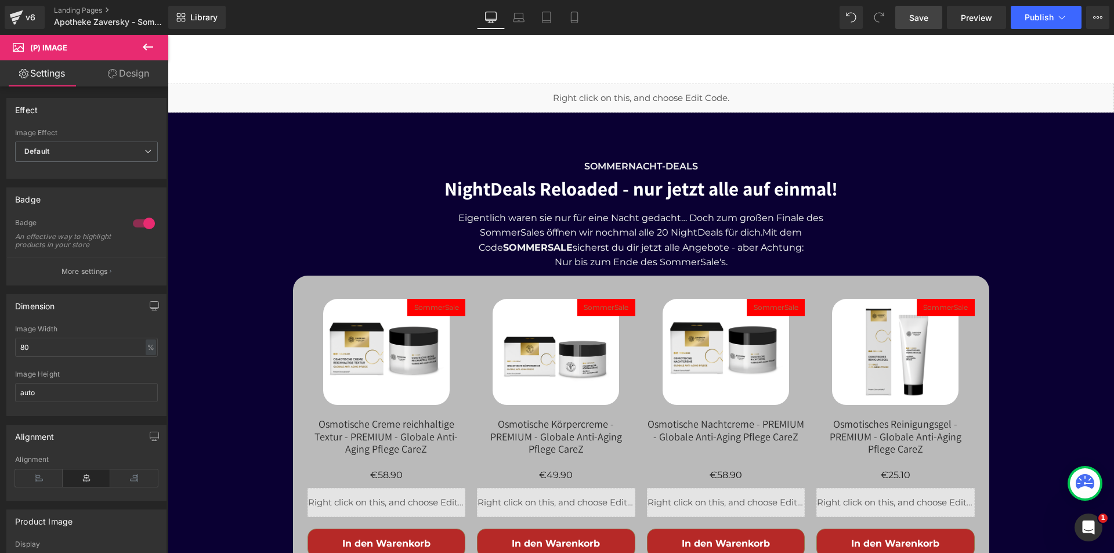
scroll to position [4134, 0]
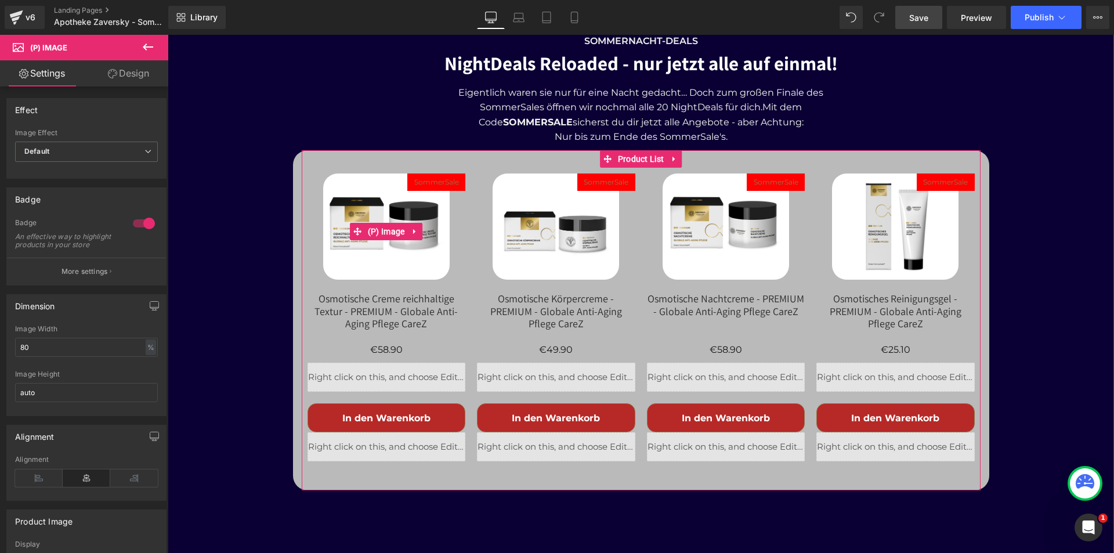
click at [447, 175] on span "SommerSale" at bounding box center [436, 182] width 45 height 14
click at [399, 189] on img at bounding box center [386, 227] width 127 height 106
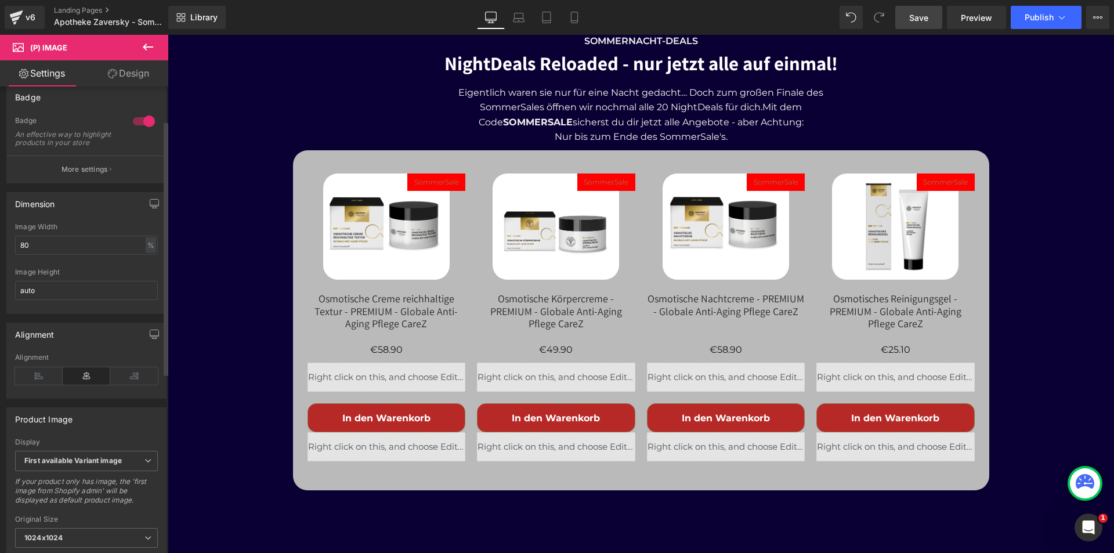
scroll to position [0, 0]
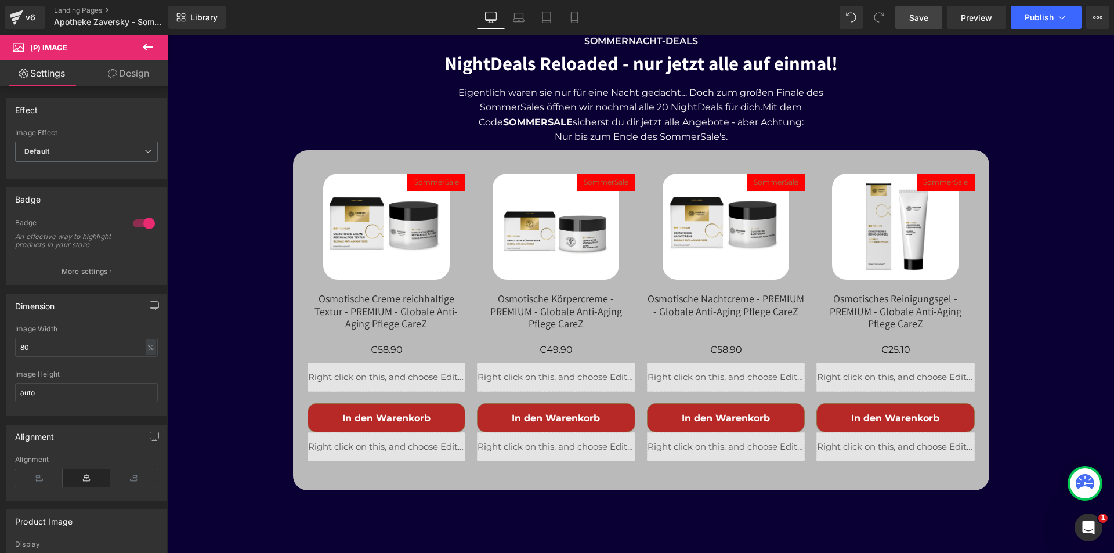
click at [125, 74] on link "Design" at bounding box center [128, 73] width 84 height 26
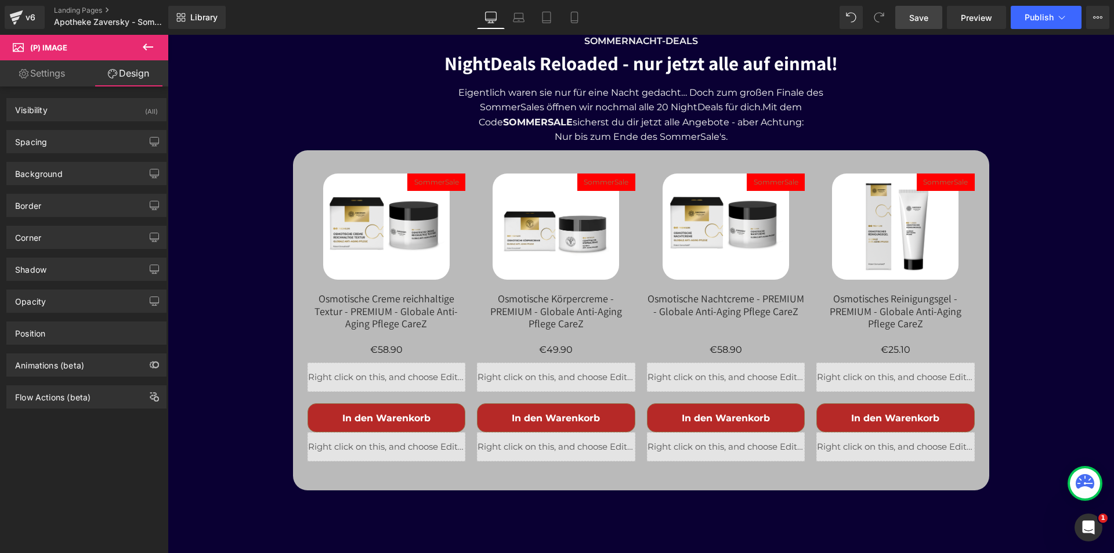
click at [46, 74] on link "Settings" at bounding box center [42, 73] width 84 height 26
type input "0"
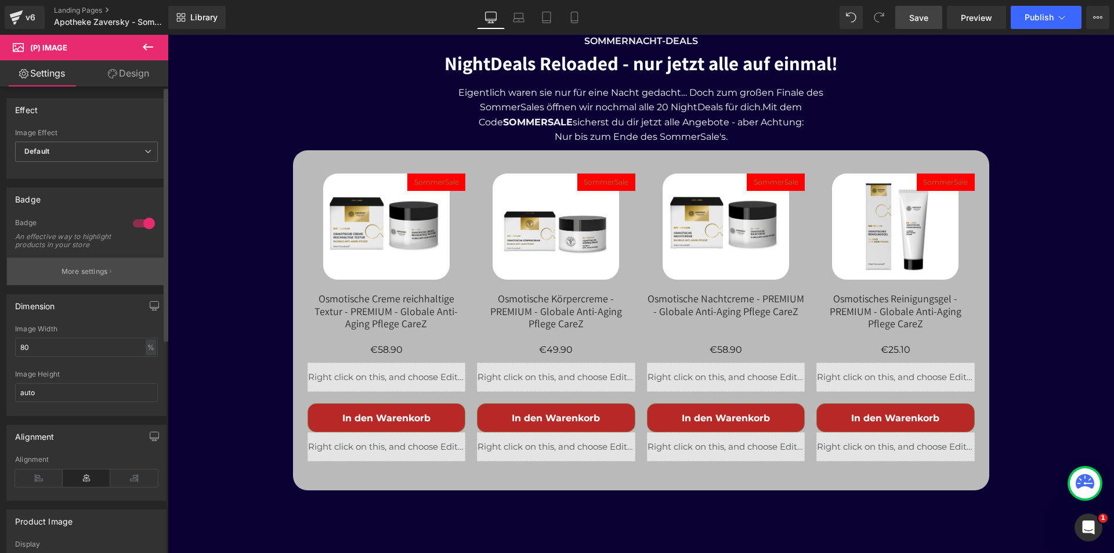
click at [78, 266] on button "More settings" at bounding box center [86, 271] width 159 height 27
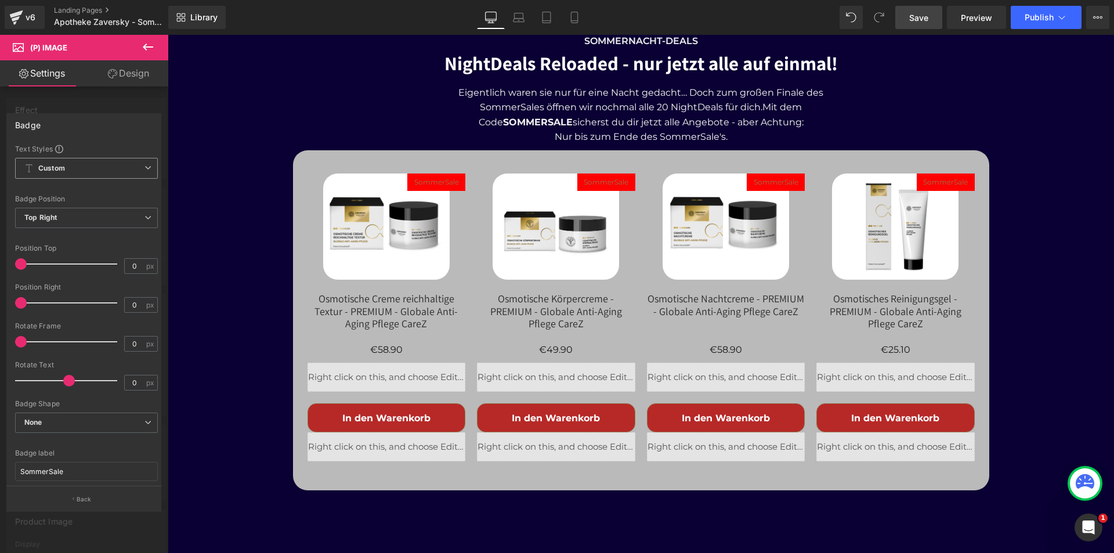
click at [145, 166] on icon at bounding box center [148, 167] width 7 height 7
click at [147, 161] on span "Custom Setup Global Style" at bounding box center [86, 168] width 143 height 21
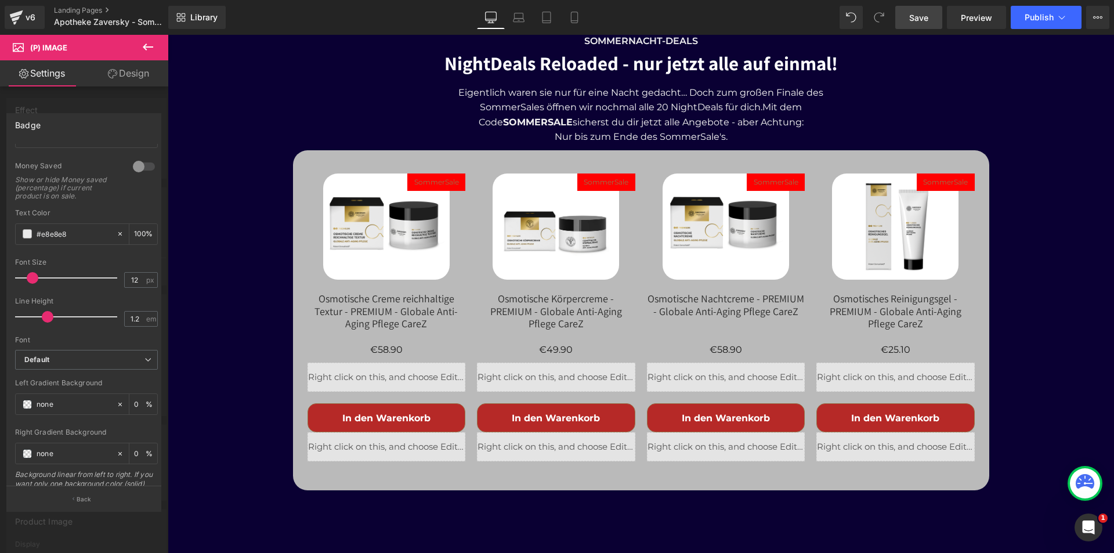
scroll to position [348, 0]
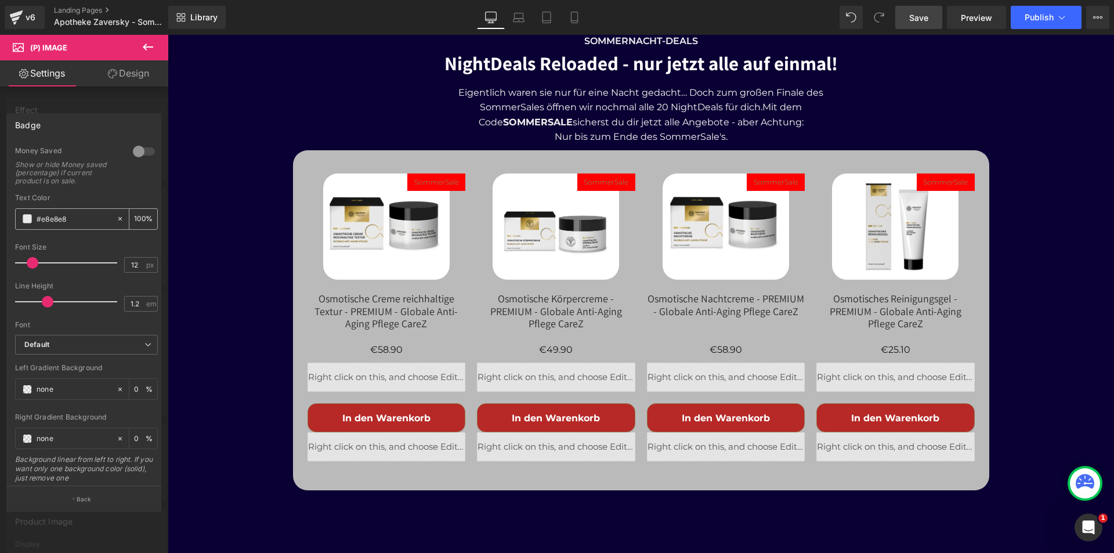
click at [116, 216] on icon at bounding box center [120, 219] width 8 height 8
type input "none"
type input "0"
click at [67, 221] on input "none" at bounding box center [74, 218] width 74 height 13
click at [26, 222] on span at bounding box center [27, 218] width 9 height 9
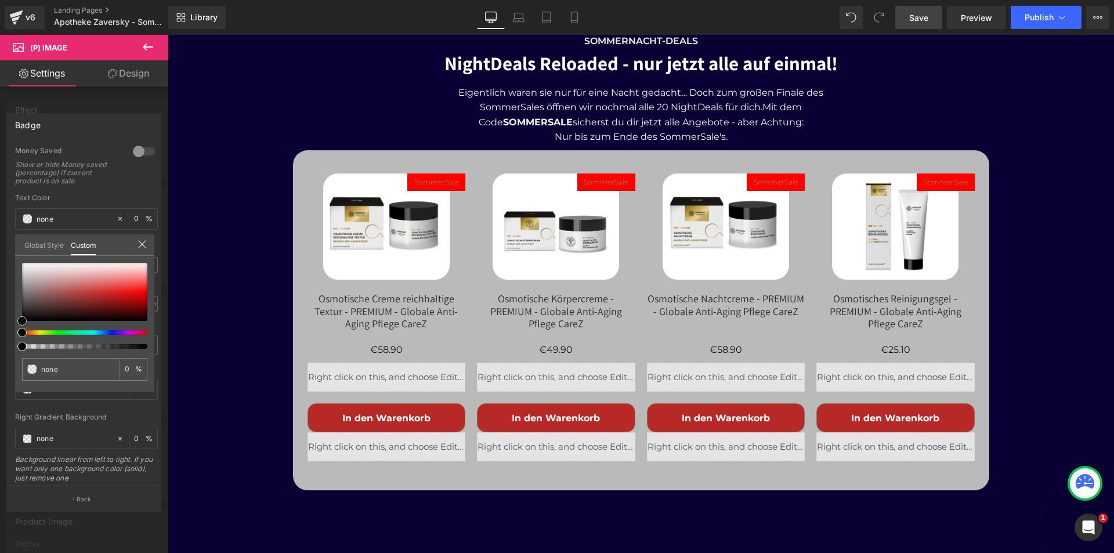
type input "#705656"
type input "100"
type input "#705656"
type input "100"
type input "#765a5a"
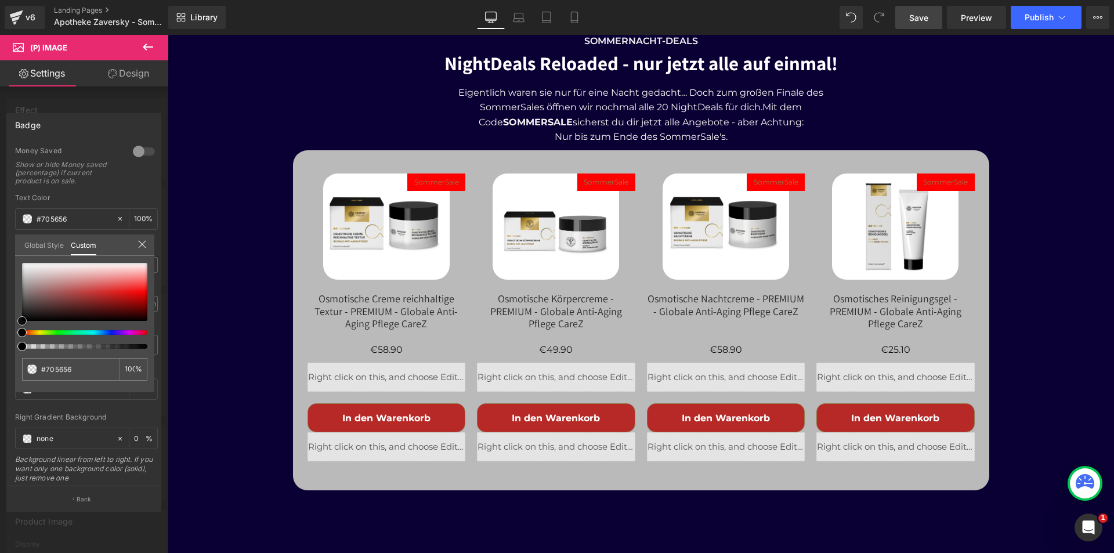
type input "#765a5a"
type input "#c0b8b8"
type input "#e3e2e2"
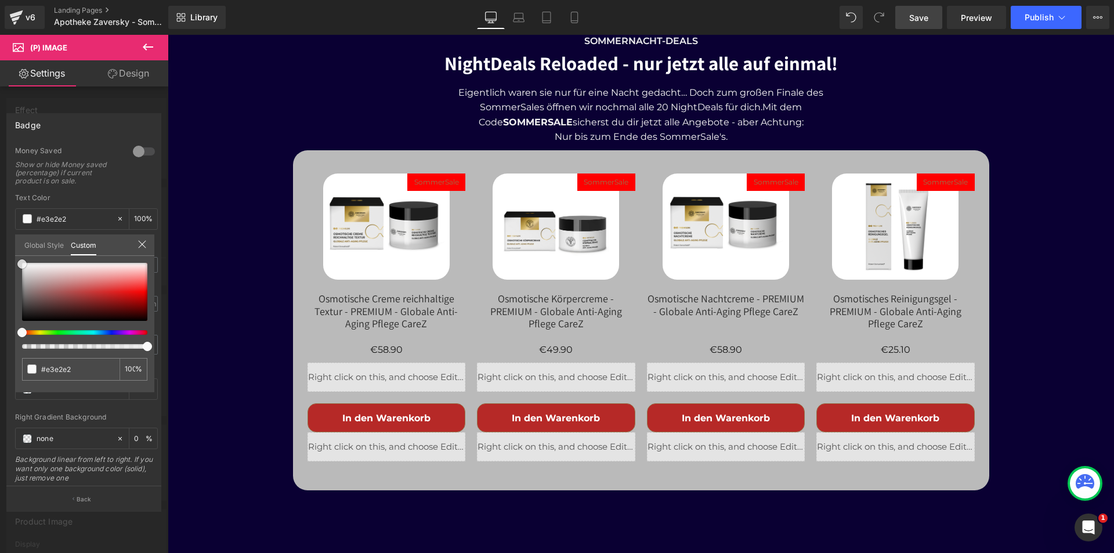
type input "#f9f9f9"
type input "#fcfcfc"
drag, startPoint x: 27, startPoint y: 275, endPoint x: 17, endPoint y: 261, distance: 17.5
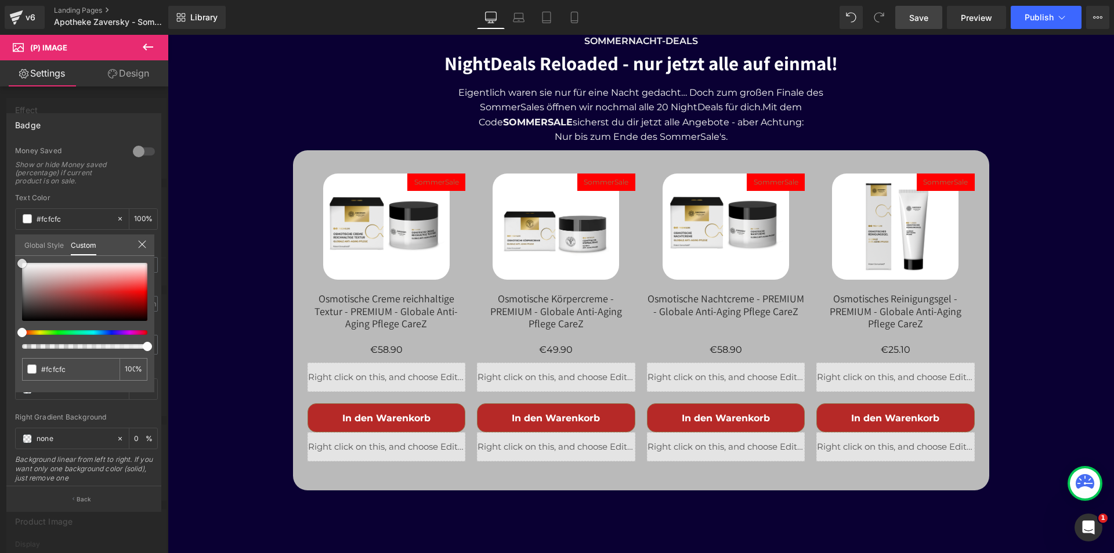
click at [22, 263] on div at bounding box center [84, 292] width 125 height 58
type input "#ffffff"
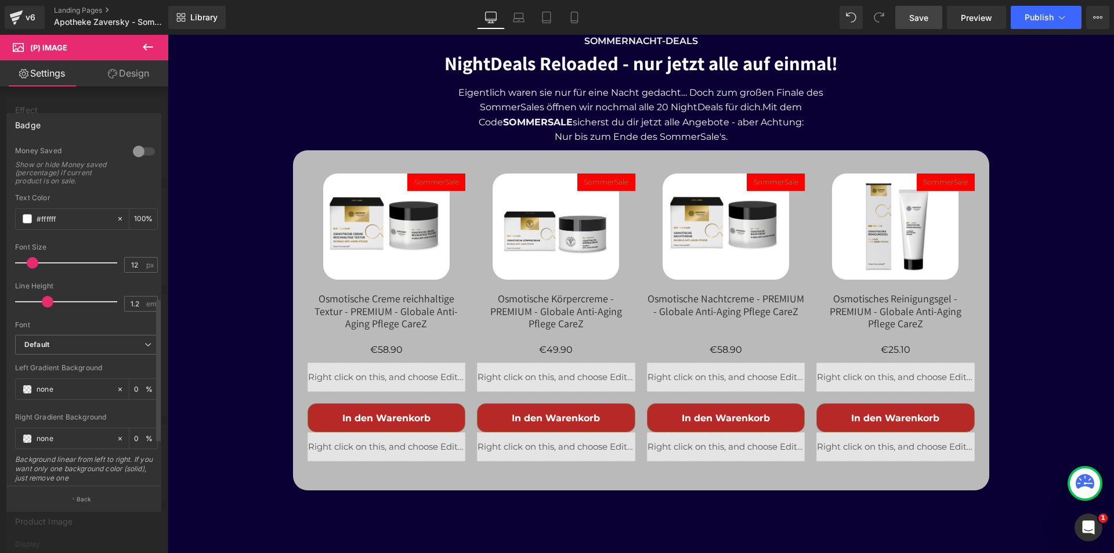
scroll to position [406, 0]
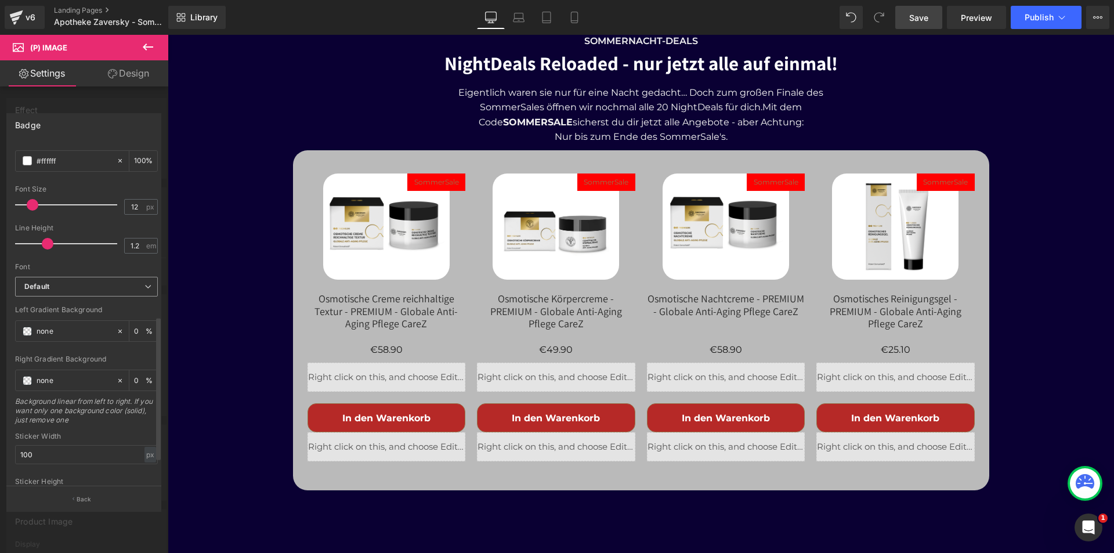
click at [129, 294] on span "Default" at bounding box center [86, 287] width 143 height 20
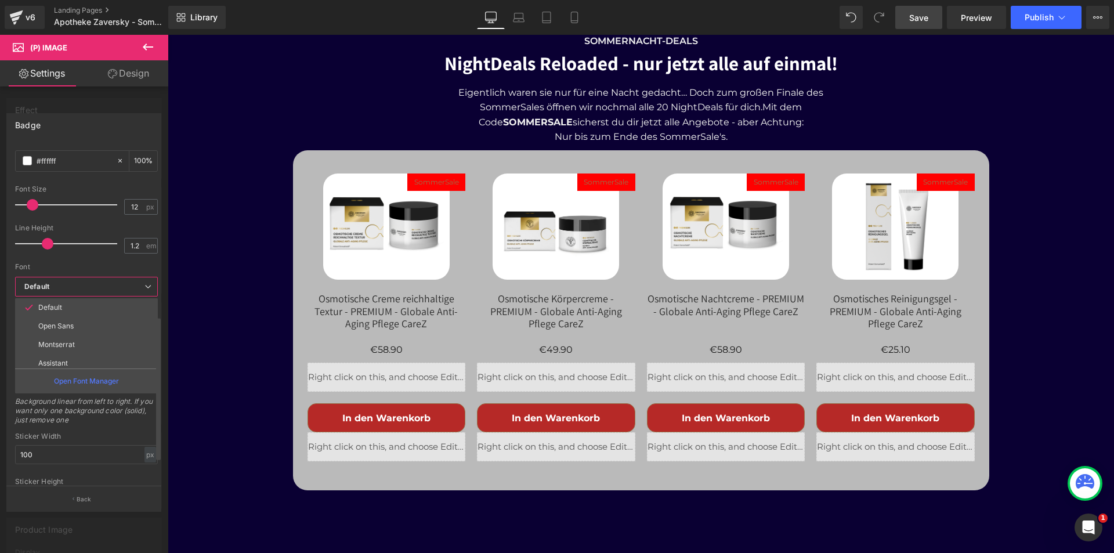
click at [131, 288] on b "Default" at bounding box center [84, 287] width 120 height 10
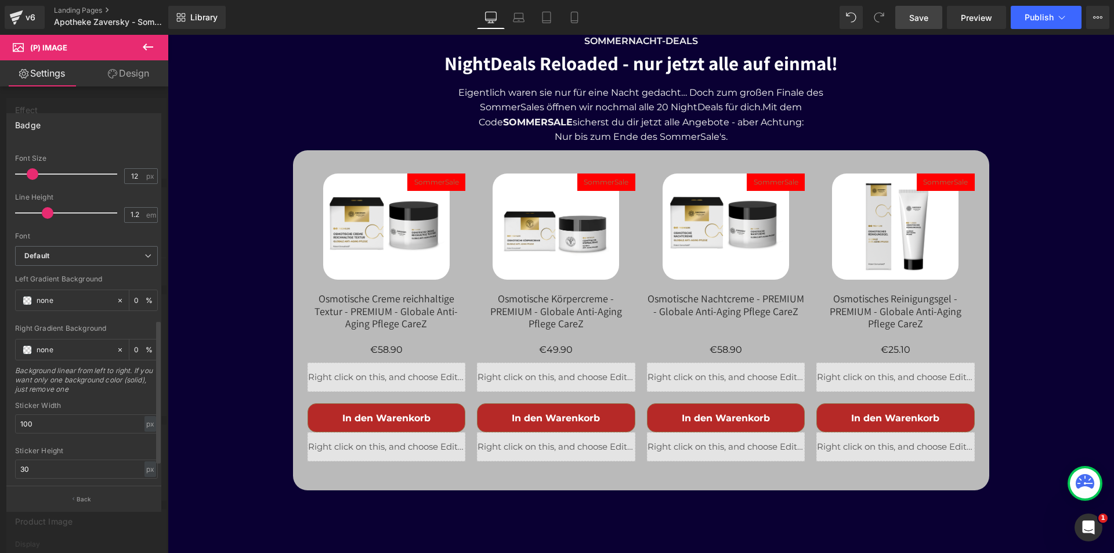
scroll to position [463, 0]
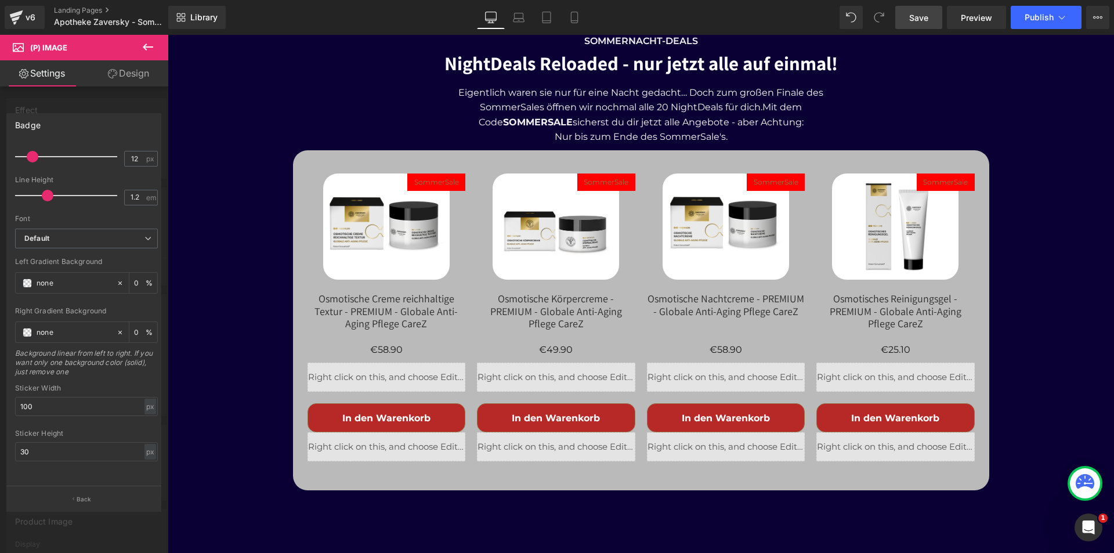
click at [928, 20] on span "Save" at bounding box center [918, 18] width 19 height 12
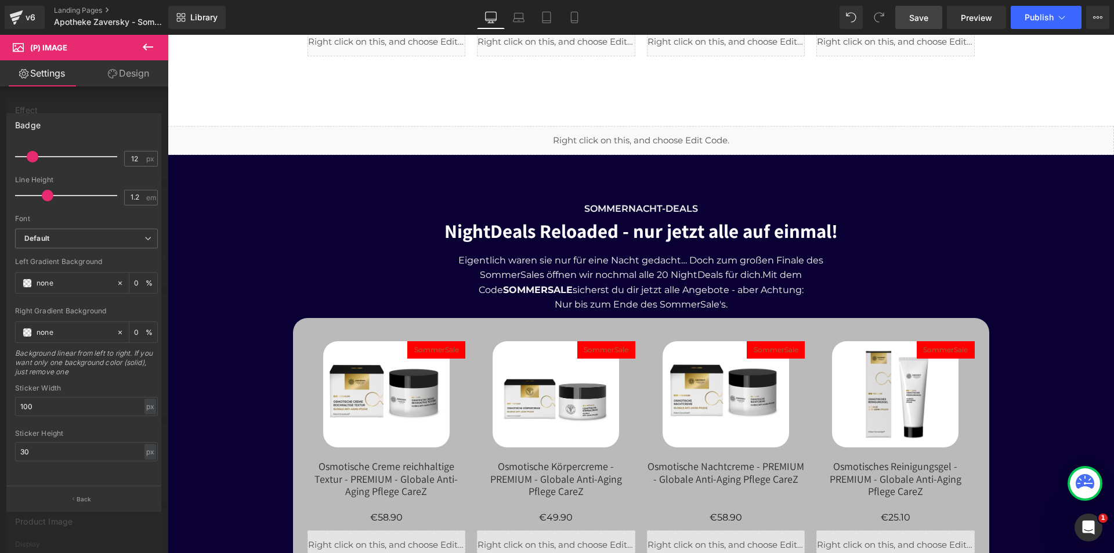
scroll to position [3960, 0]
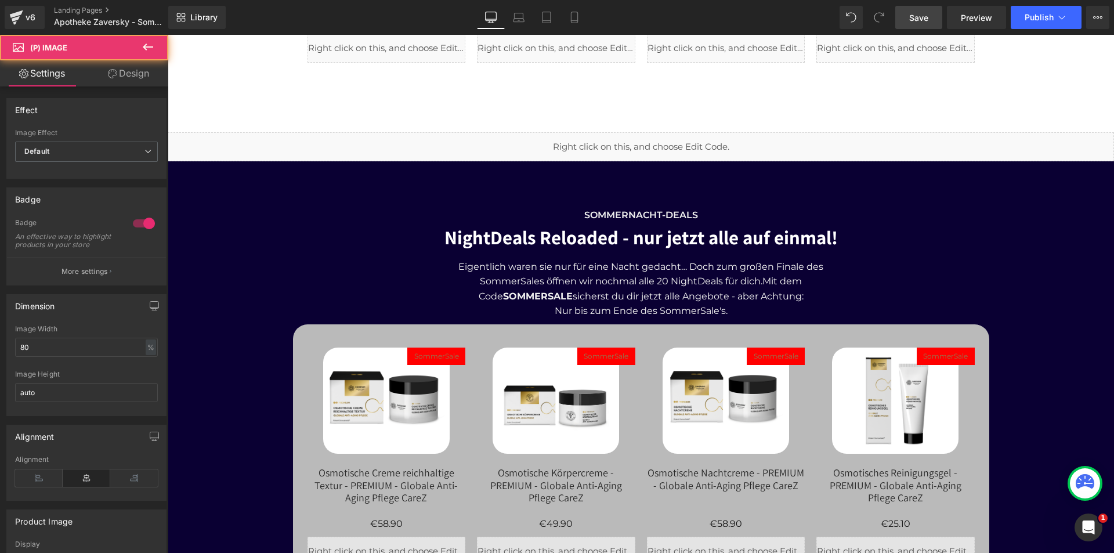
drag, startPoint x: 596, startPoint y: 406, endPoint x: 428, endPoint y: 371, distance: 171.3
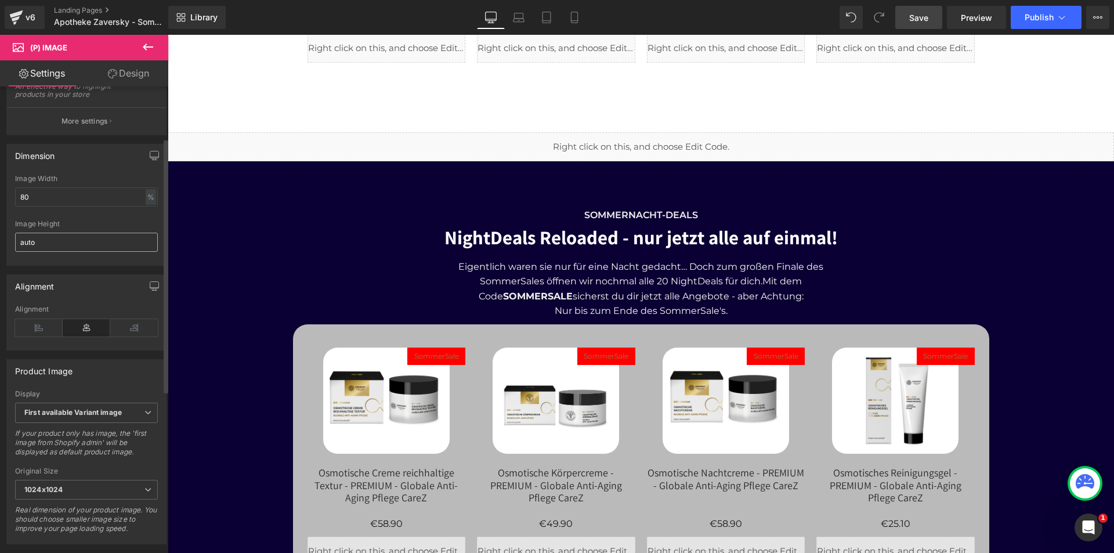
scroll to position [44, 0]
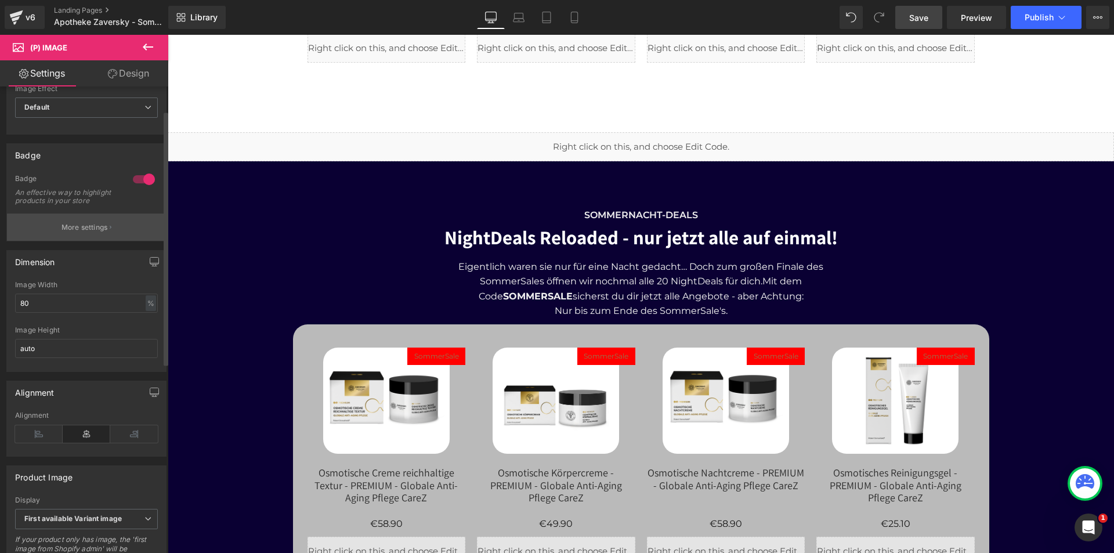
click at [97, 233] on p "More settings" at bounding box center [85, 227] width 46 height 10
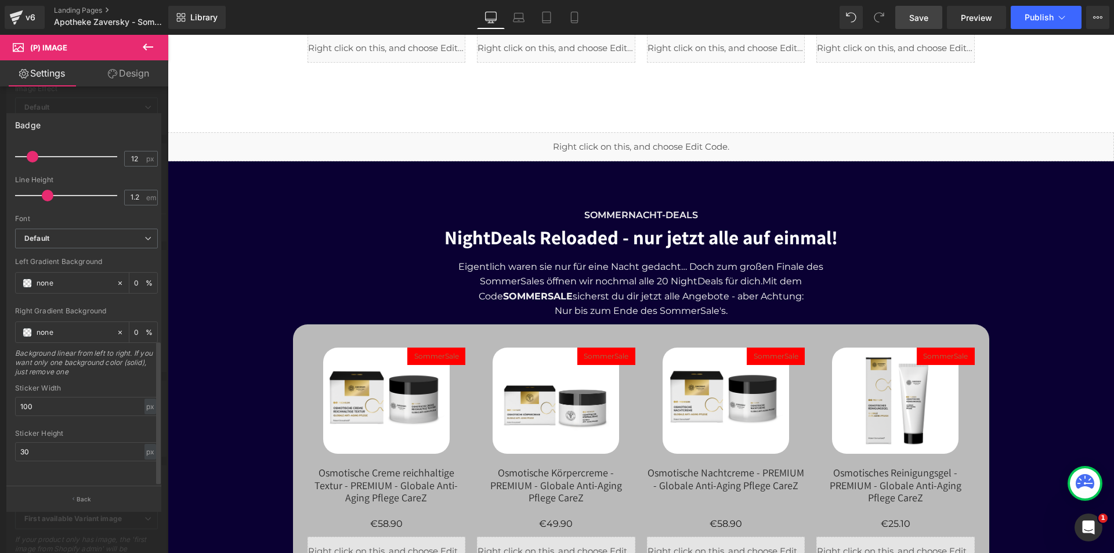
scroll to position [347, 0]
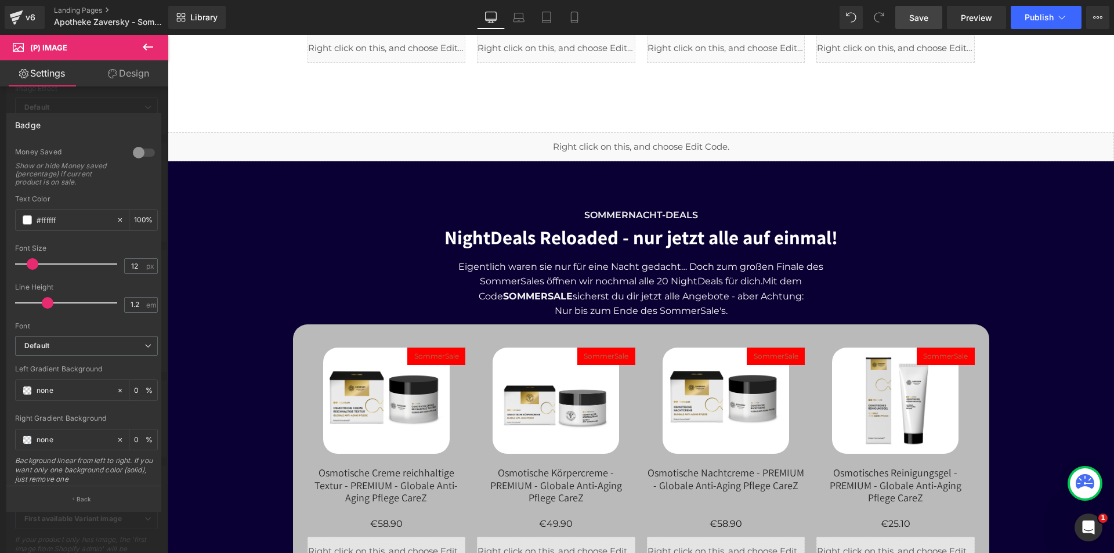
drag, startPoint x: 910, startPoint y: 17, endPoint x: 768, endPoint y: 226, distance: 252.7
click at [910, 17] on span "Save" at bounding box center [918, 18] width 19 height 12
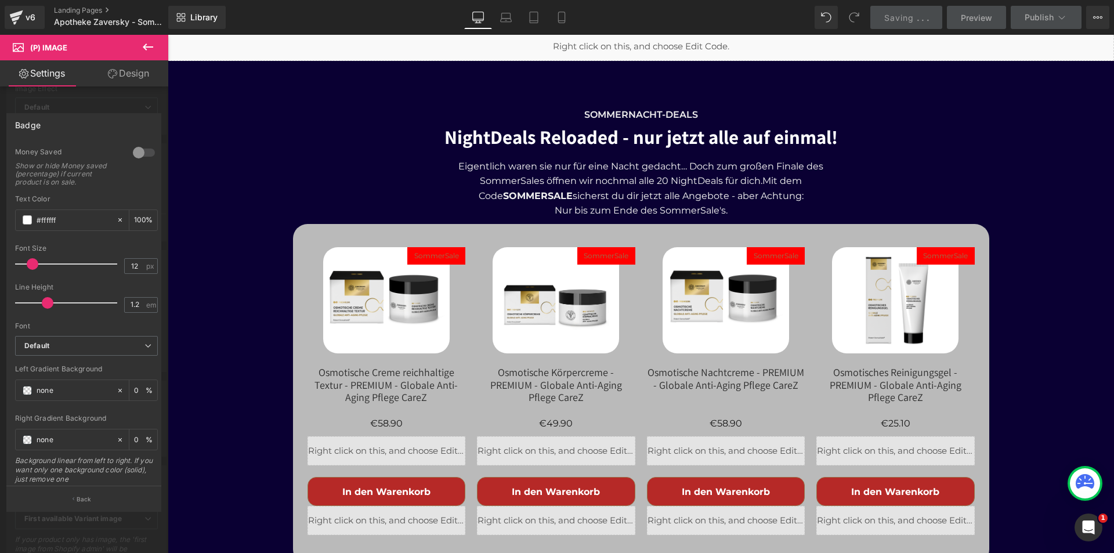
scroll to position [4018, 0]
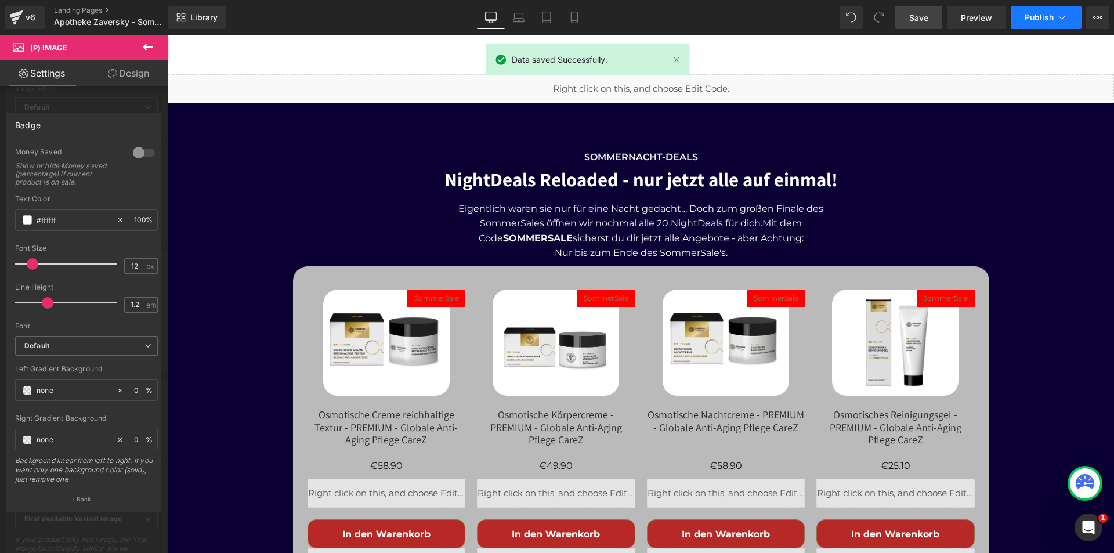
click at [1038, 17] on span "Publish" at bounding box center [1039, 17] width 29 height 9
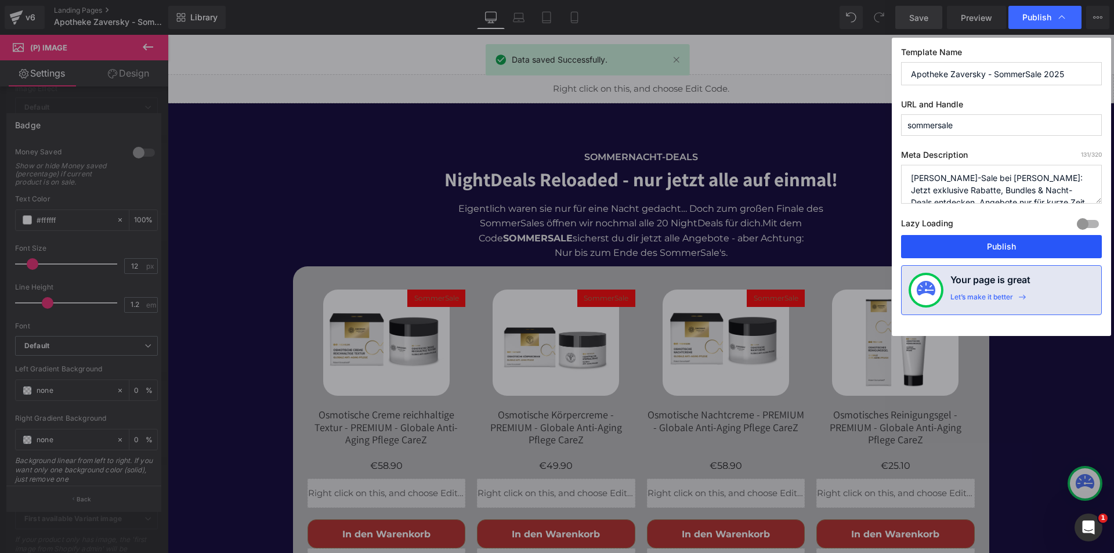
click at [995, 247] on button "Publish" at bounding box center [1001, 246] width 201 height 23
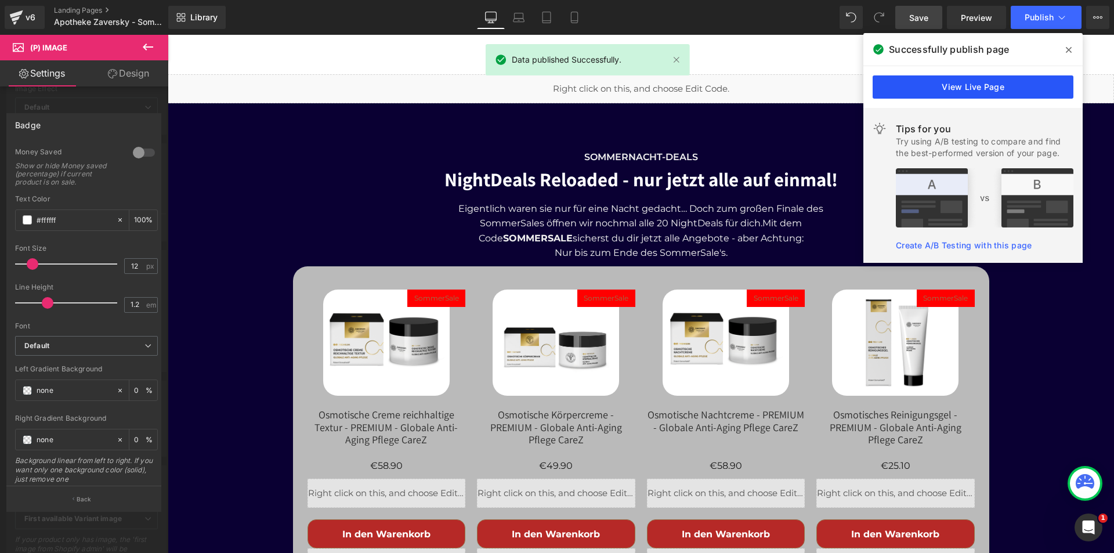
click at [957, 91] on link "View Live Page" at bounding box center [973, 86] width 201 height 23
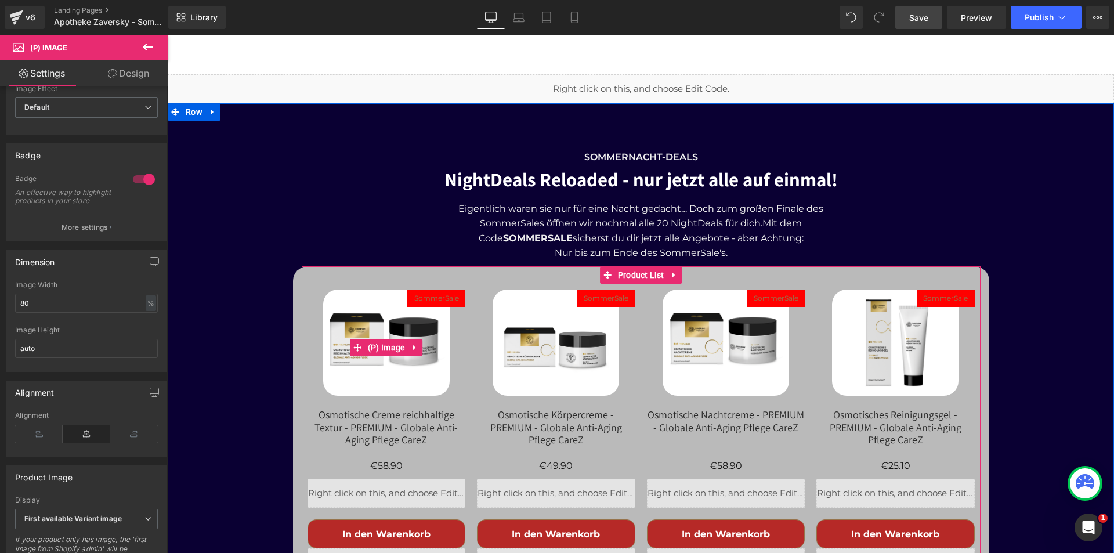
click at [428, 291] on span "SommerSale" at bounding box center [436, 298] width 45 height 14
click at [434, 291] on span "SommerSale" at bounding box center [436, 298] width 45 height 14
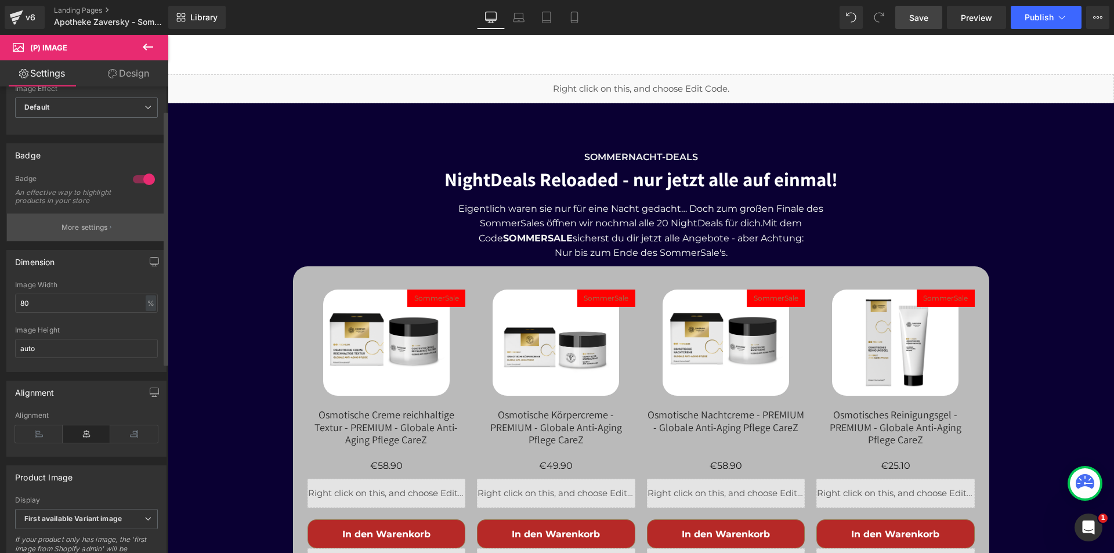
click at [91, 233] on p "More settings" at bounding box center [85, 227] width 46 height 10
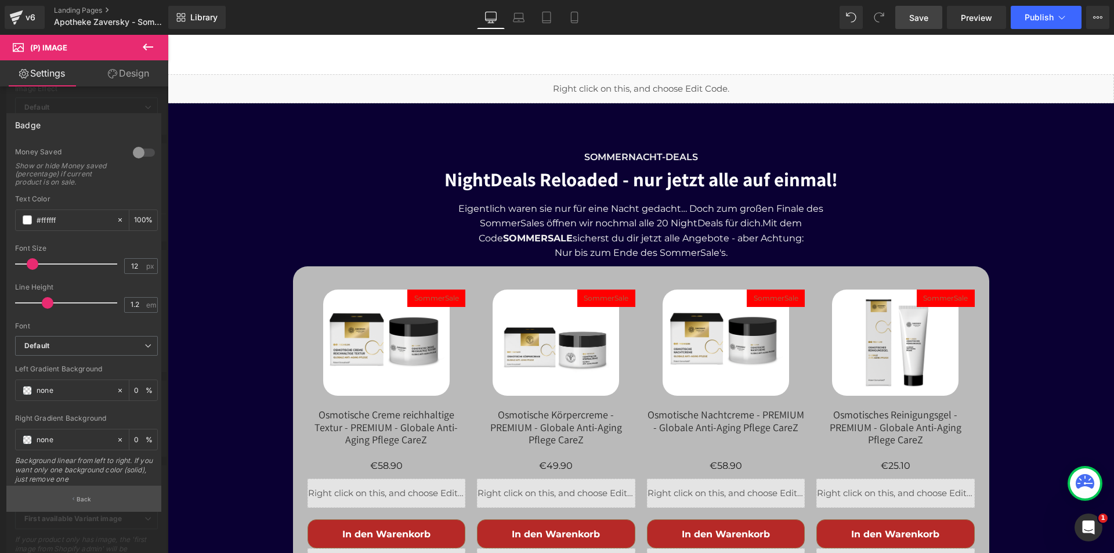
click at [74, 501] on icon "button" at bounding box center [74, 499] width 2 height 6
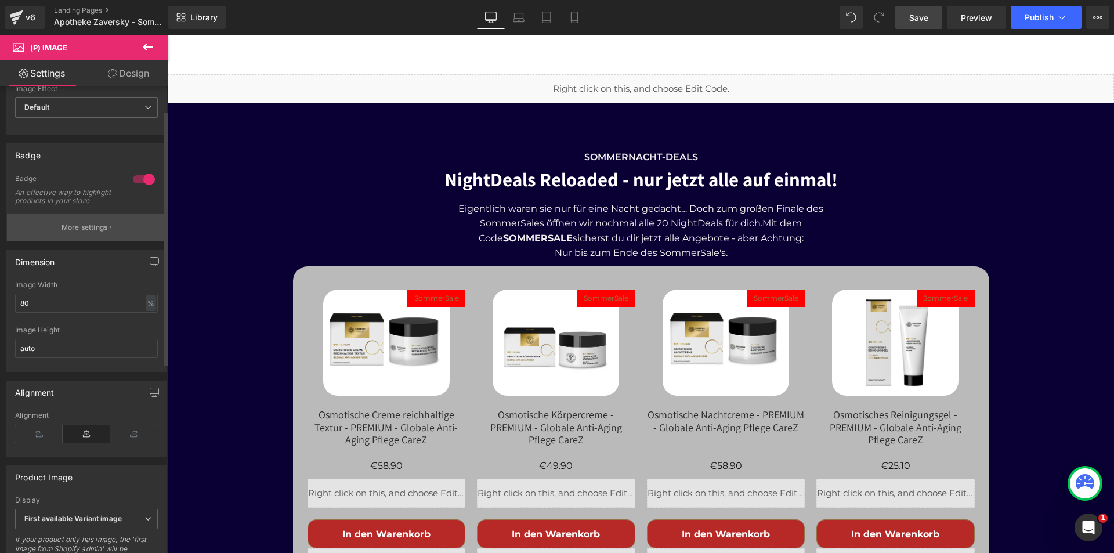
scroll to position [0, 0]
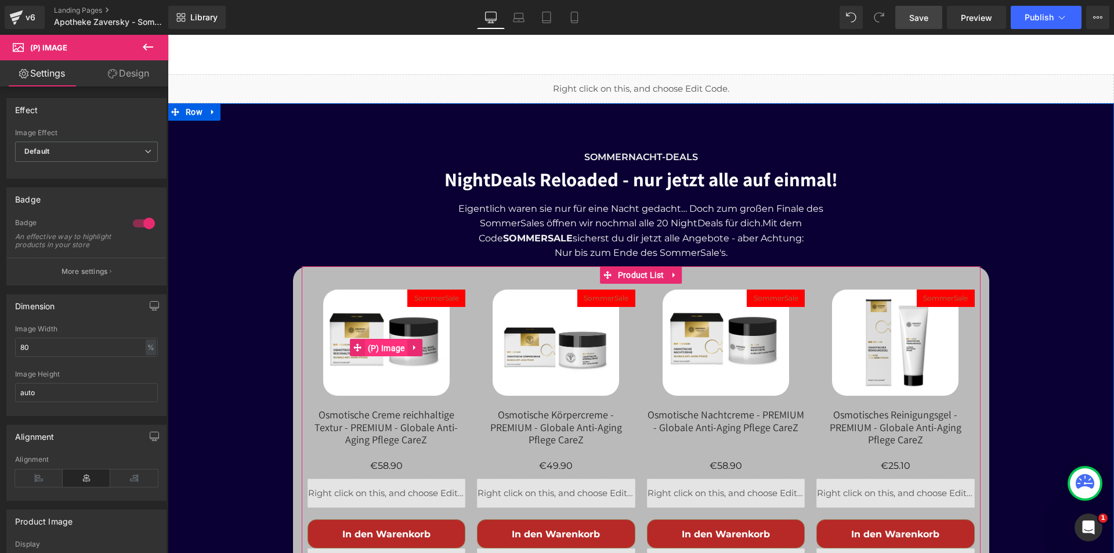
click at [382, 340] on span "(P) Image" at bounding box center [386, 348] width 43 height 17
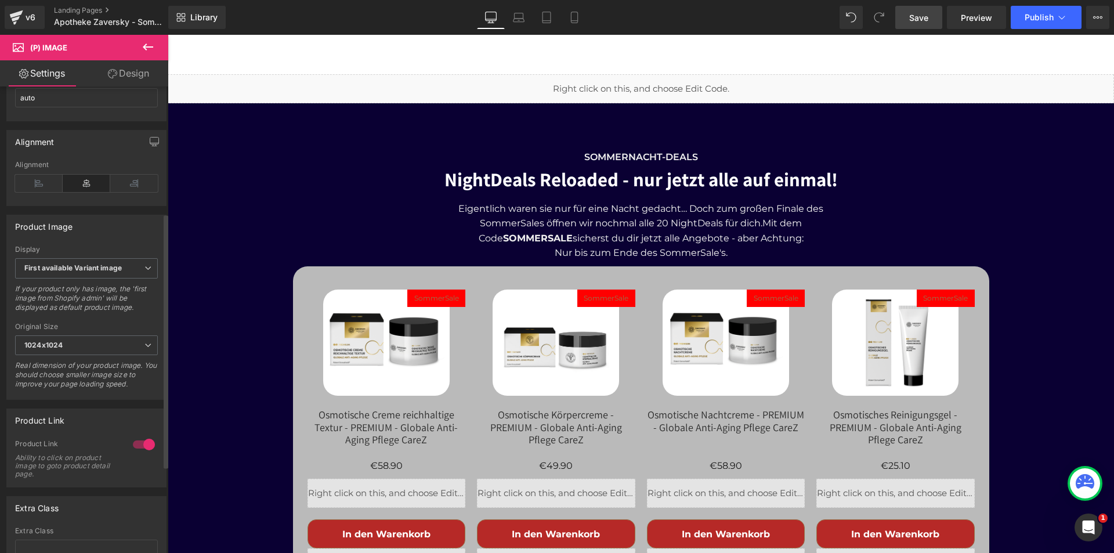
scroll to position [392, 0]
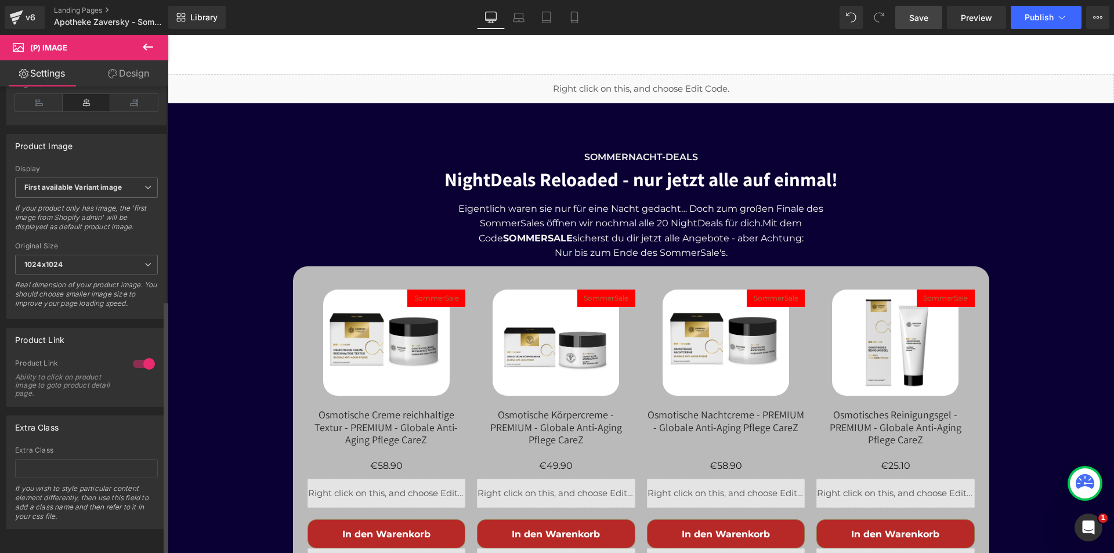
click at [136, 355] on div at bounding box center [144, 364] width 28 height 19
drag, startPoint x: 914, startPoint y: 15, endPoint x: 336, endPoint y: 394, distance: 690.7
click at [914, 15] on span "Save" at bounding box center [918, 18] width 19 height 12
click at [1038, 16] on span "Publish" at bounding box center [1039, 17] width 29 height 9
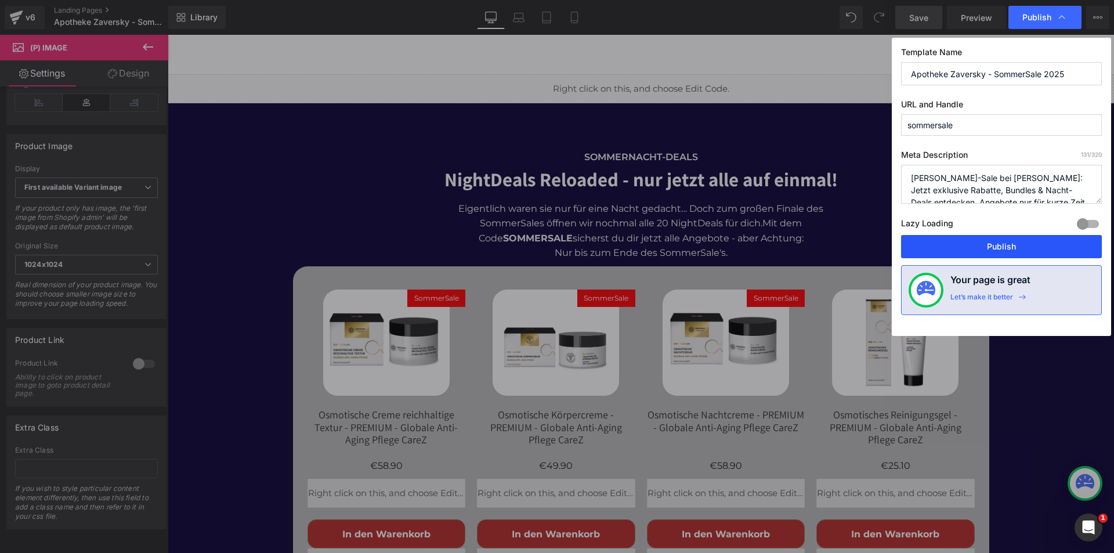
drag, startPoint x: 1010, startPoint y: 242, endPoint x: 842, endPoint y: 205, distance: 172.2
click at [1010, 242] on button "Publish" at bounding box center [1001, 246] width 201 height 23
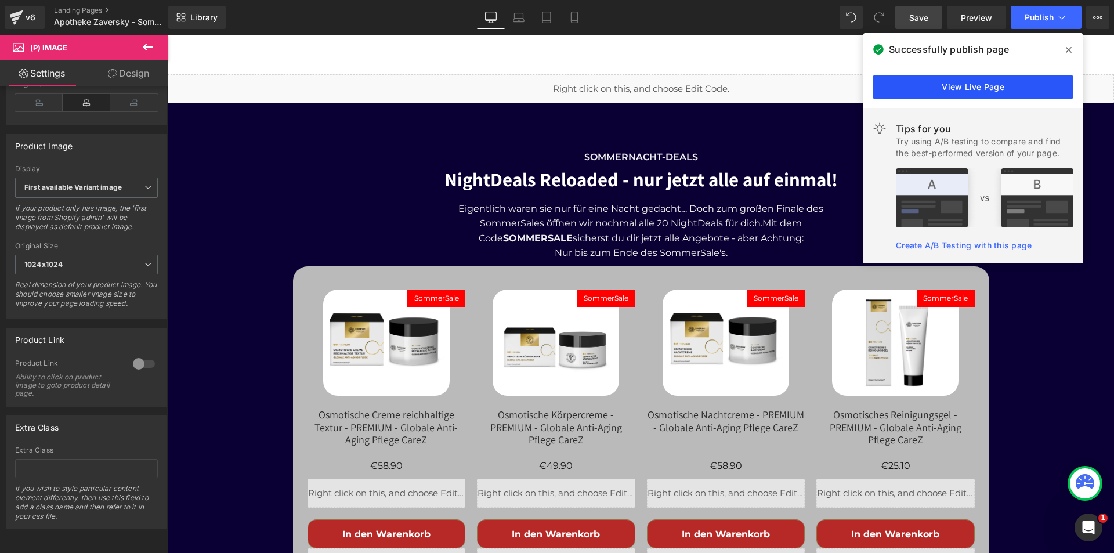
click at [963, 82] on link "View Live Page" at bounding box center [973, 86] width 201 height 23
